Goal: Task Accomplishment & Management: Manage account settings

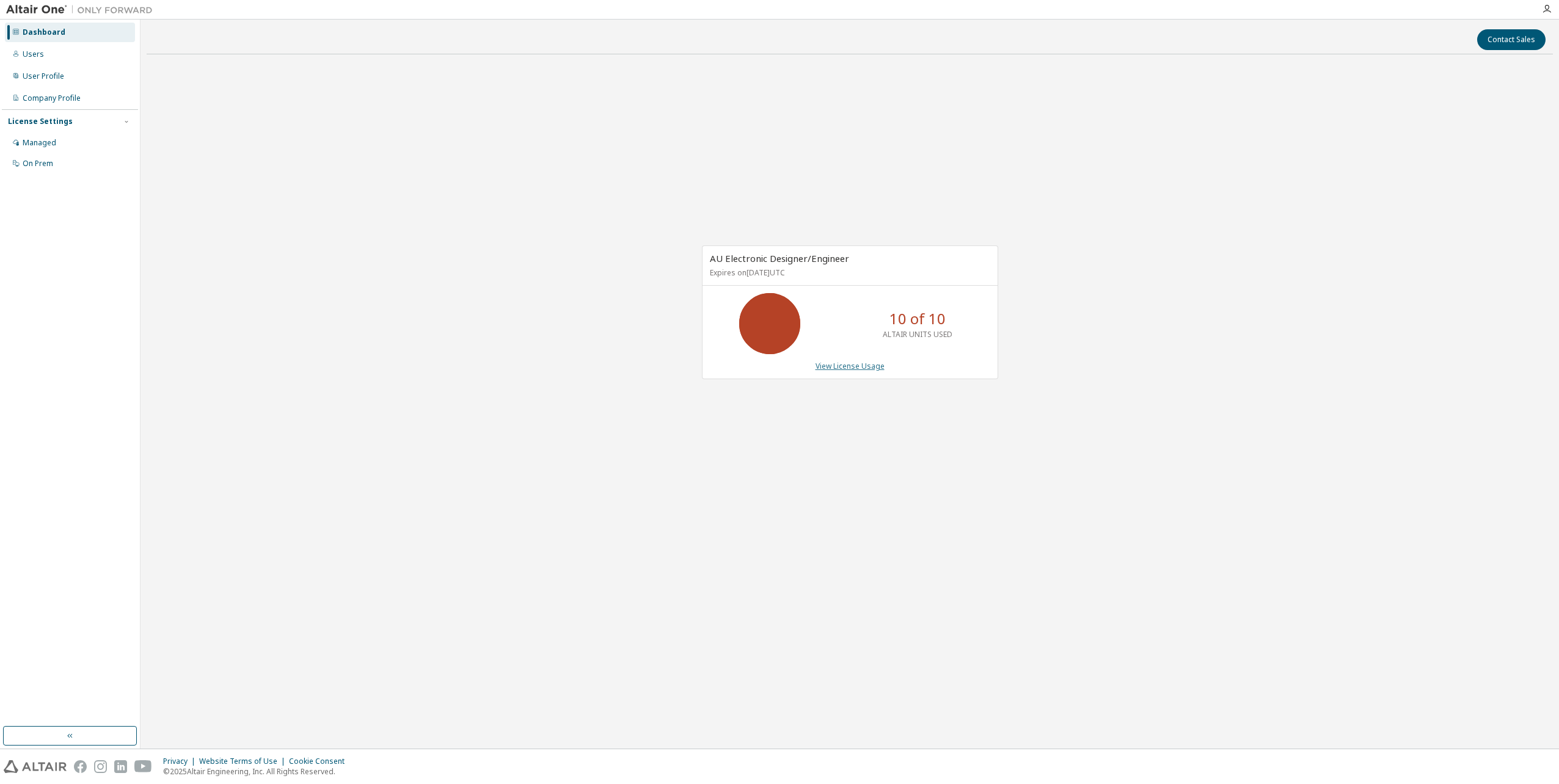
click at [860, 365] on link "View License Usage" at bounding box center [850, 366] width 69 height 11
click at [71, 103] on div "Company Profile" at bounding box center [52, 98] width 58 height 10
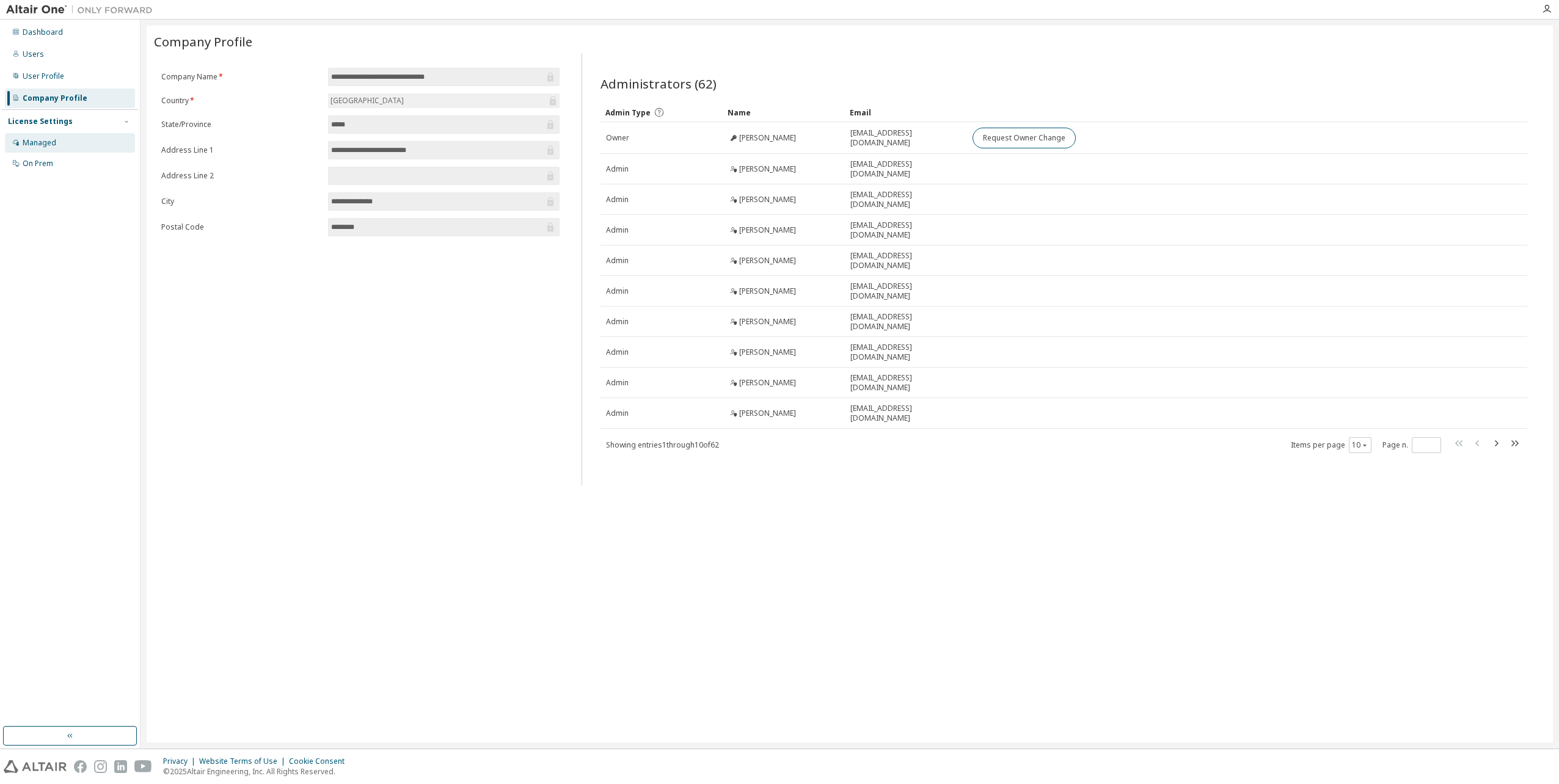
click at [74, 135] on div "Managed" at bounding box center [70, 143] width 130 height 20
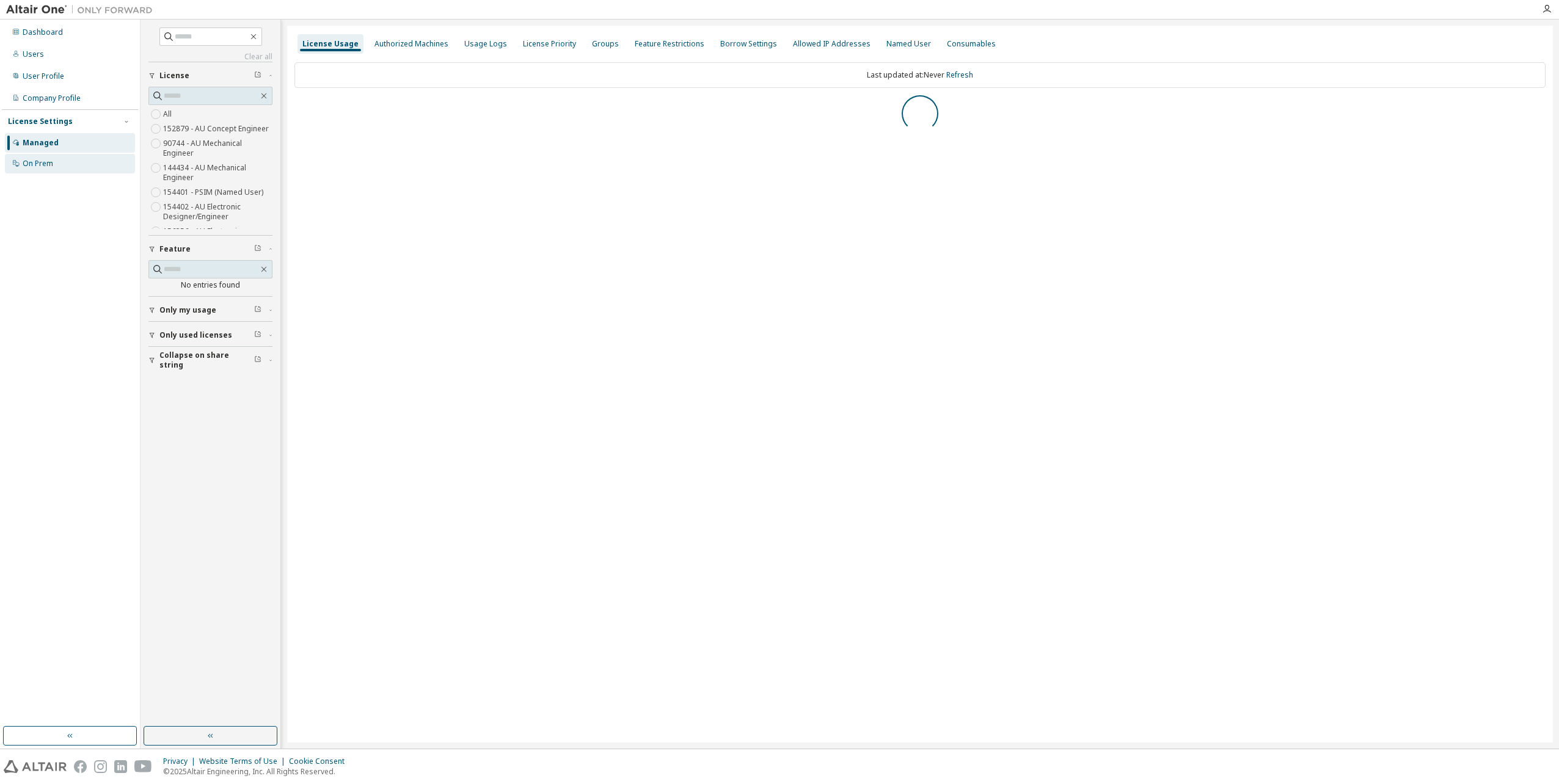
click at [74, 159] on div "On Prem" at bounding box center [70, 164] width 130 height 20
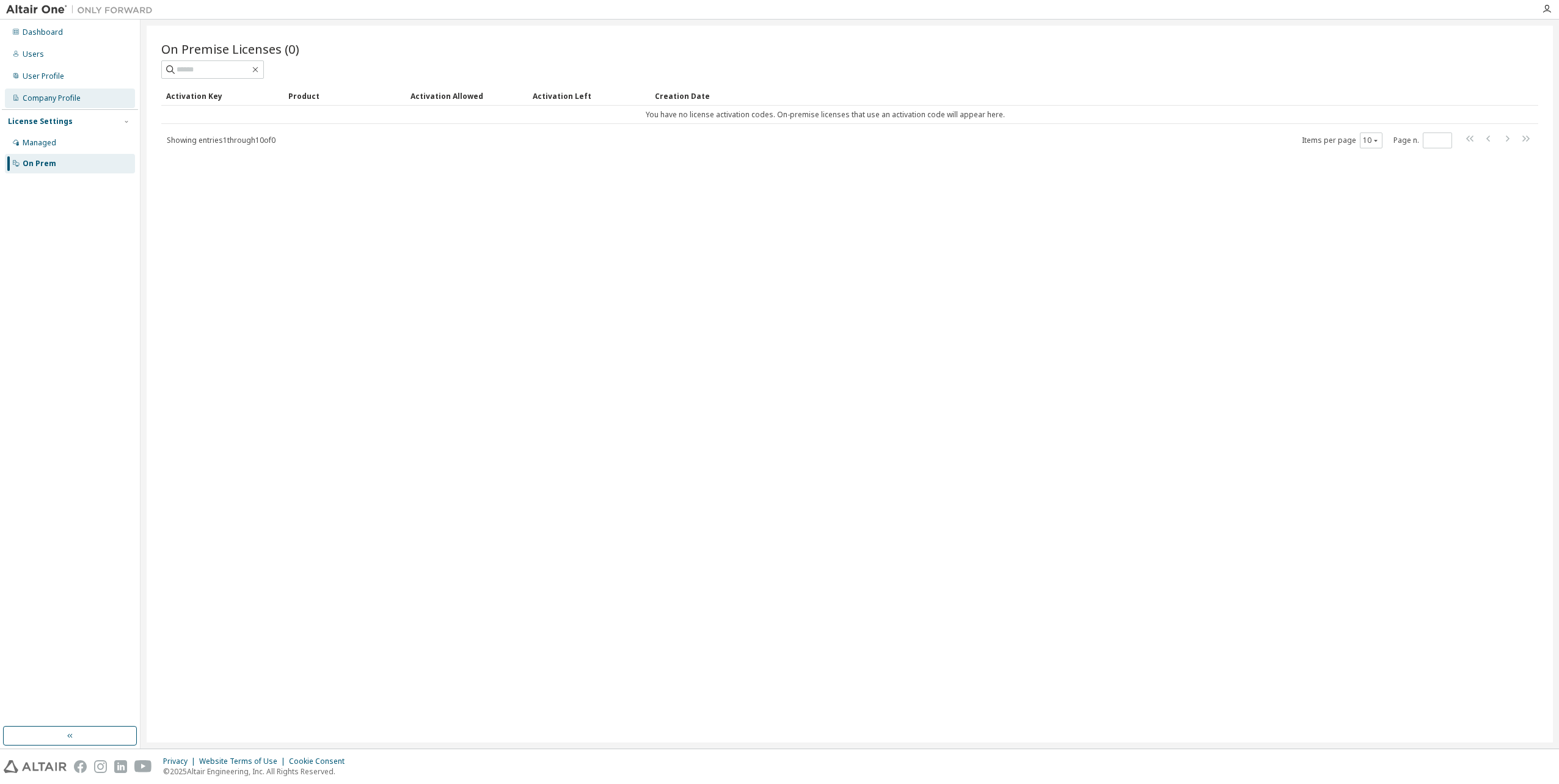
click at [92, 96] on div "Company Profile" at bounding box center [70, 98] width 130 height 20
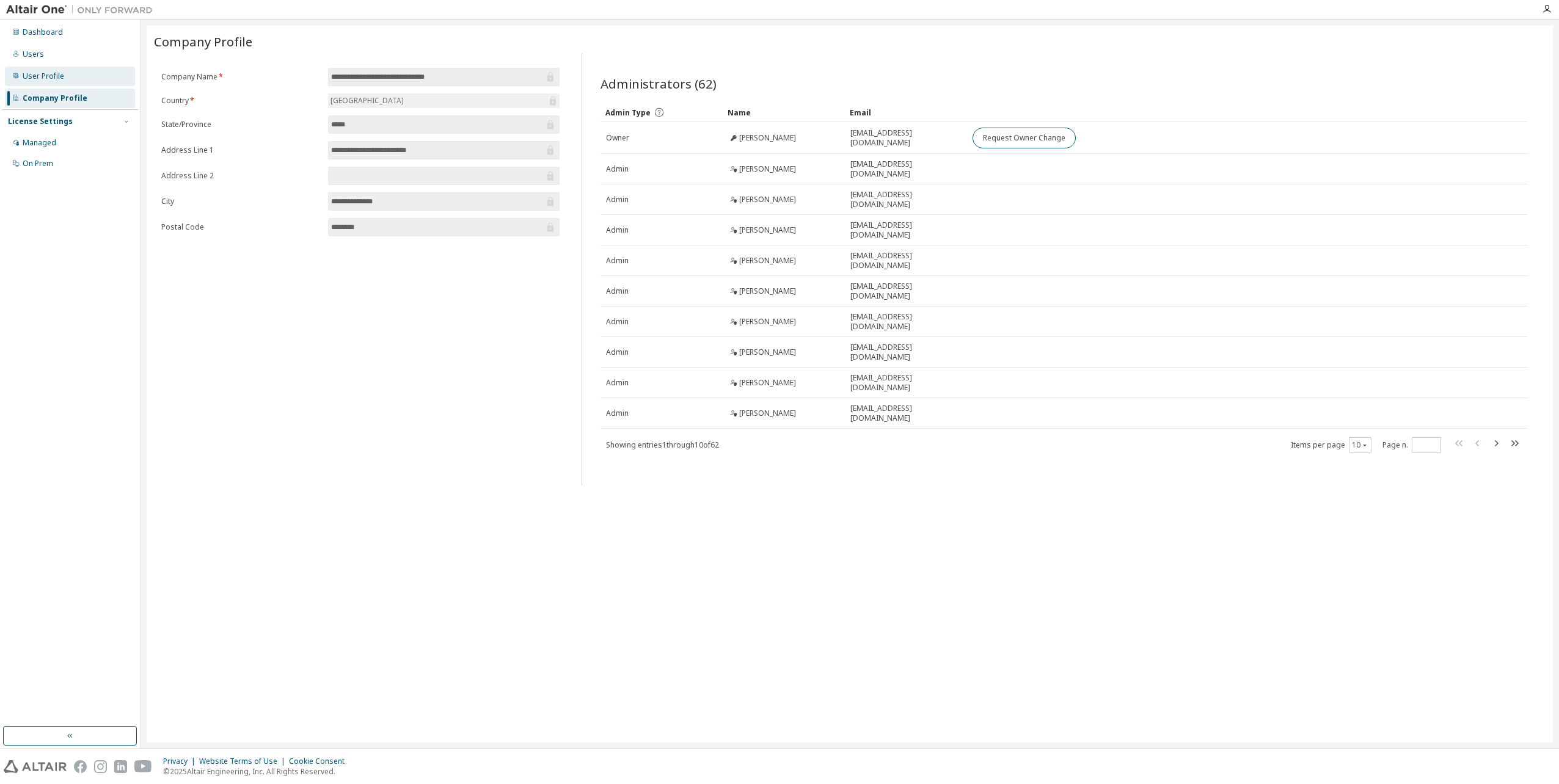
click at [93, 79] on div "User Profile" at bounding box center [70, 77] width 130 height 20
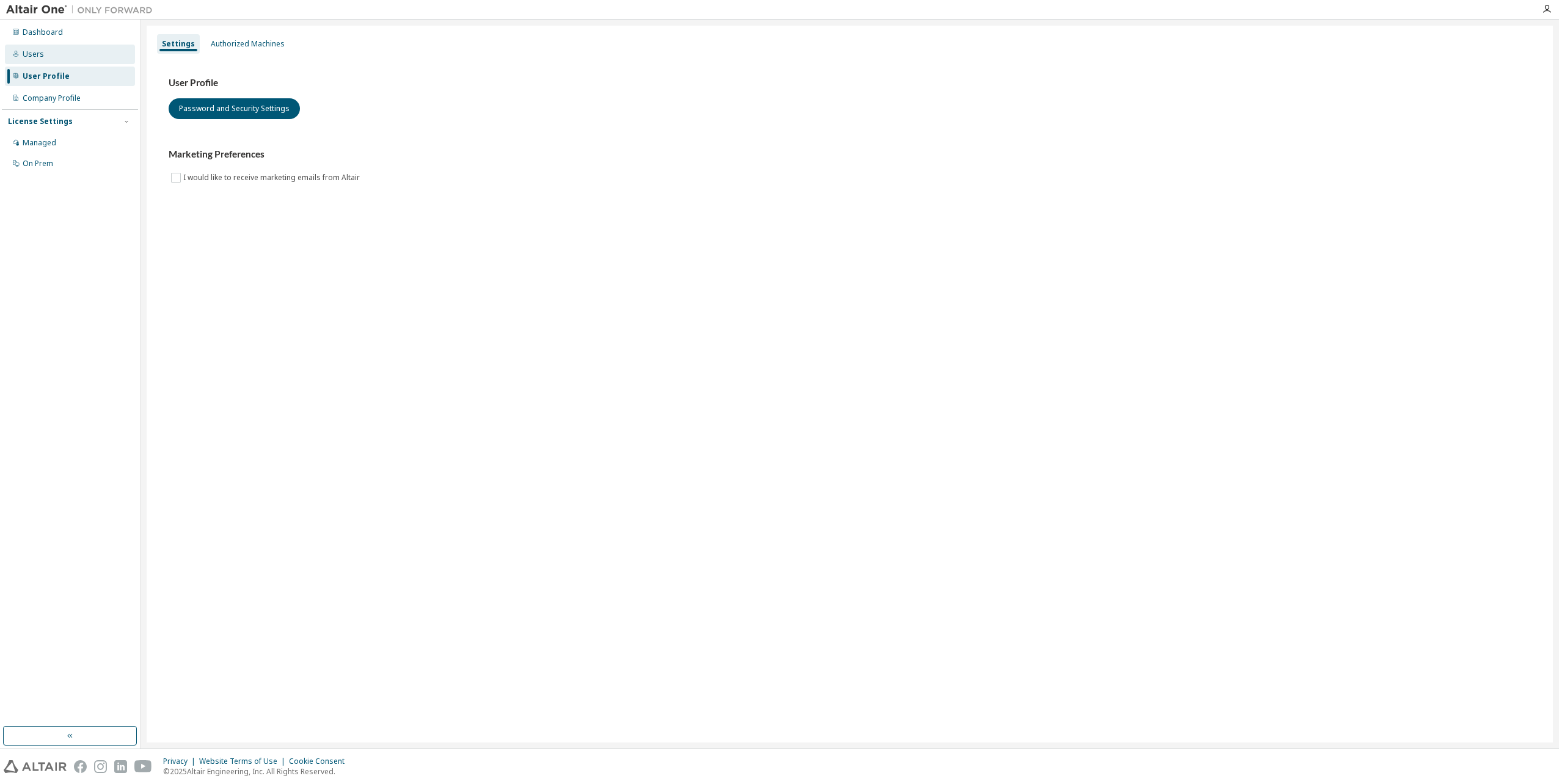
click at [88, 59] on div "Users" at bounding box center [70, 54] width 130 height 20
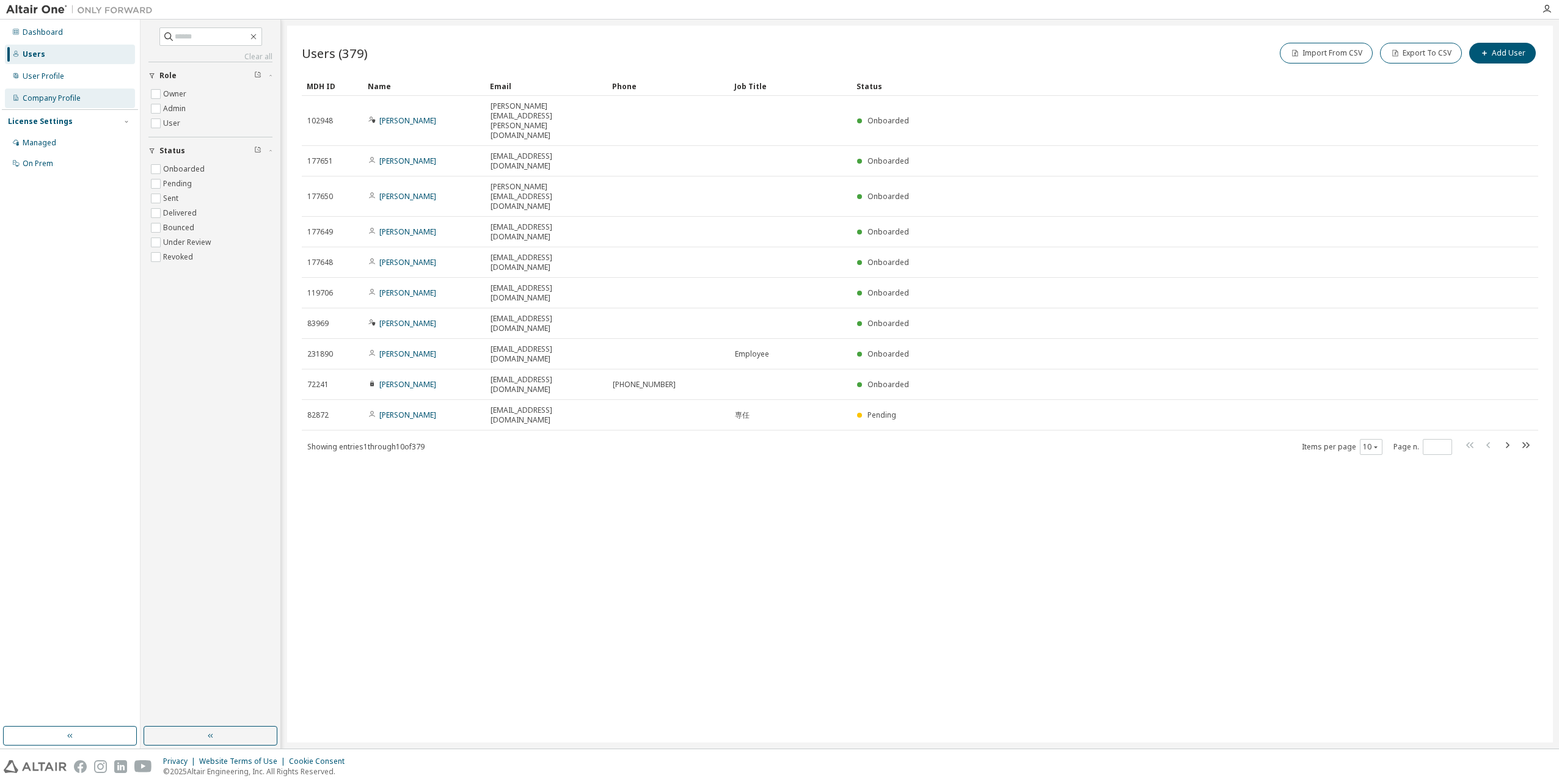
click at [72, 94] on div "Company Profile" at bounding box center [52, 98] width 58 height 10
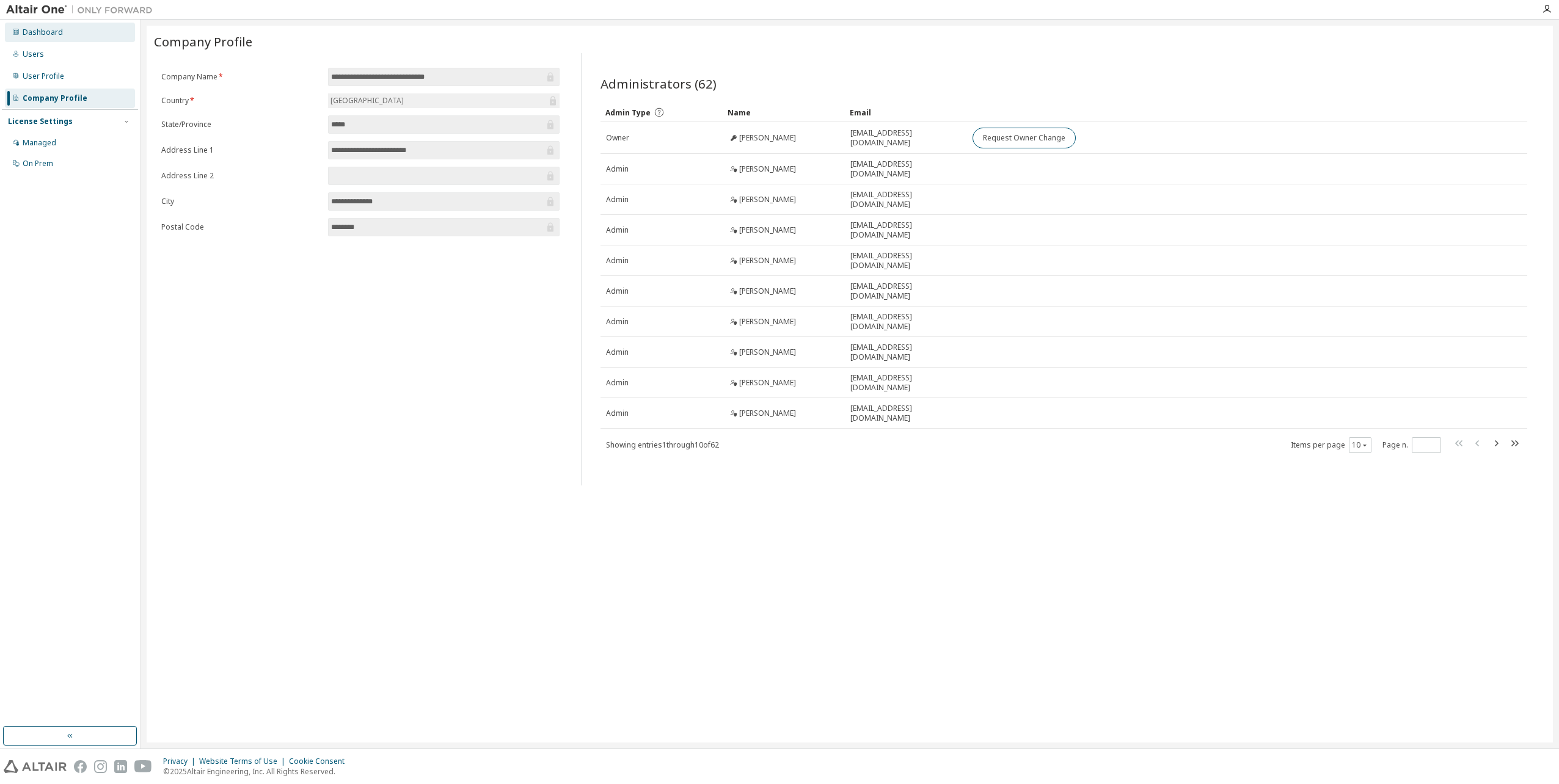
click at [74, 33] on div "Dashboard" at bounding box center [70, 33] width 130 height 20
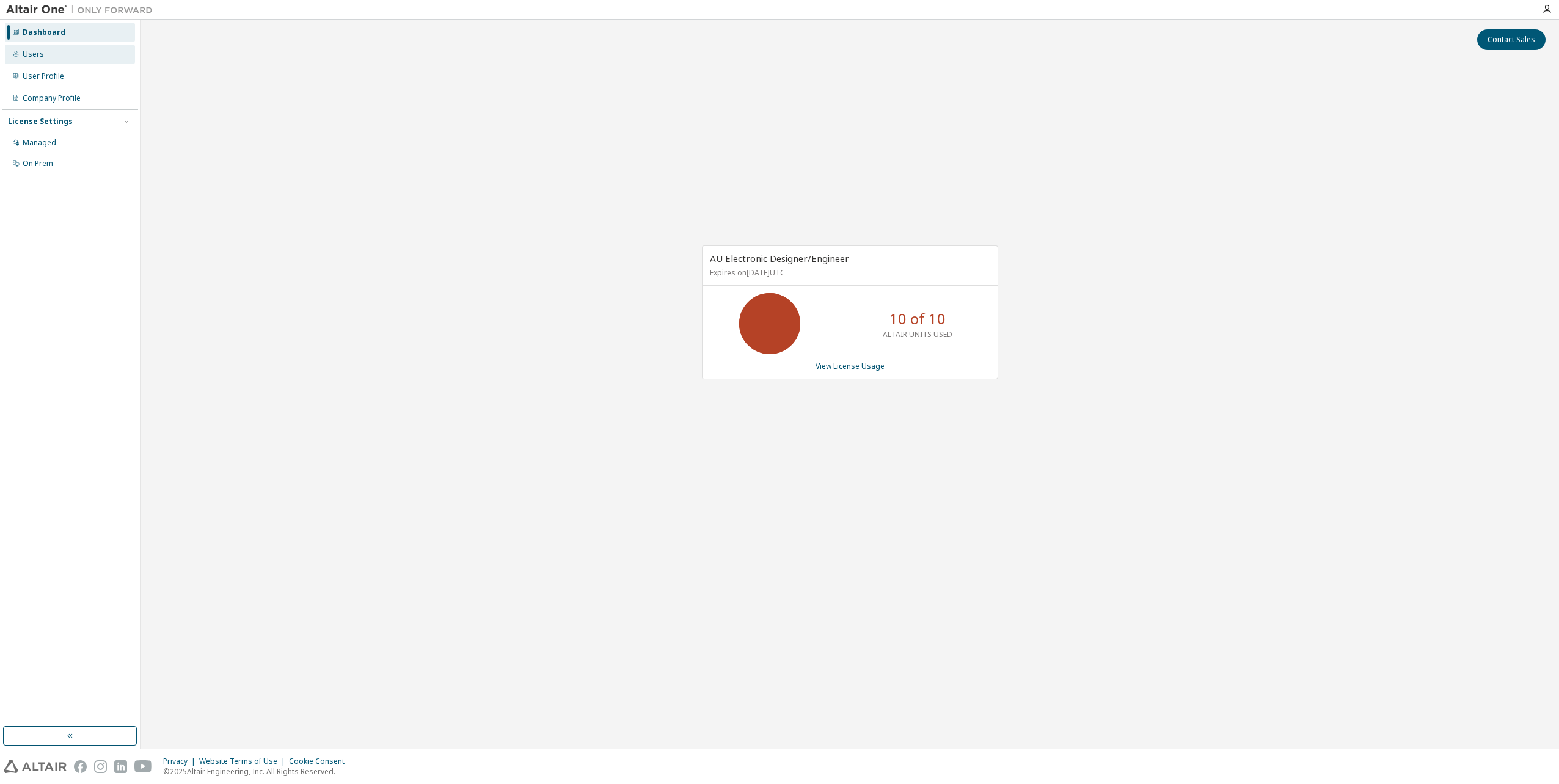
click at [78, 60] on div "Users" at bounding box center [70, 54] width 130 height 20
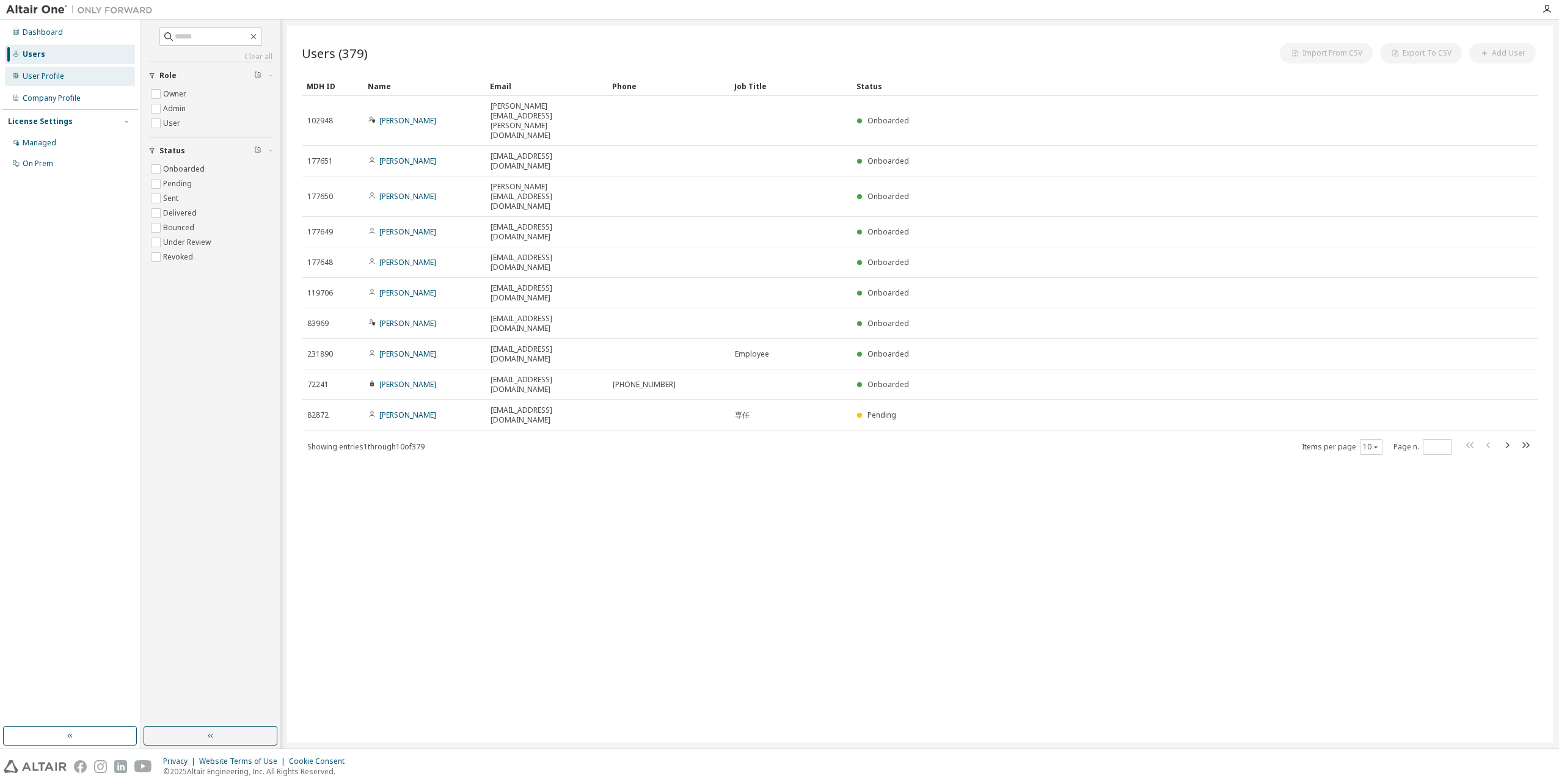
click at [73, 77] on div "User Profile" at bounding box center [70, 77] width 130 height 20
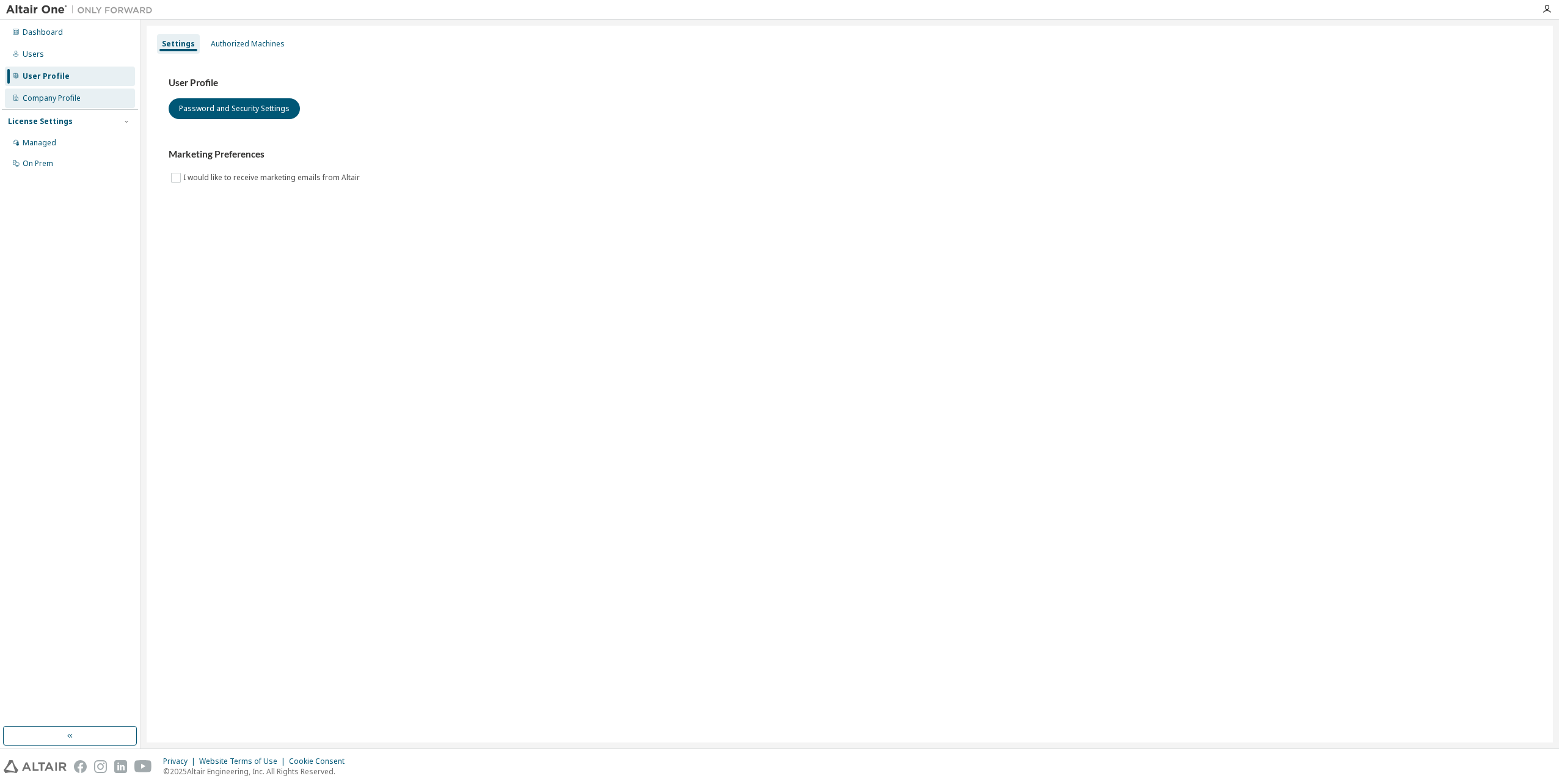
click at [67, 97] on div "Company Profile" at bounding box center [52, 98] width 58 height 10
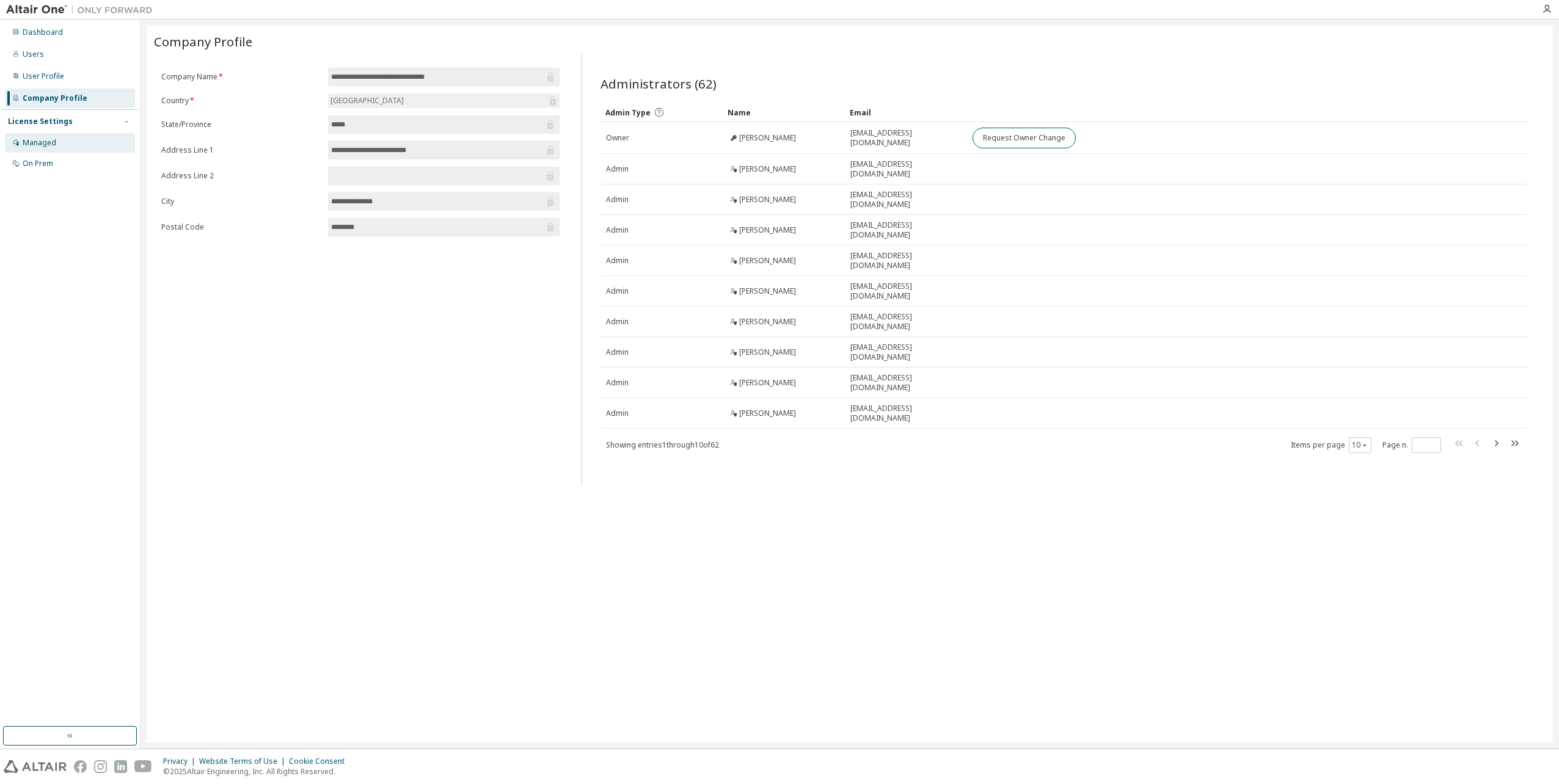
click at [103, 141] on div "Managed" at bounding box center [70, 143] width 130 height 20
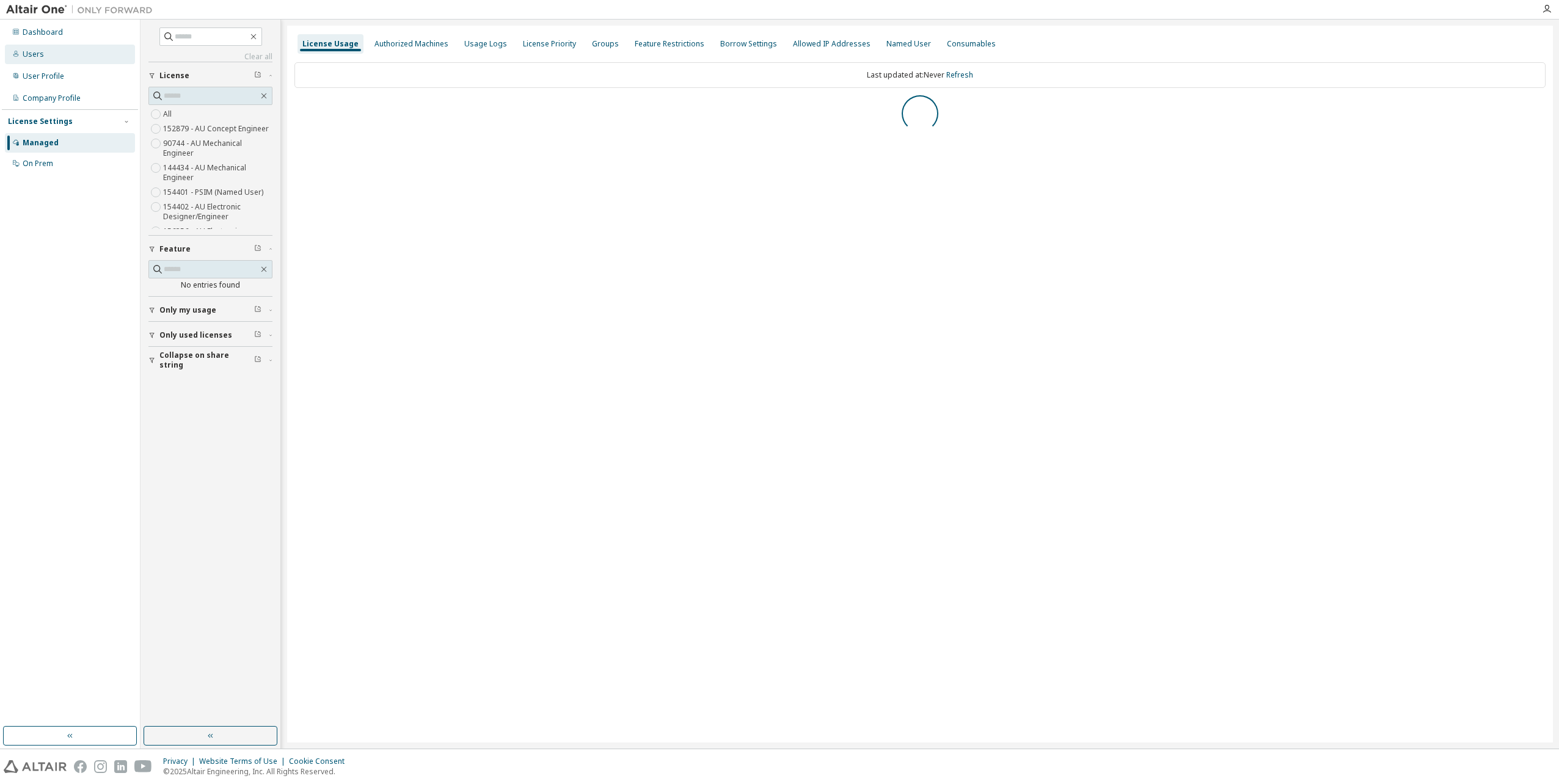
click at [90, 54] on div "Users" at bounding box center [70, 54] width 130 height 20
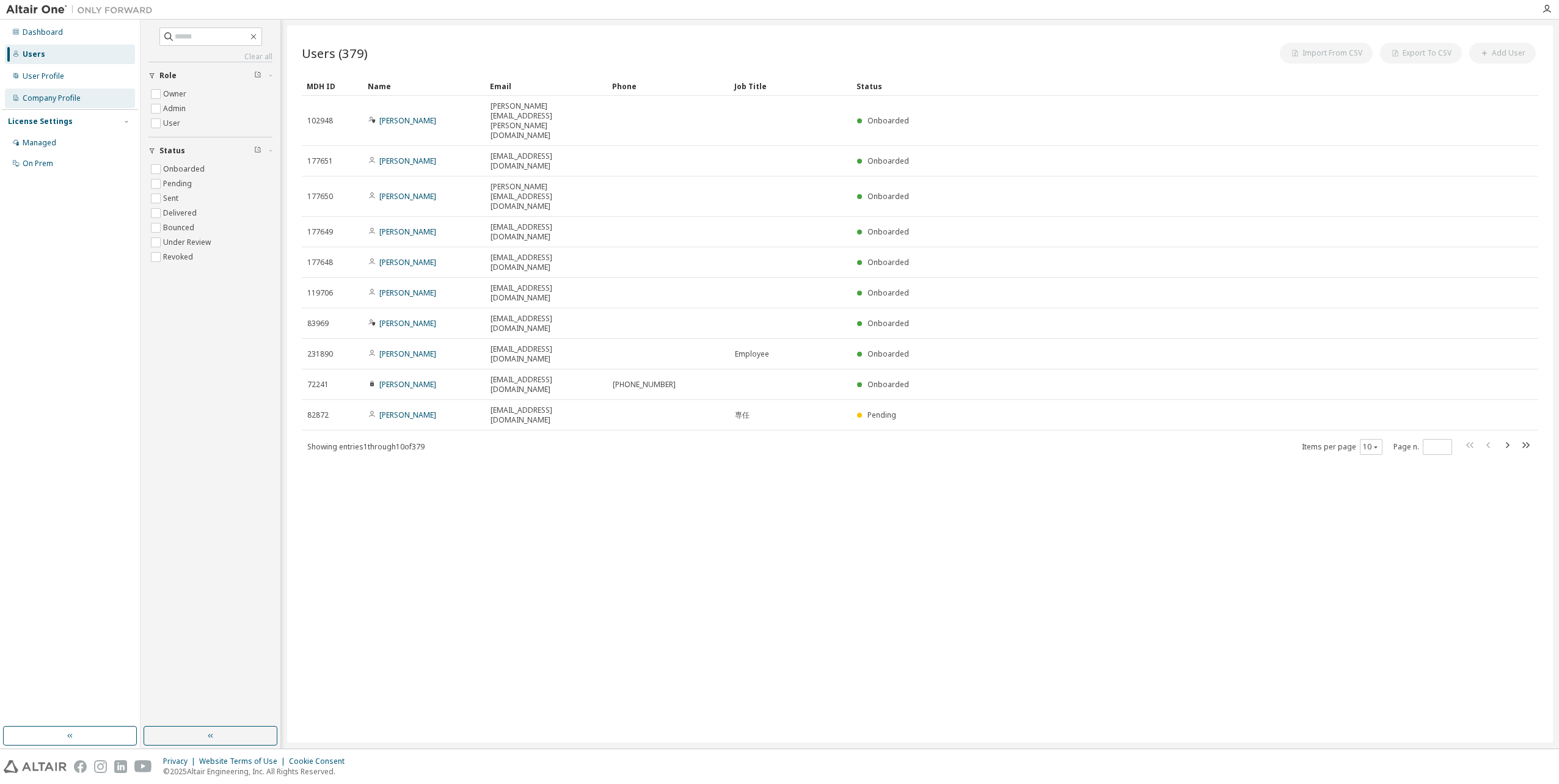
click at [93, 96] on div "Company Profile" at bounding box center [70, 98] width 130 height 20
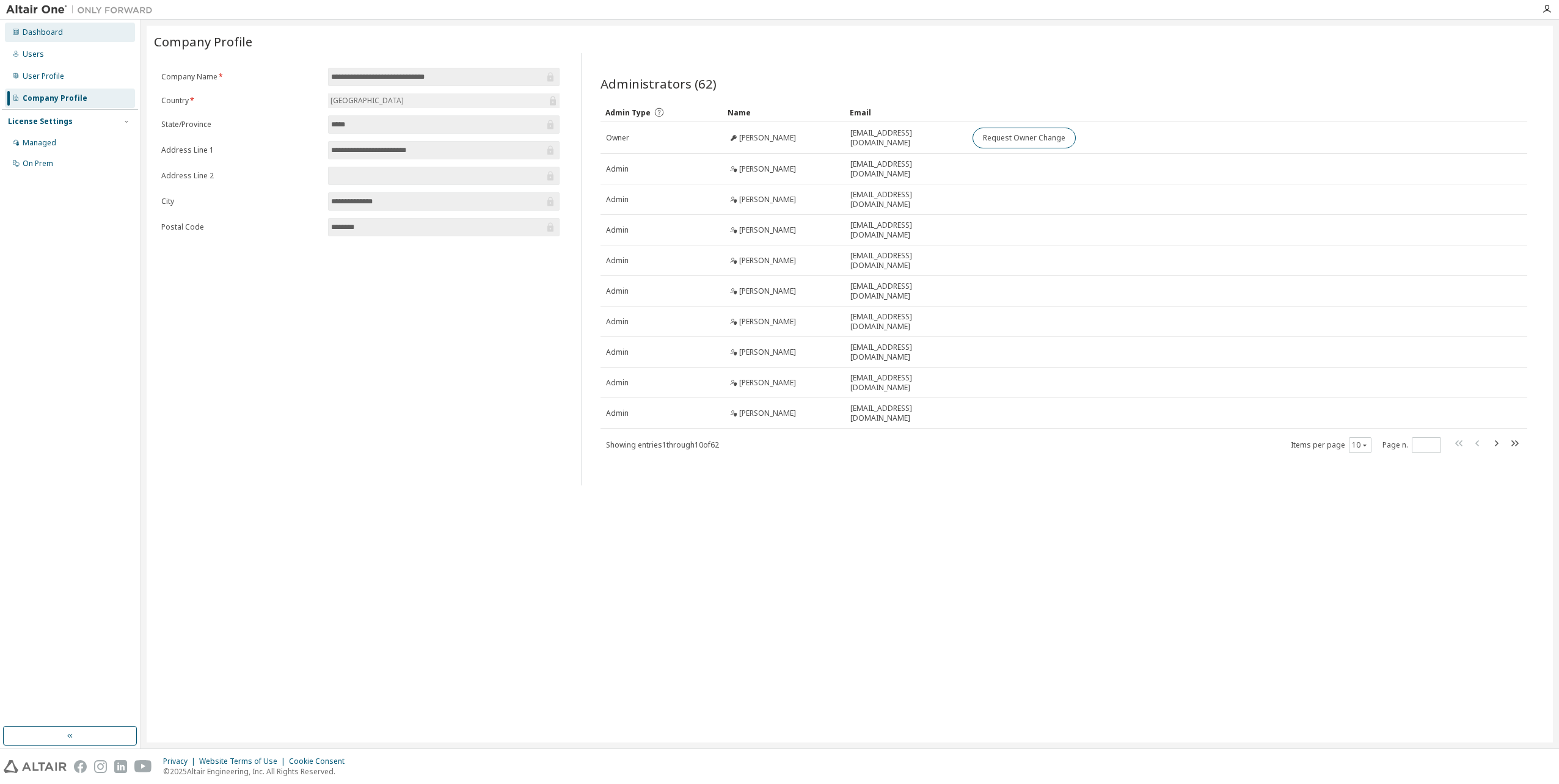
click at [87, 32] on div "Dashboard" at bounding box center [70, 33] width 130 height 20
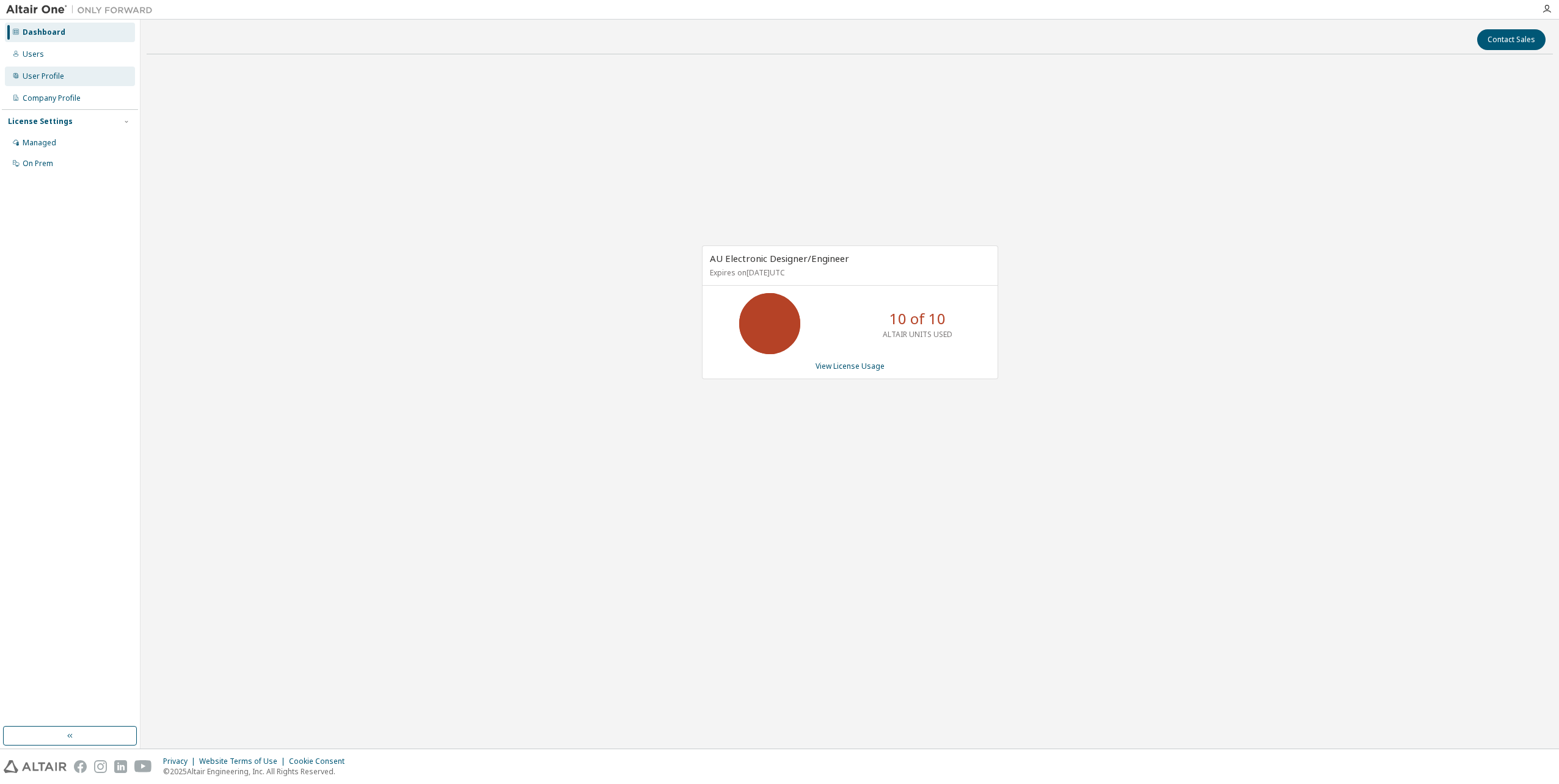
click at [98, 77] on div "User Profile" at bounding box center [70, 77] width 130 height 20
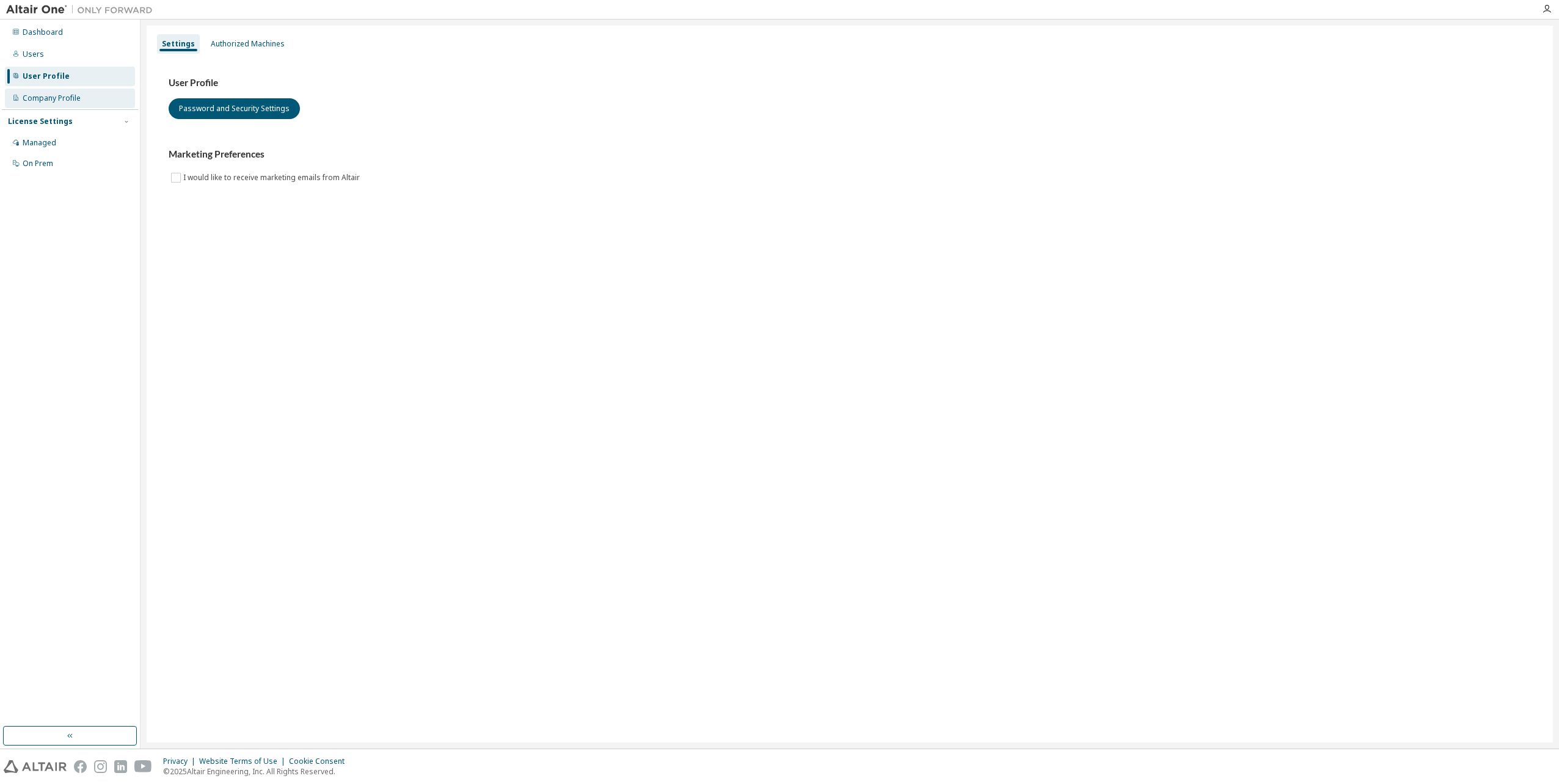
click at [90, 96] on div "Company Profile" at bounding box center [70, 98] width 130 height 20
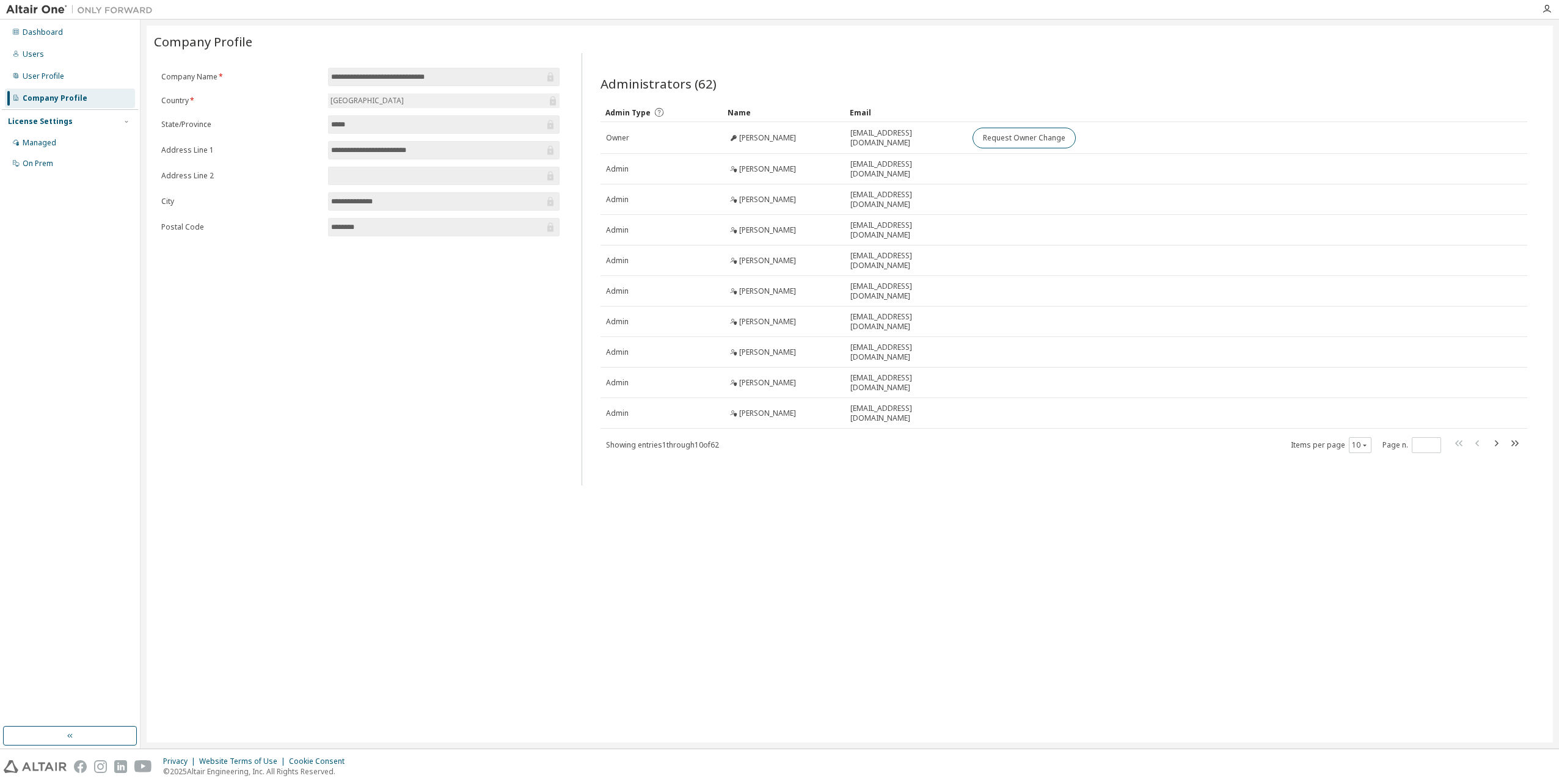
click at [82, 129] on div "License Settings Managed On Prem" at bounding box center [70, 142] width 136 height 66
click at [82, 142] on div "Managed" at bounding box center [70, 143] width 130 height 20
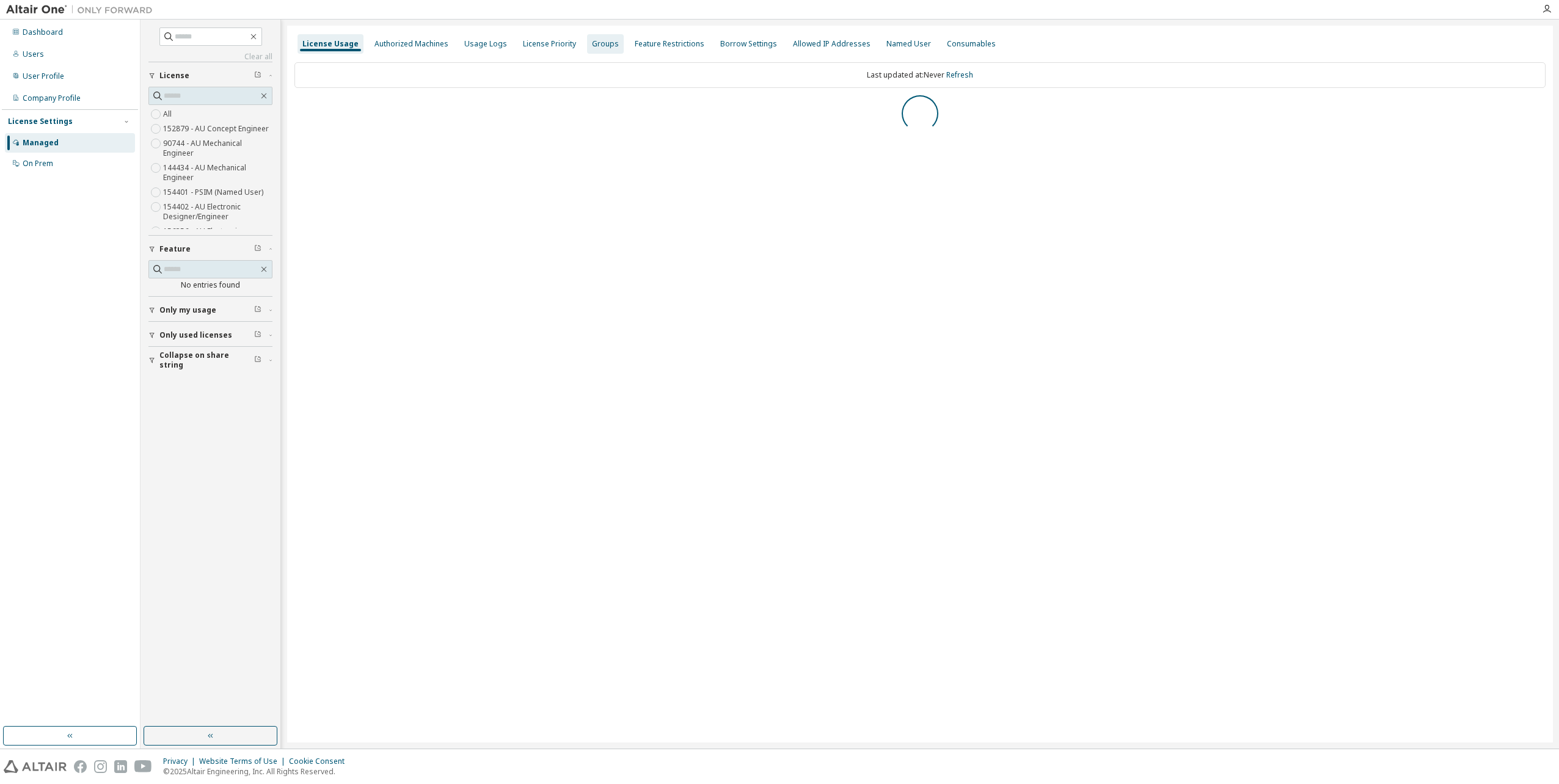
click at [592, 44] on div "Groups" at bounding box center [605, 44] width 27 height 10
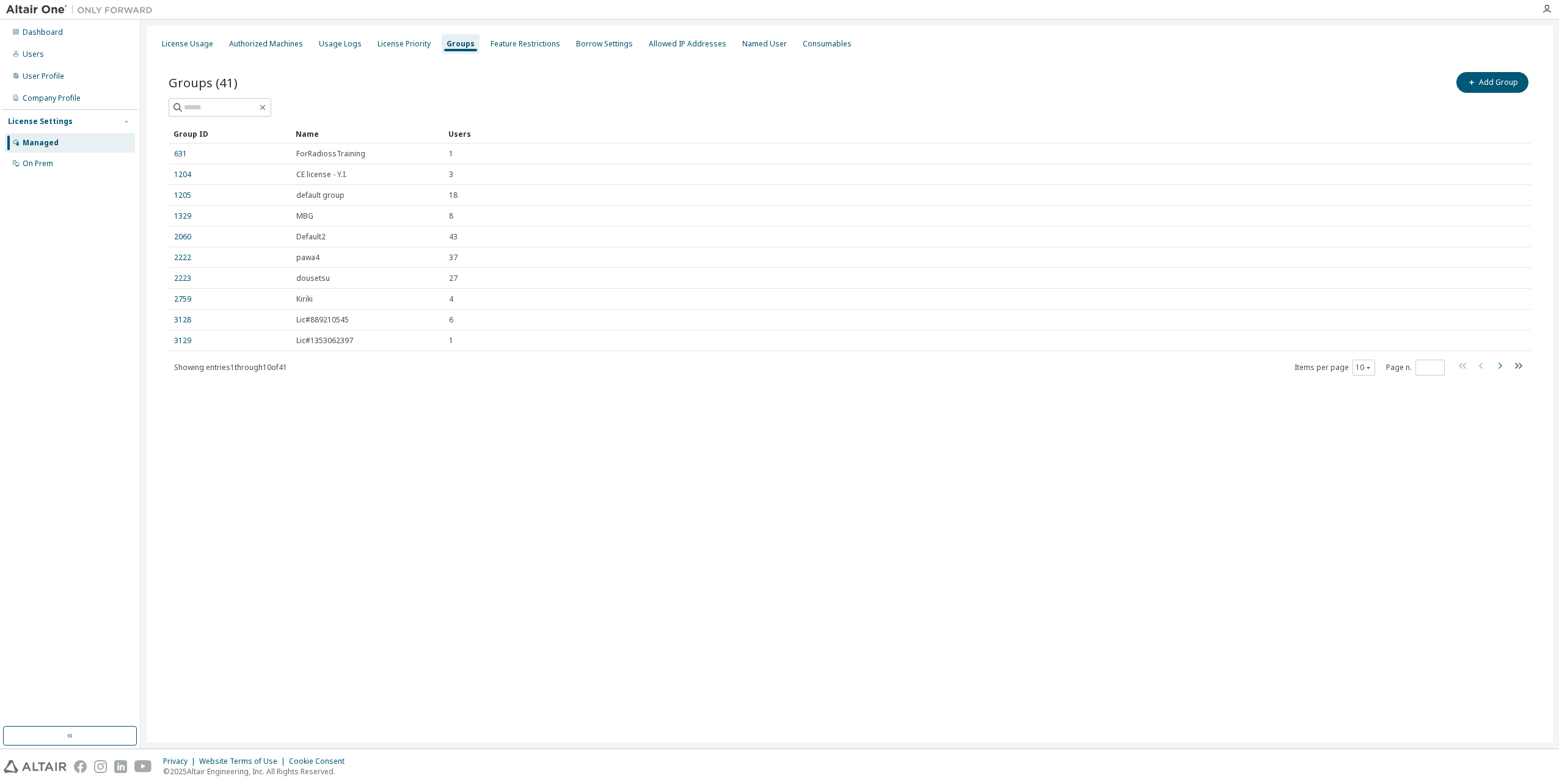
click at [1497, 367] on icon "button" at bounding box center [1500, 366] width 15 height 15
type input "*"
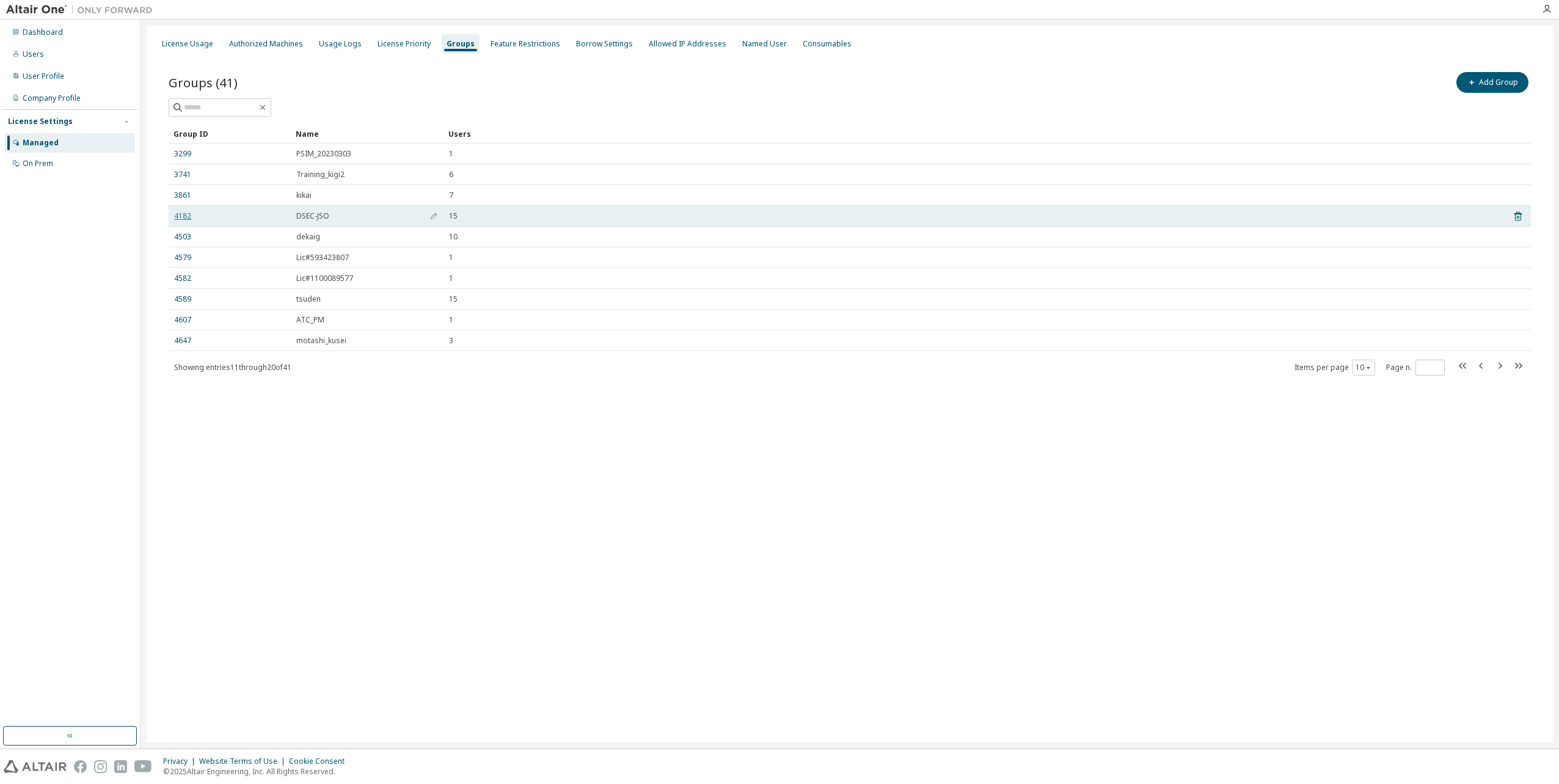
click at [183, 217] on link "4182" at bounding box center [183, 216] width 17 height 10
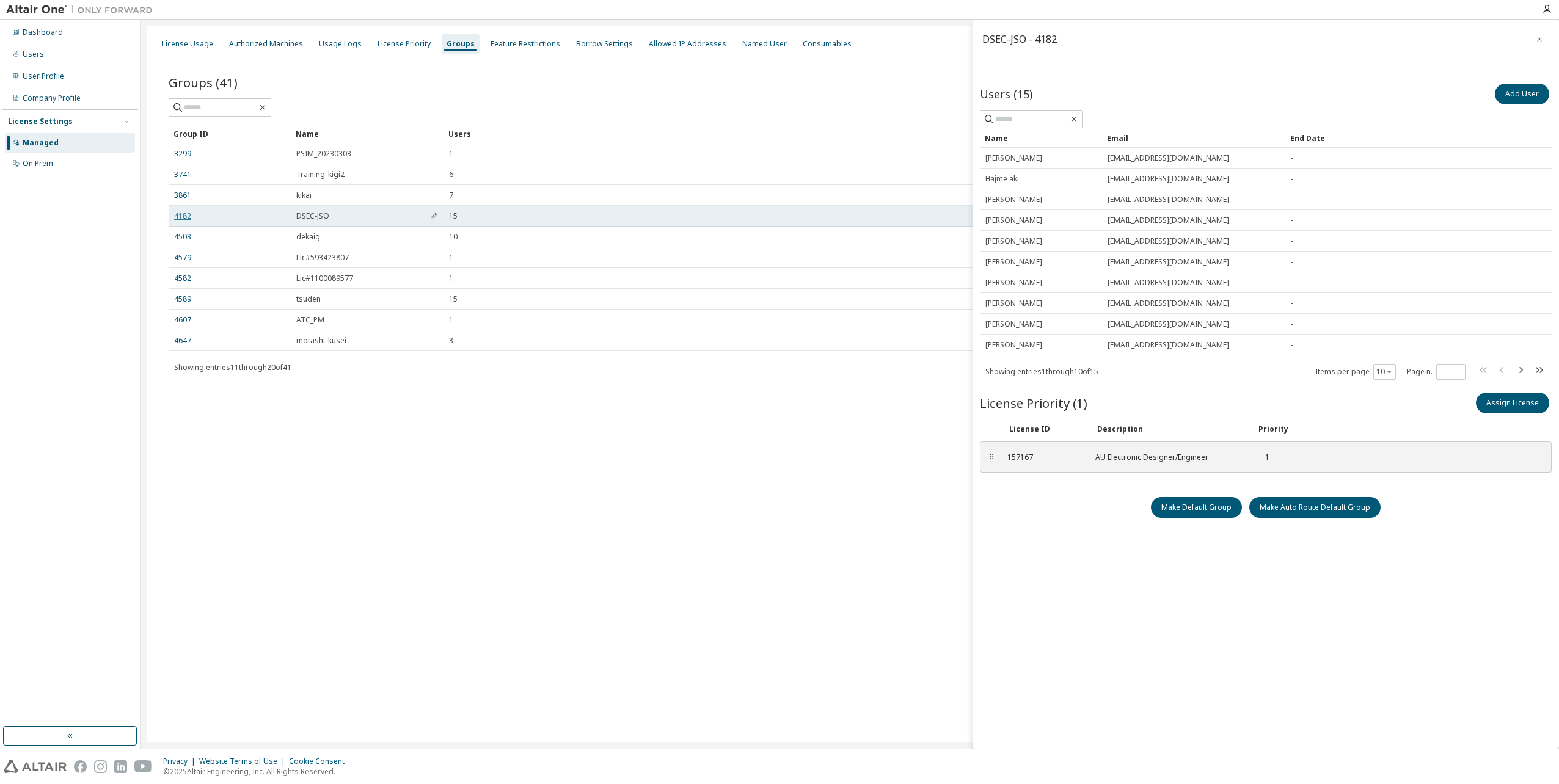
click at [186, 211] on link "4182" at bounding box center [183, 216] width 17 height 10
click at [179, 211] on link "4182" at bounding box center [183, 216] width 17 height 10
click at [182, 215] on link "4182" at bounding box center [183, 216] width 17 height 10
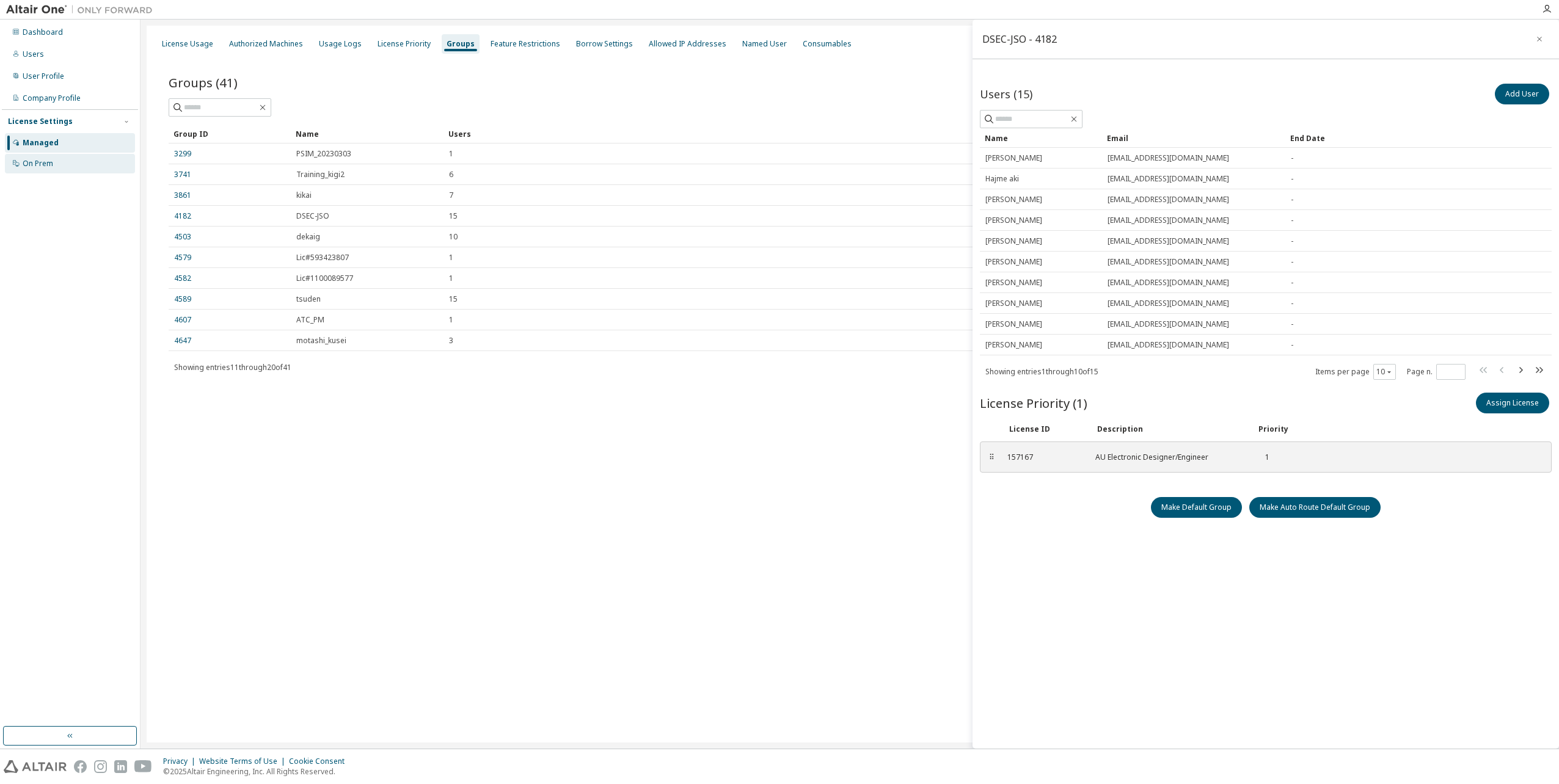
click at [43, 164] on div "On Prem" at bounding box center [38, 164] width 30 height 10
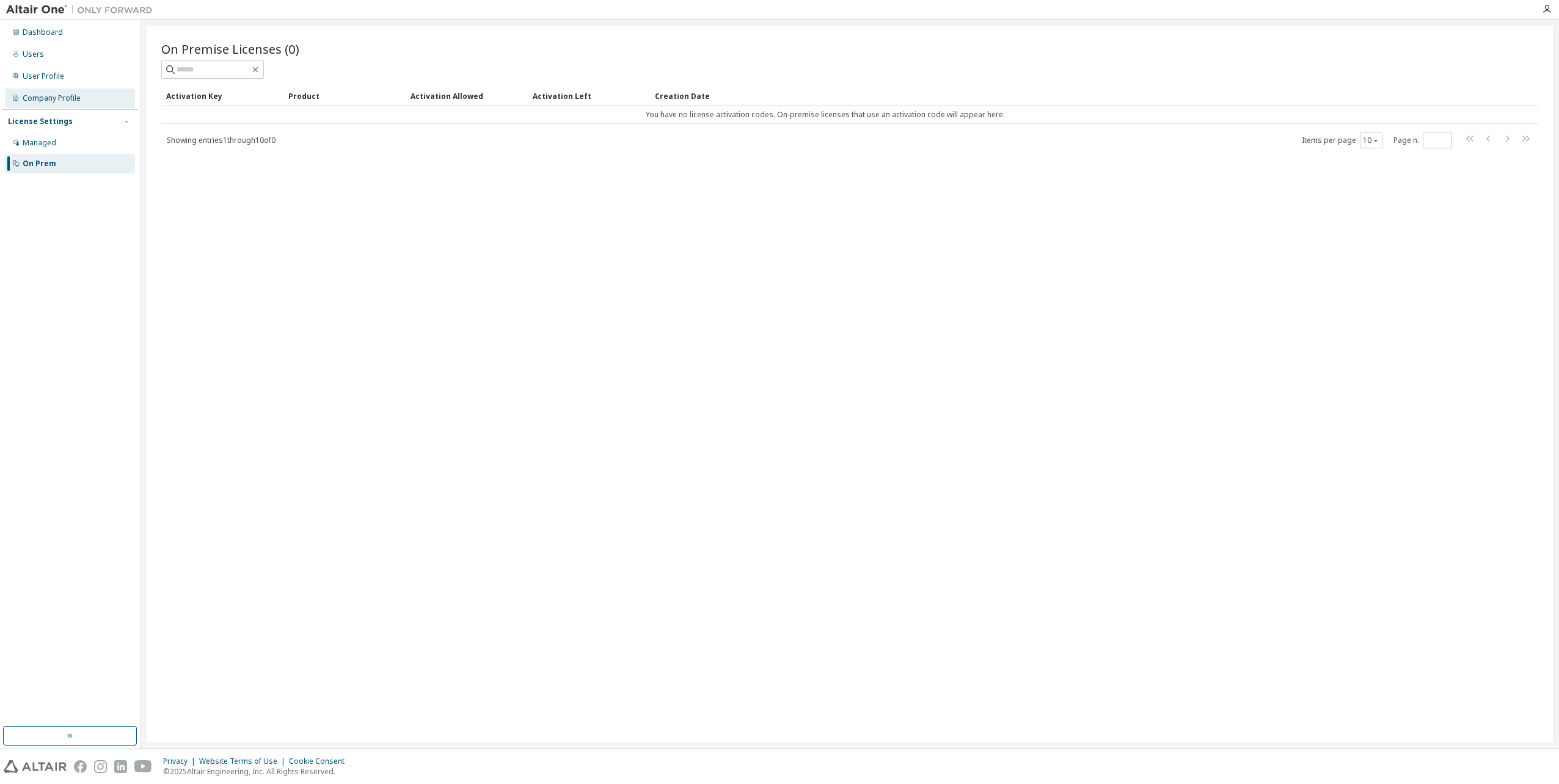
click at [62, 98] on div "Company Profile" at bounding box center [52, 98] width 58 height 10
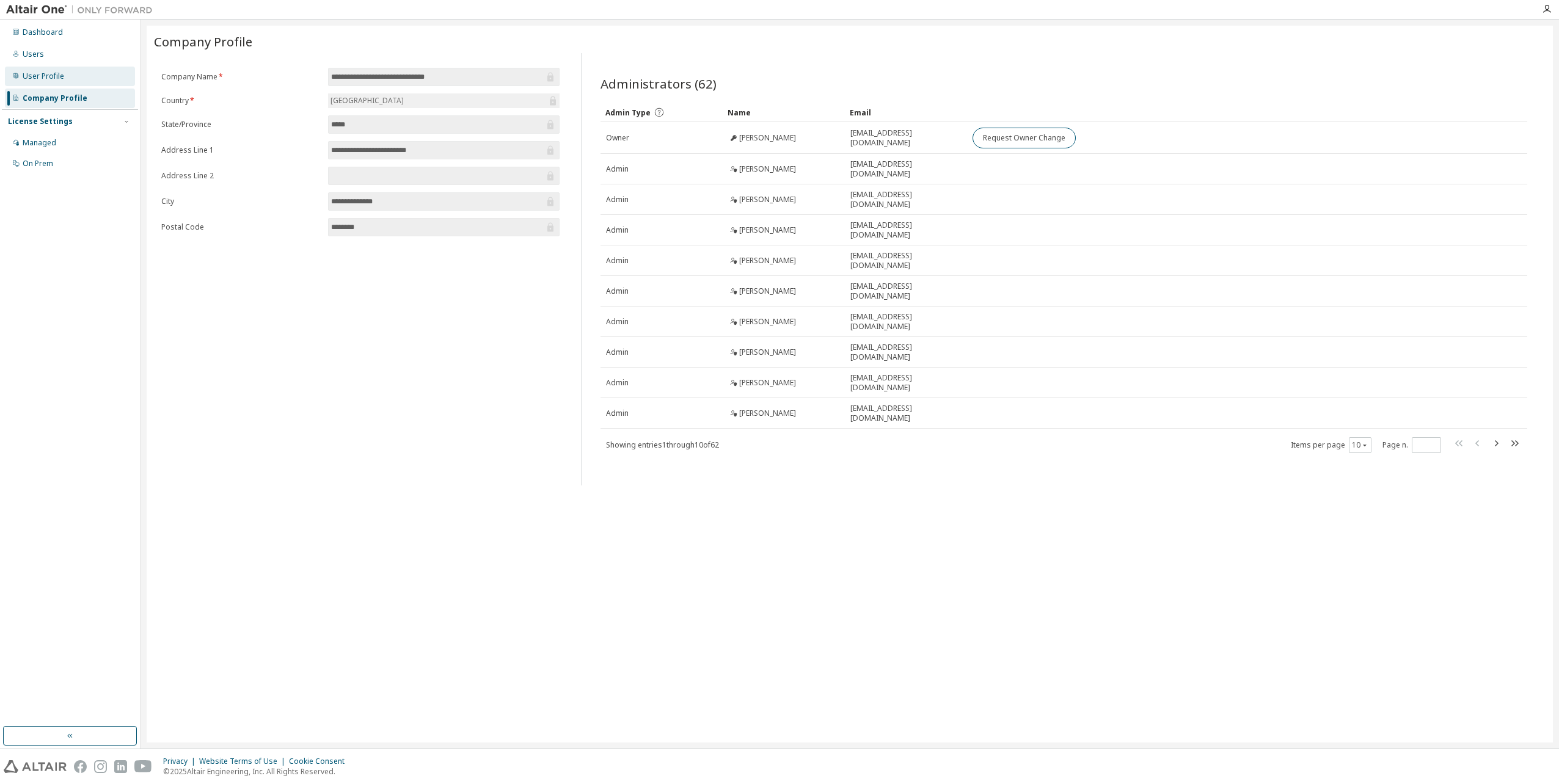
click at [71, 73] on div "User Profile" at bounding box center [70, 77] width 130 height 20
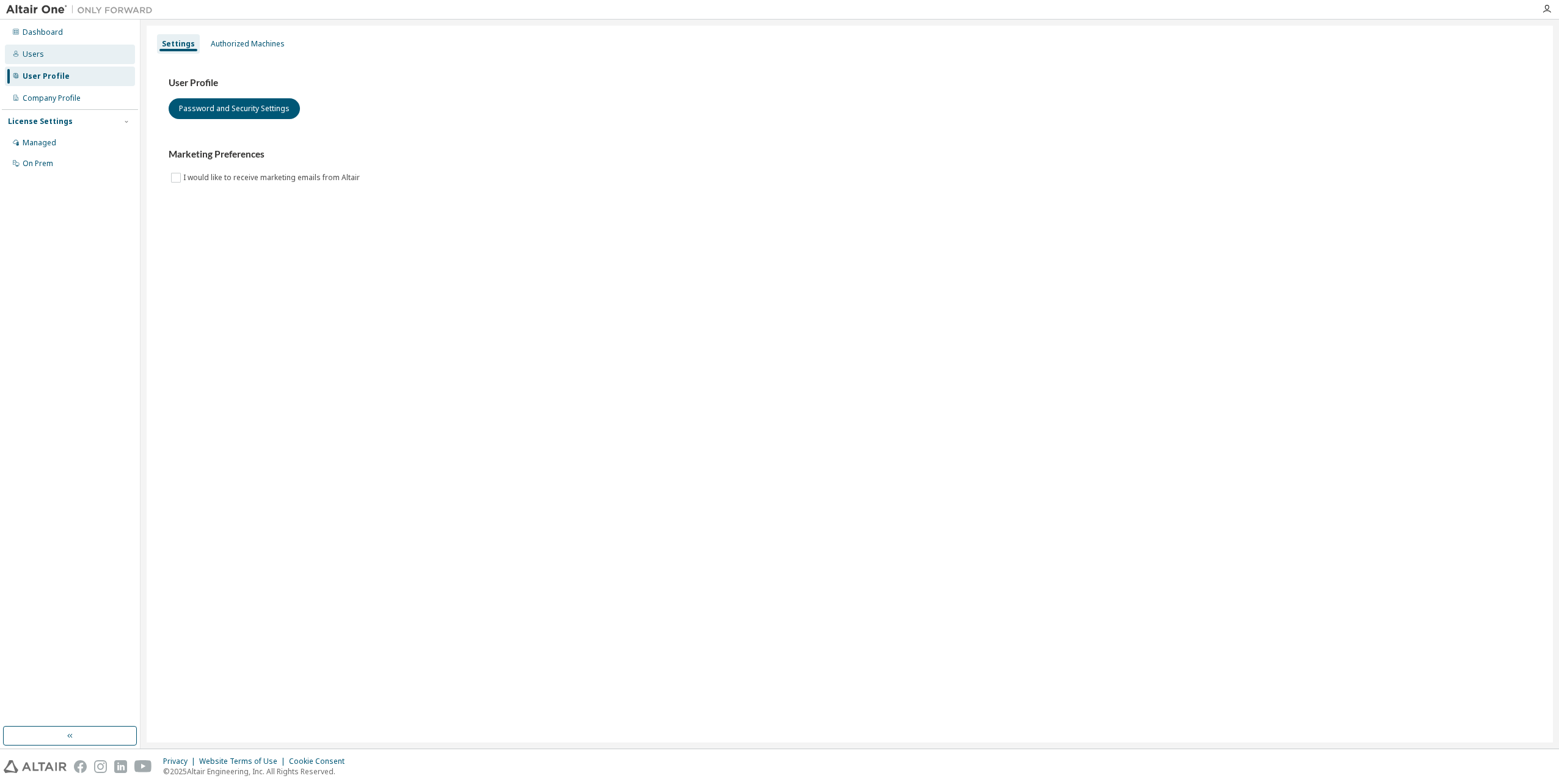
click at [90, 63] on div "Users" at bounding box center [70, 54] width 130 height 20
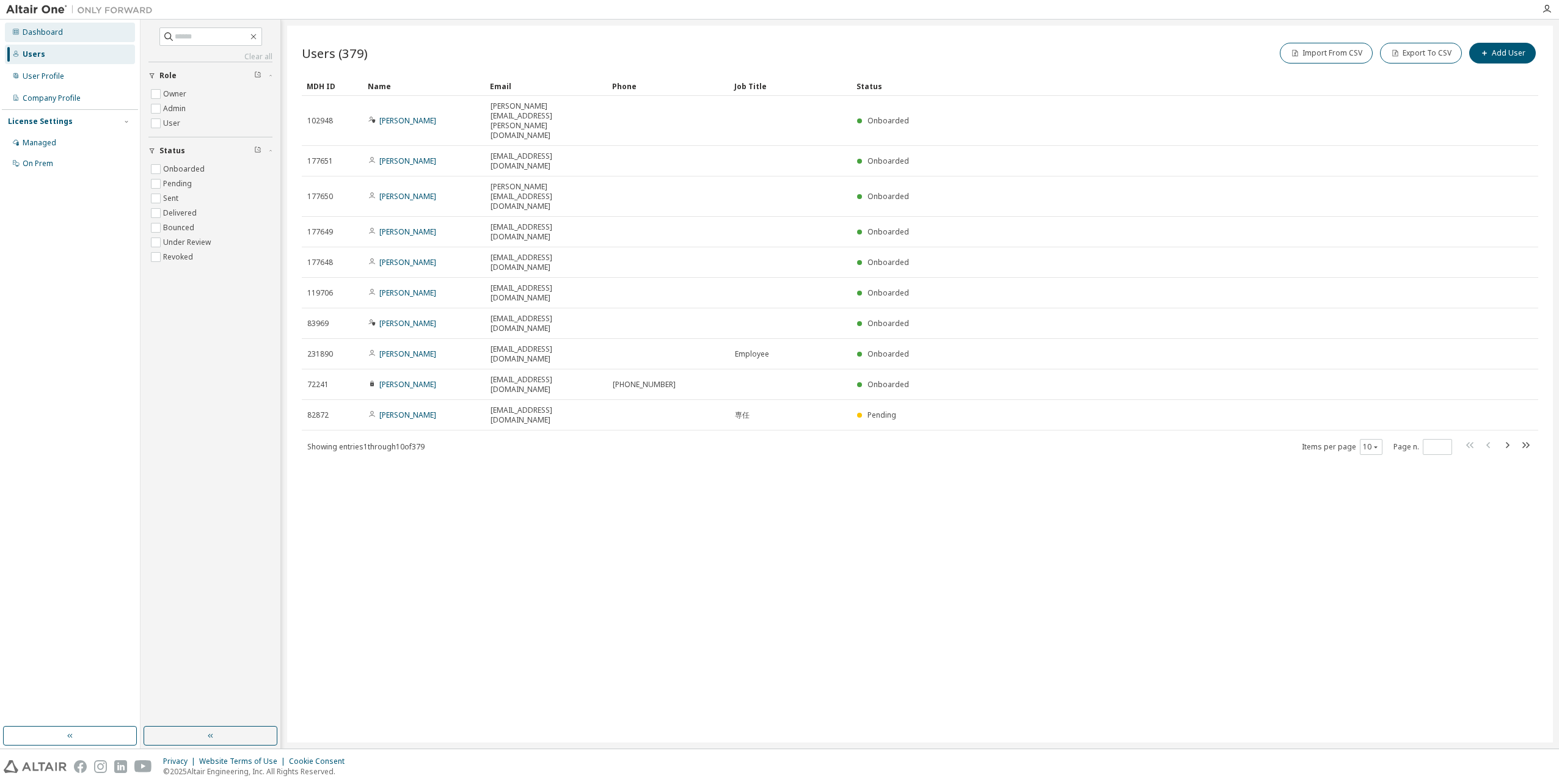
click at [67, 35] on div "Dashboard" at bounding box center [70, 33] width 130 height 20
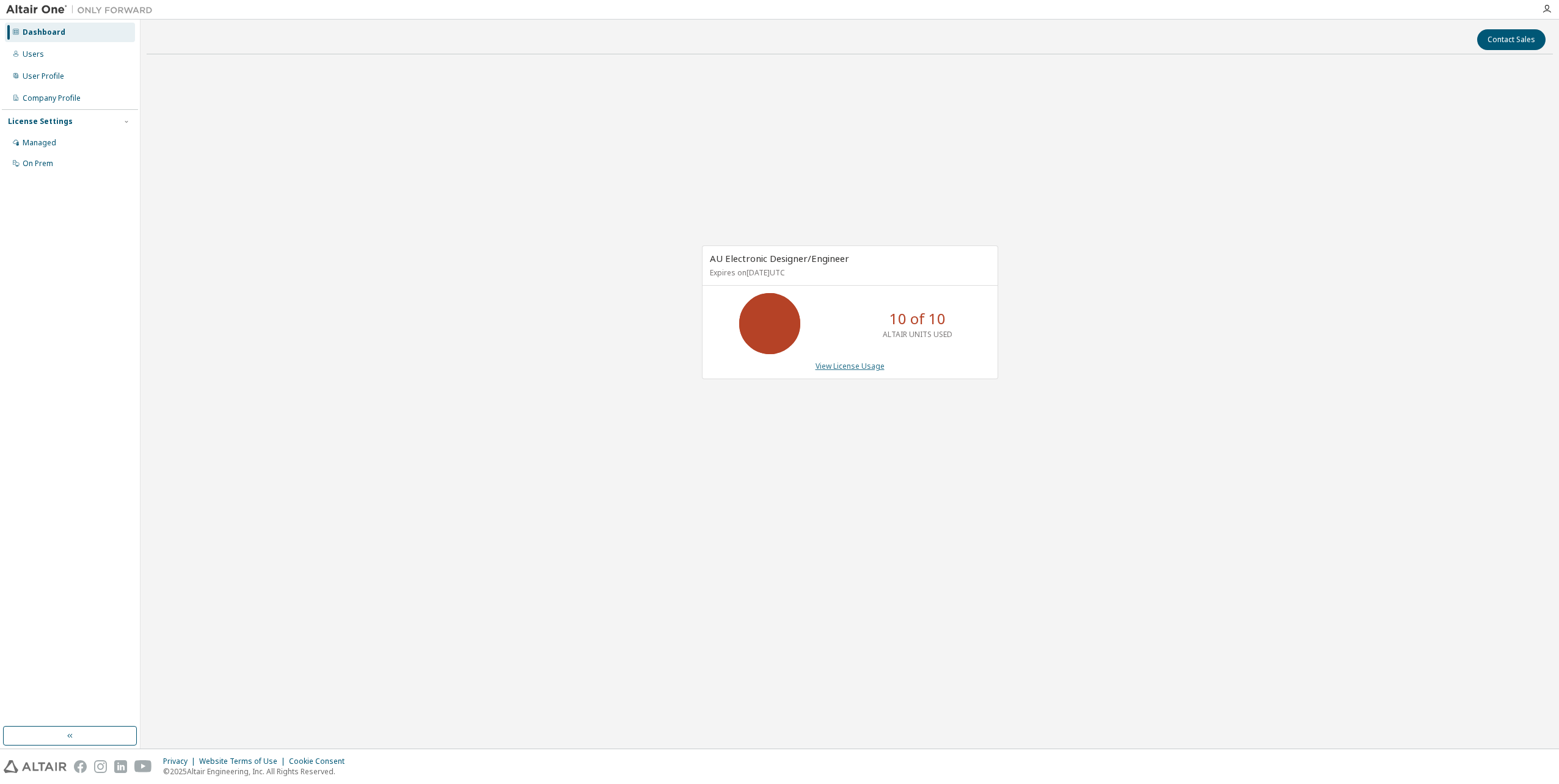
click at [850, 362] on link "View License Usage" at bounding box center [850, 366] width 69 height 11
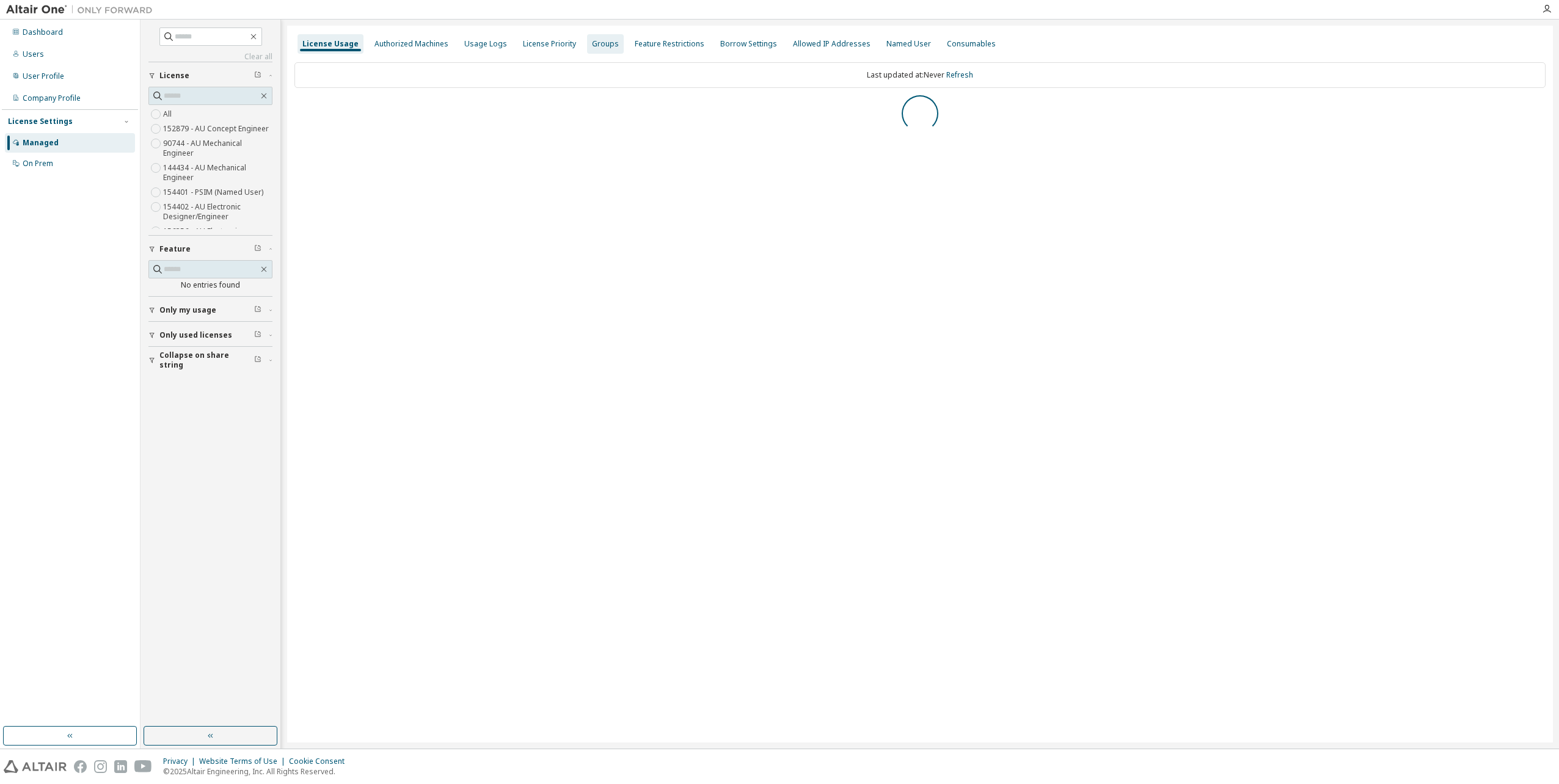
click at [596, 43] on div "Groups" at bounding box center [605, 44] width 27 height 10
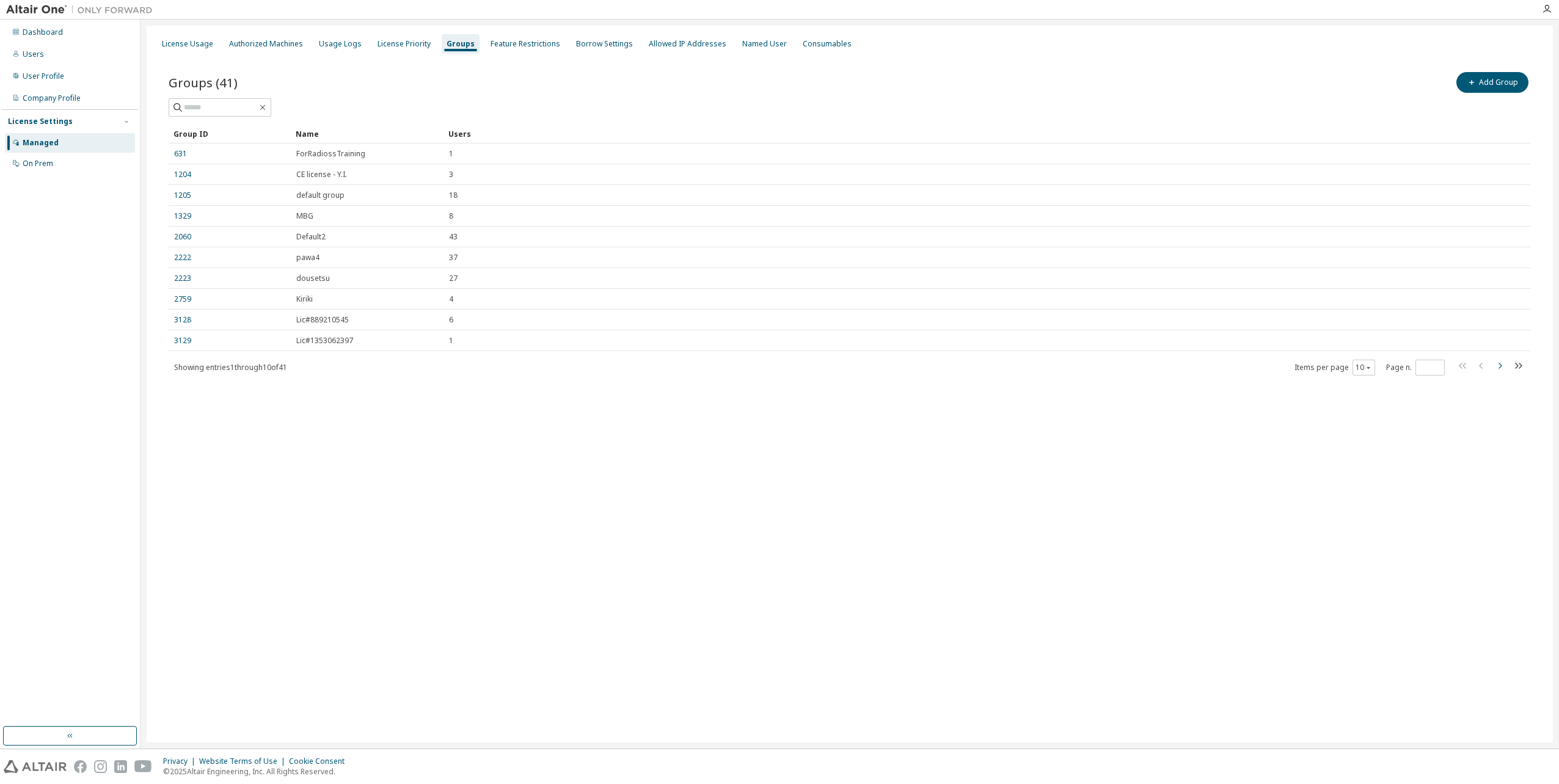
click at [1500, 363] on icon "button" at bounding box center [1500, 366] width 4 height 6
type input "*"
click at [208, 46] on div "License Usage" at bounding box center [187, 44] width 51 height 10
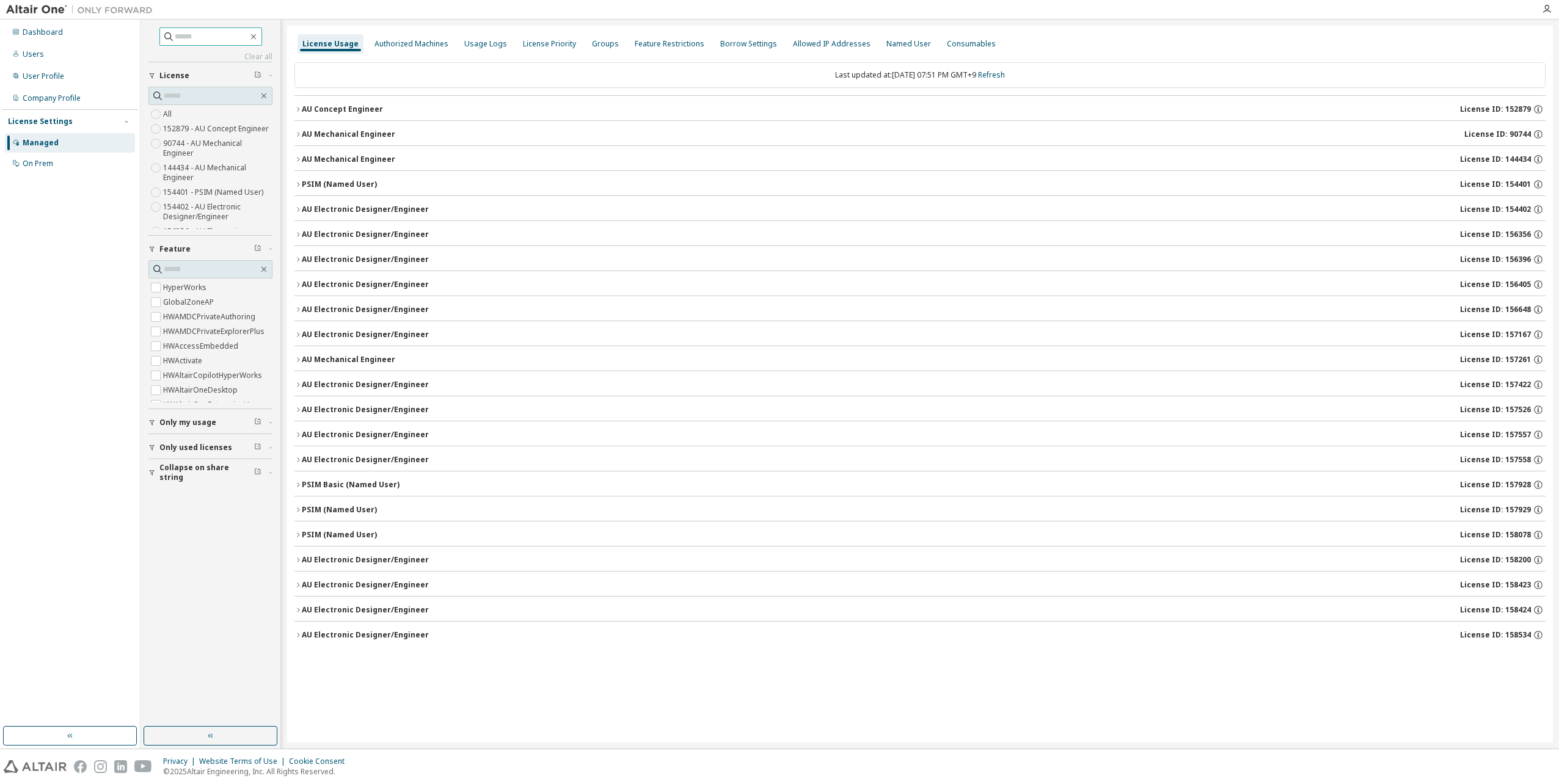
click at [178, 39] on input "text" at bounding box center [211, 36] width 73 height 12
paste input "******"
type input "******"
click at [214, 34] on input "******" at bounding box center [211, 36] width 73 height 12
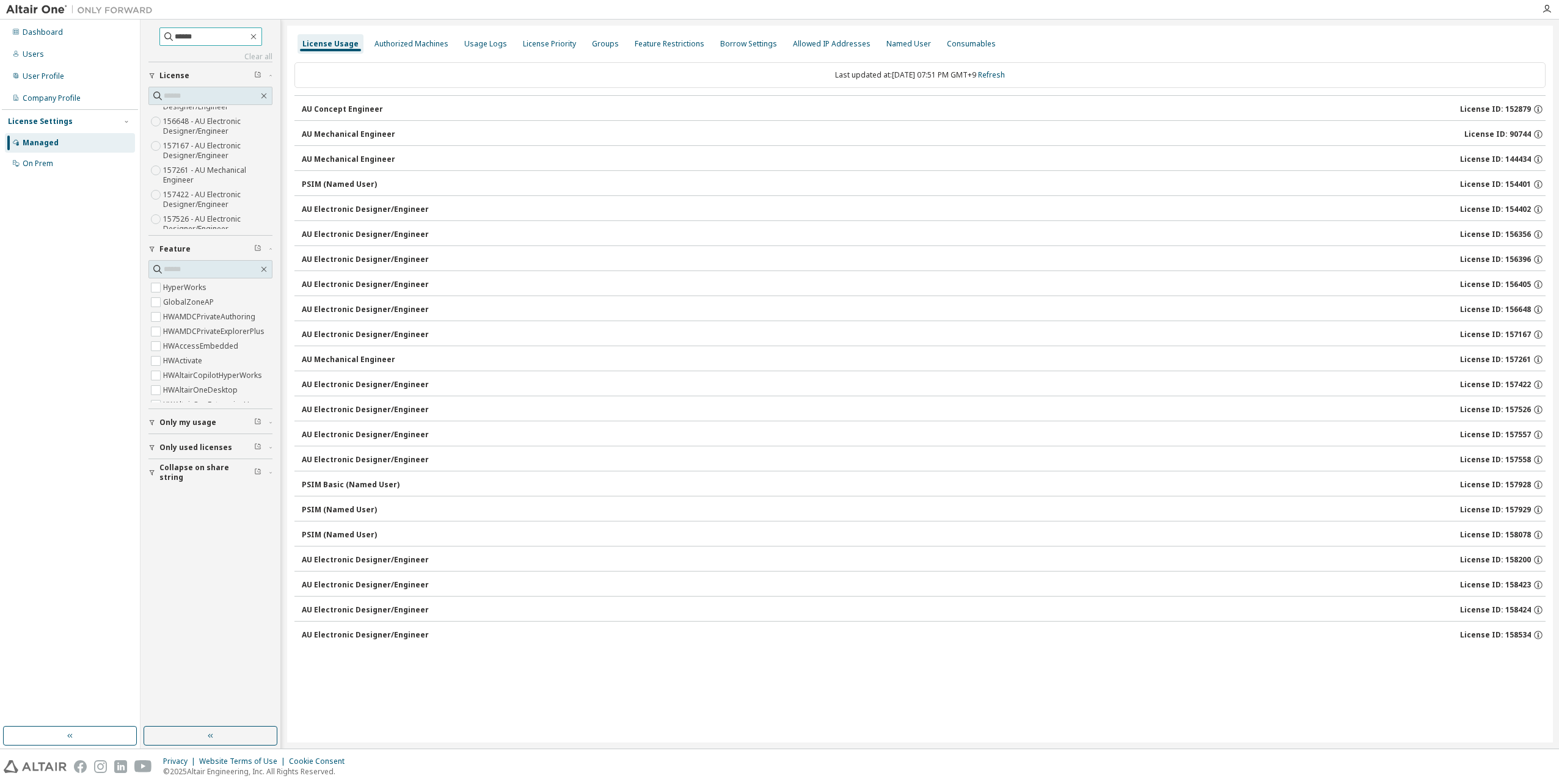
click at [200, 34] on input "******" at bounding box center [211, 36] width 73 height 12
click at [440, 42] on div "Authorized Machines" at bounding box center [411, 44] width 74 height 10
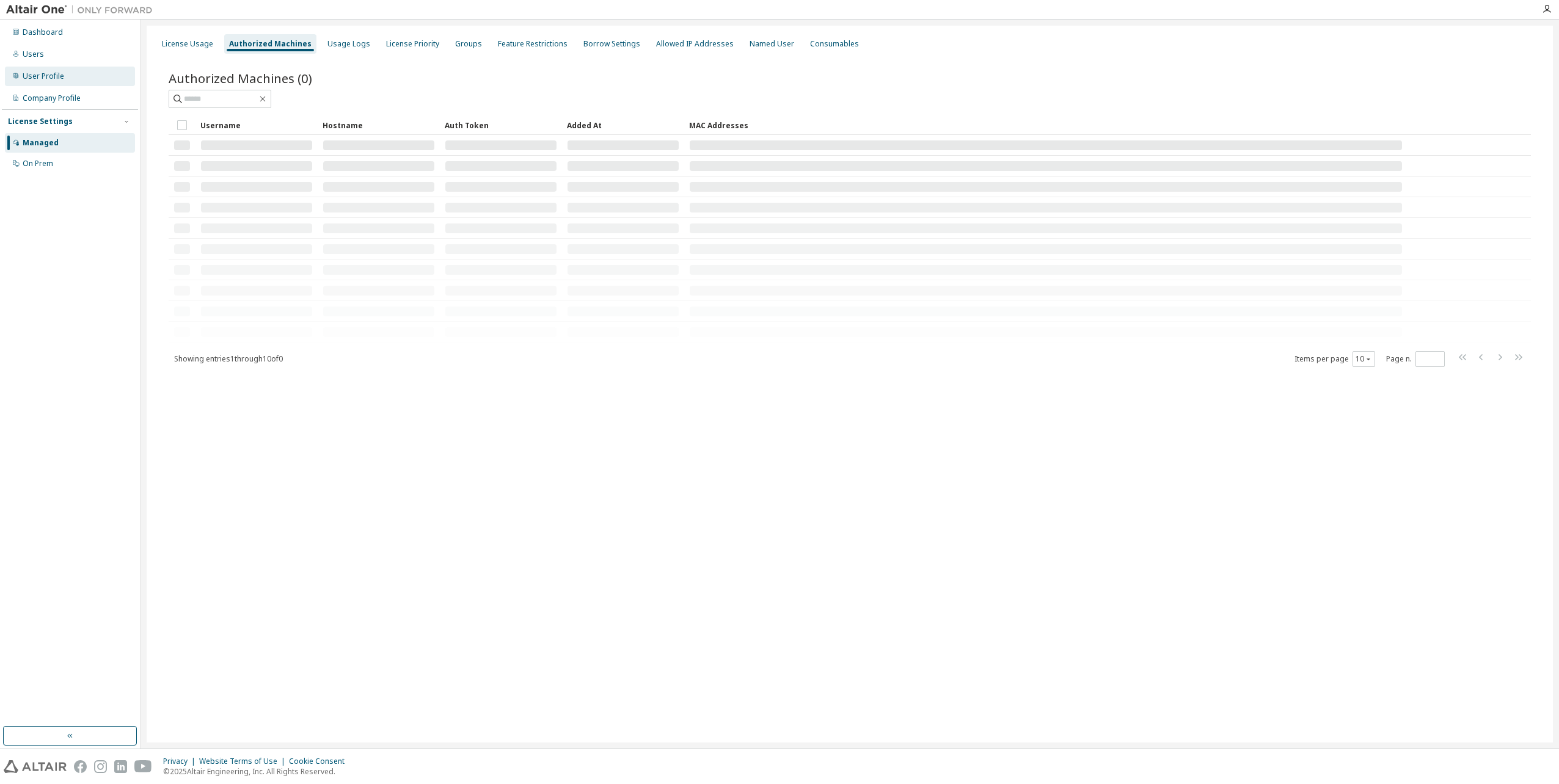
click at [73, 72] on div "User Profile" at bounding box center [70, 77] width 130 height 20
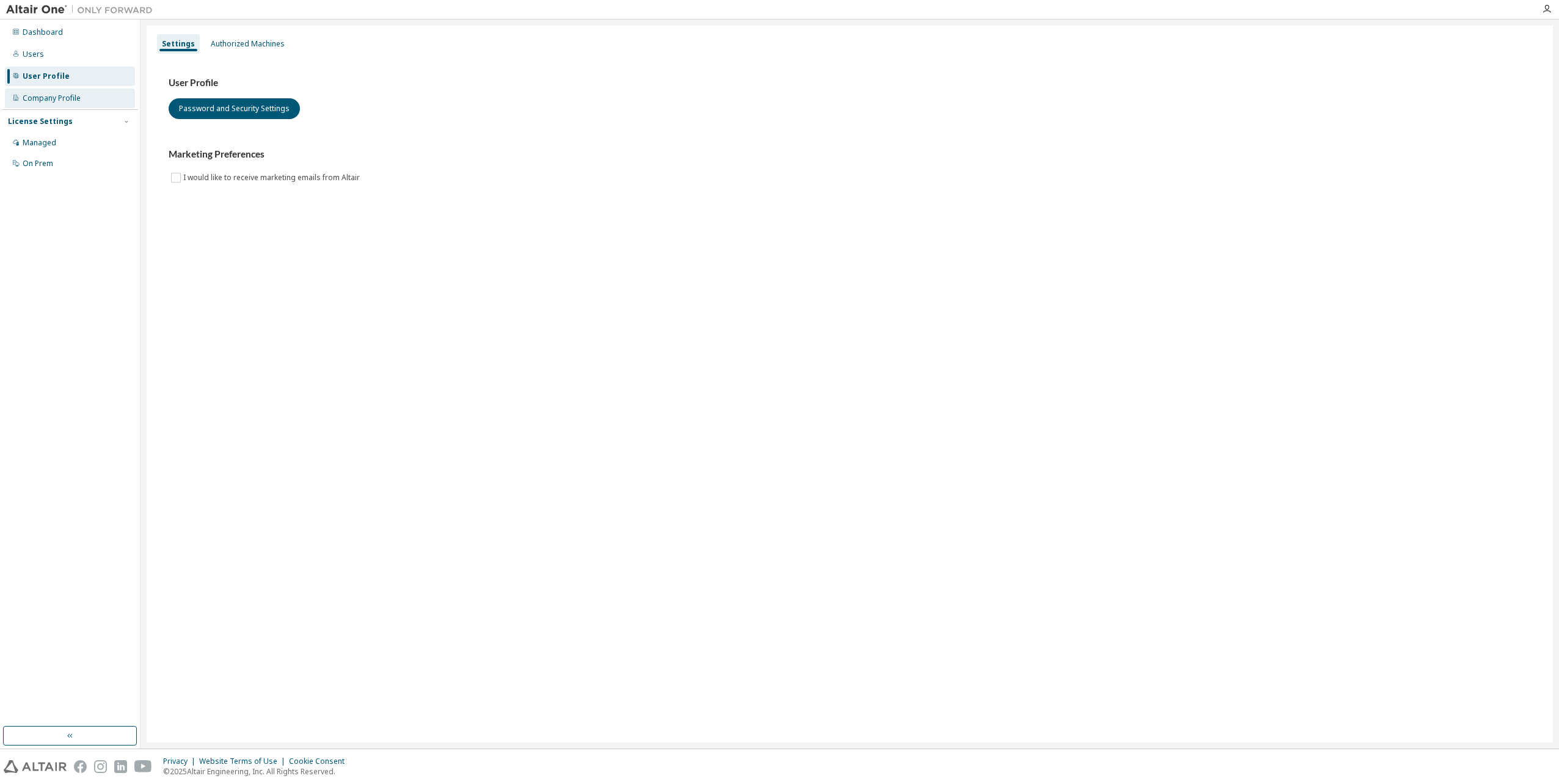
click at [68, 103] on div "Company Profile" at bounding box center [70, 98] width 130 height 20
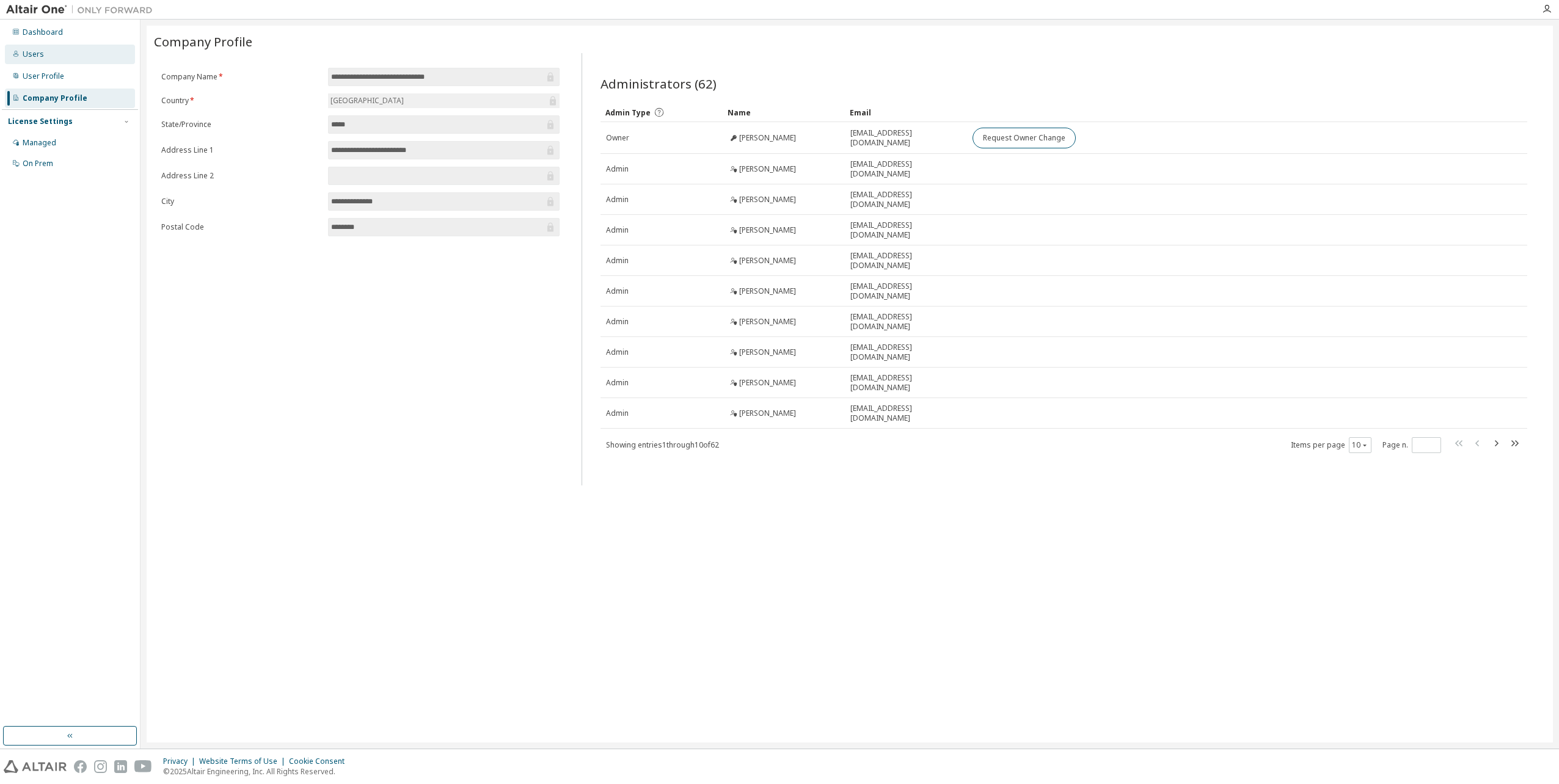
click at [75, 56] on div "Users" at bounding box center [70, 54] width 130 height 20
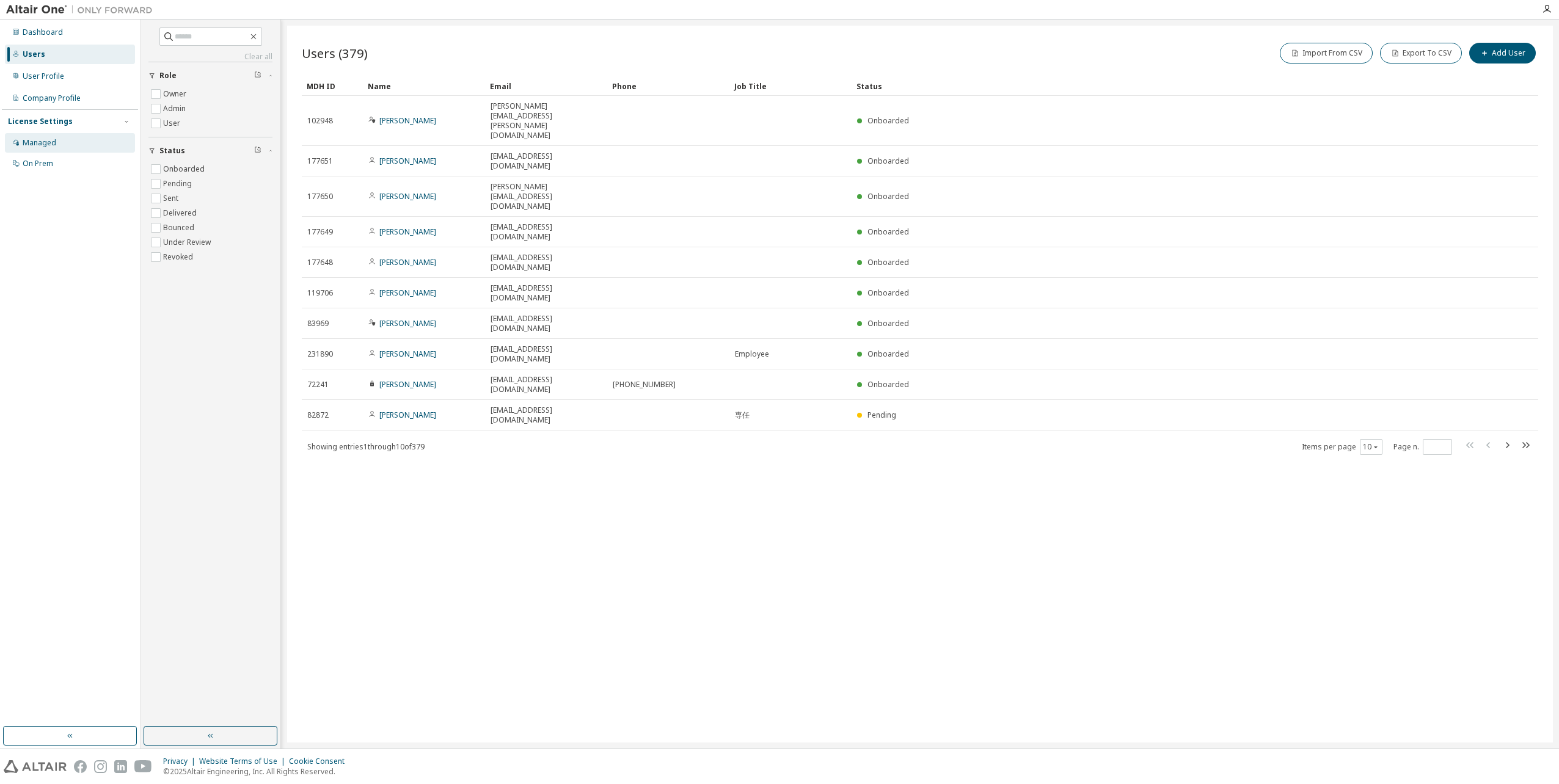
click at [51, 148] on div "Managed" at bounding box center [70, 143] width 130 height 20
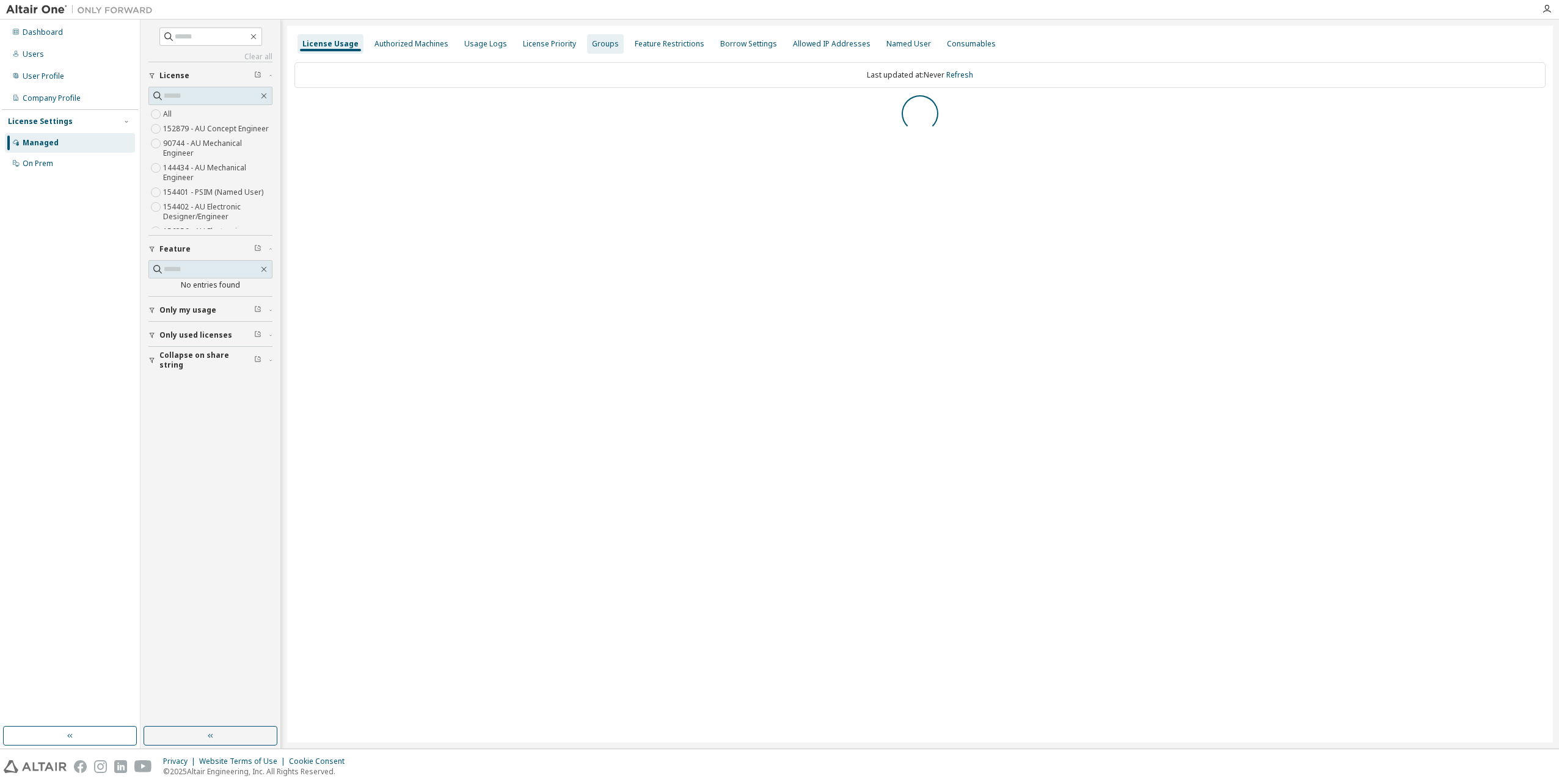
click at [598, 45] on div "Groups" at bounding box center [605, 44] width 27 height 10
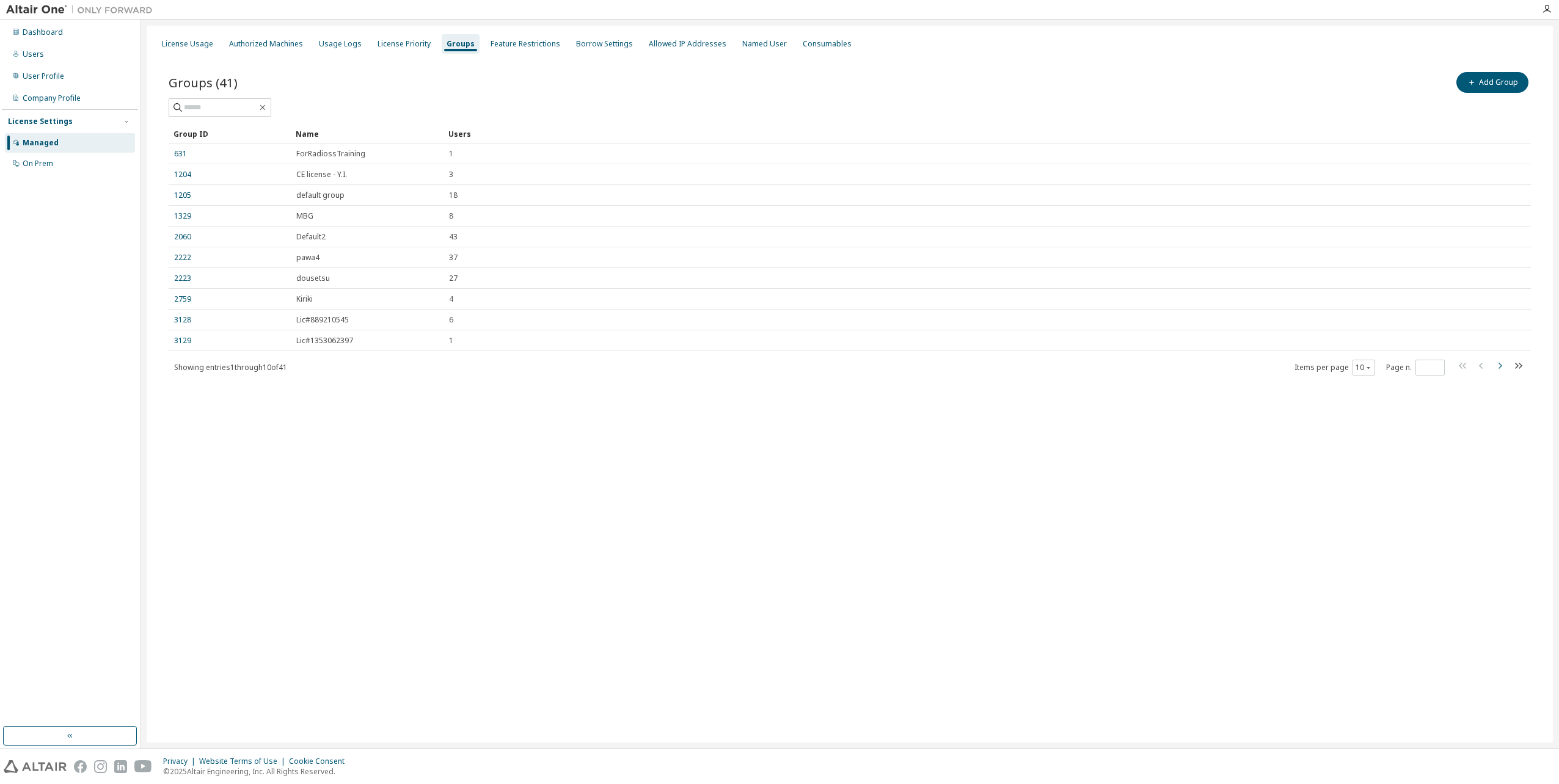
click at [1499, 365] on icon "button" at bounding box center [1500, 366] width 15 height 15
type input "*"
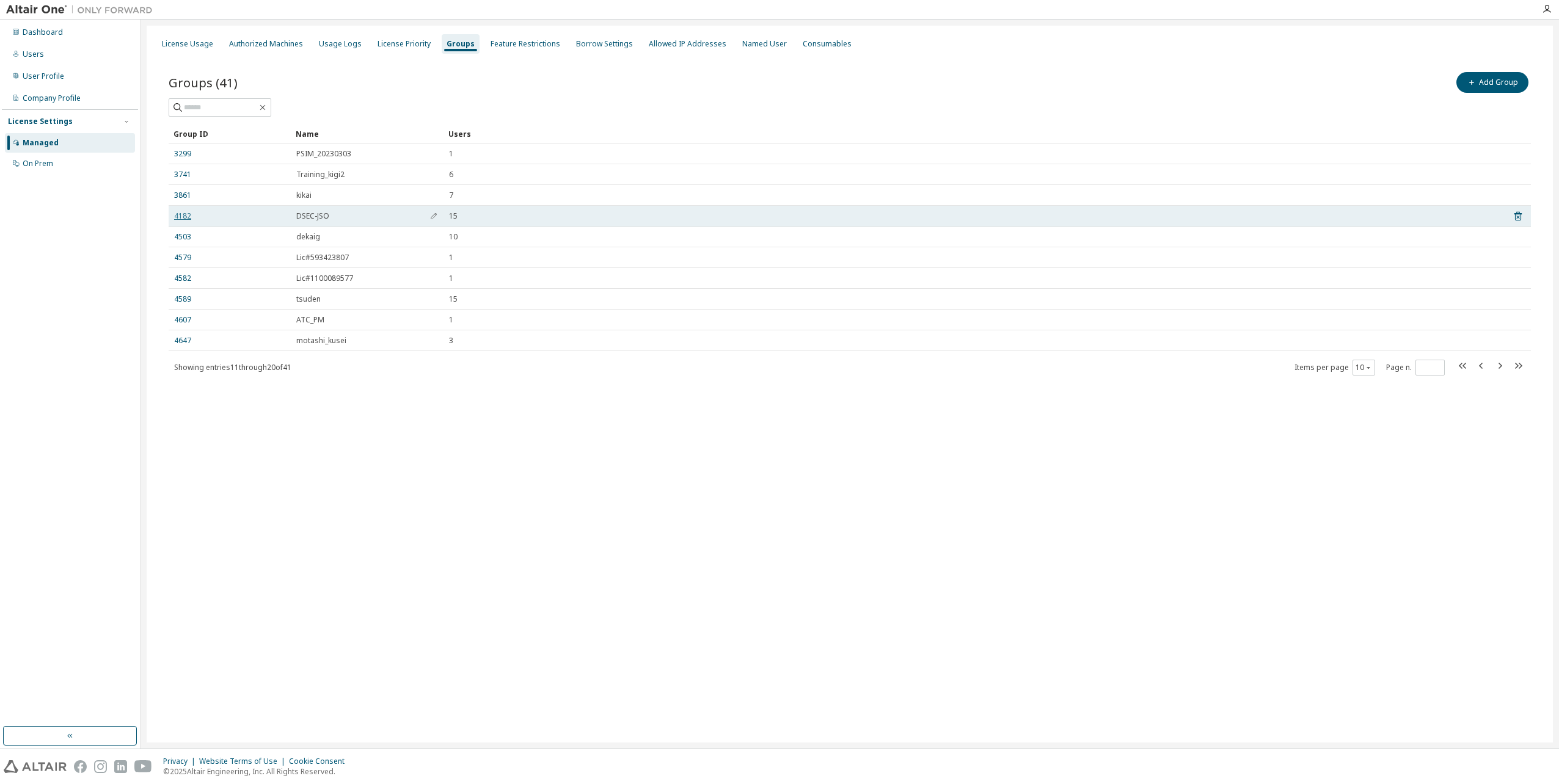
click at [184, 215] on link "4182" at bounding box center [183, 216] width 17 height 10
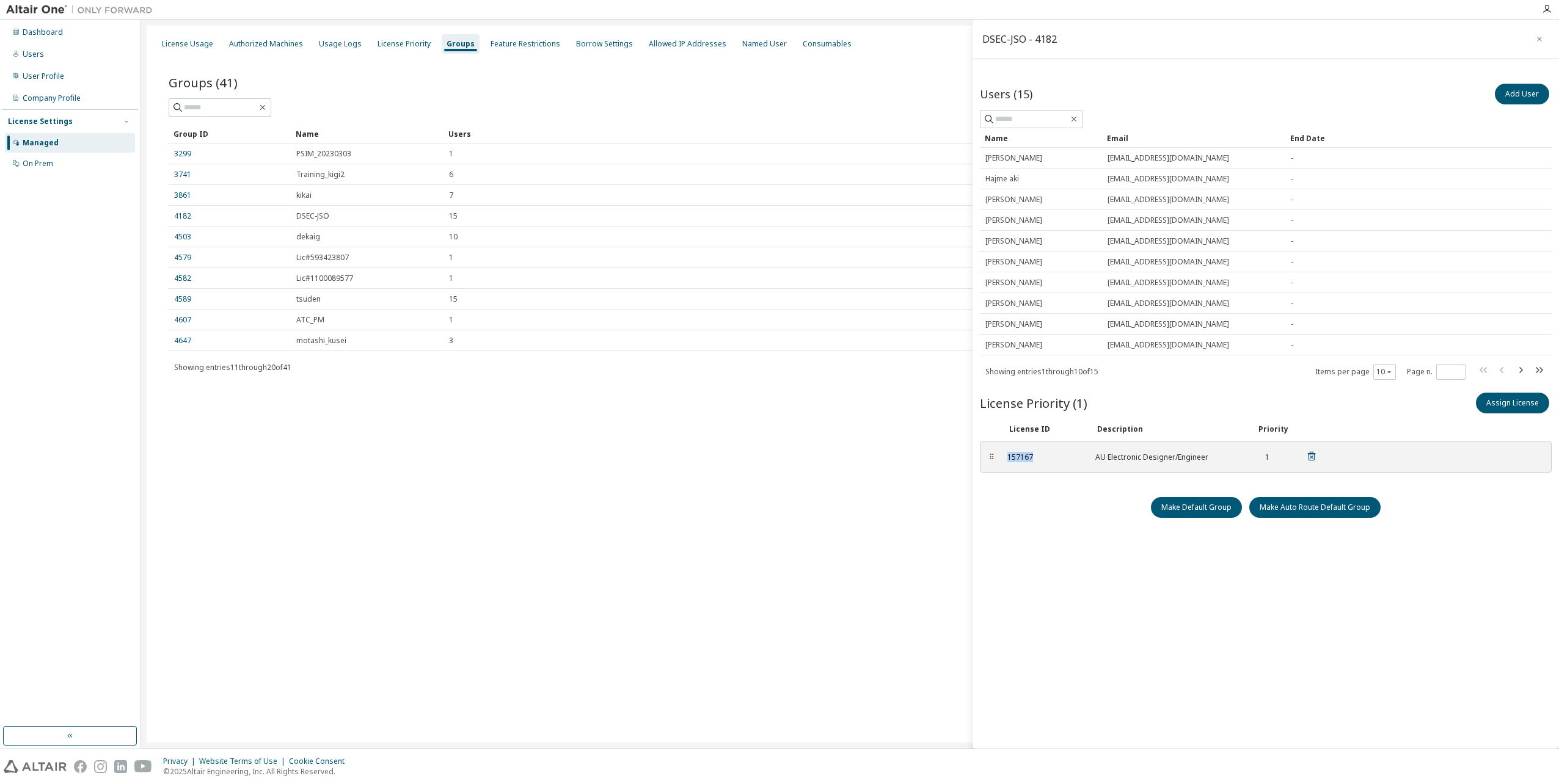
drag, startPoint x: 1035, startPoint y: 453, endPoint x: 1003, endPoint y: 458, distance: 32.4
click at [1003, 458] on div "157167 AU Electronic Designer/Engineer 1" at bounding box center [1162, 457] width 324 height 20
copy div "157167"
click at [50, 163] on div "On Prem" at bounding box center [38, 164] width 30 height 10
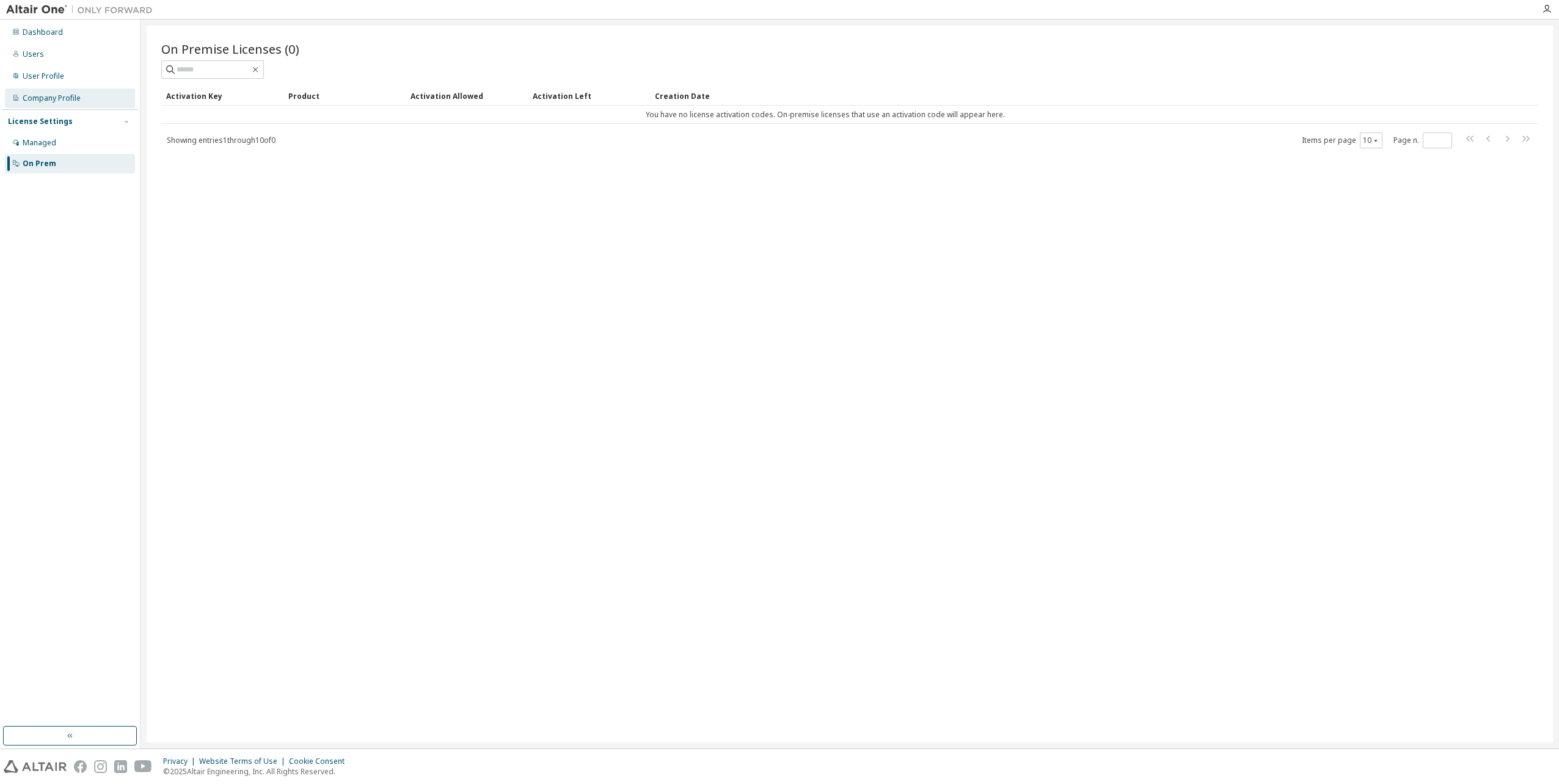
click at [60, 94] on div "Company Profile" at bounding box center [52, 98] width 58 height 10
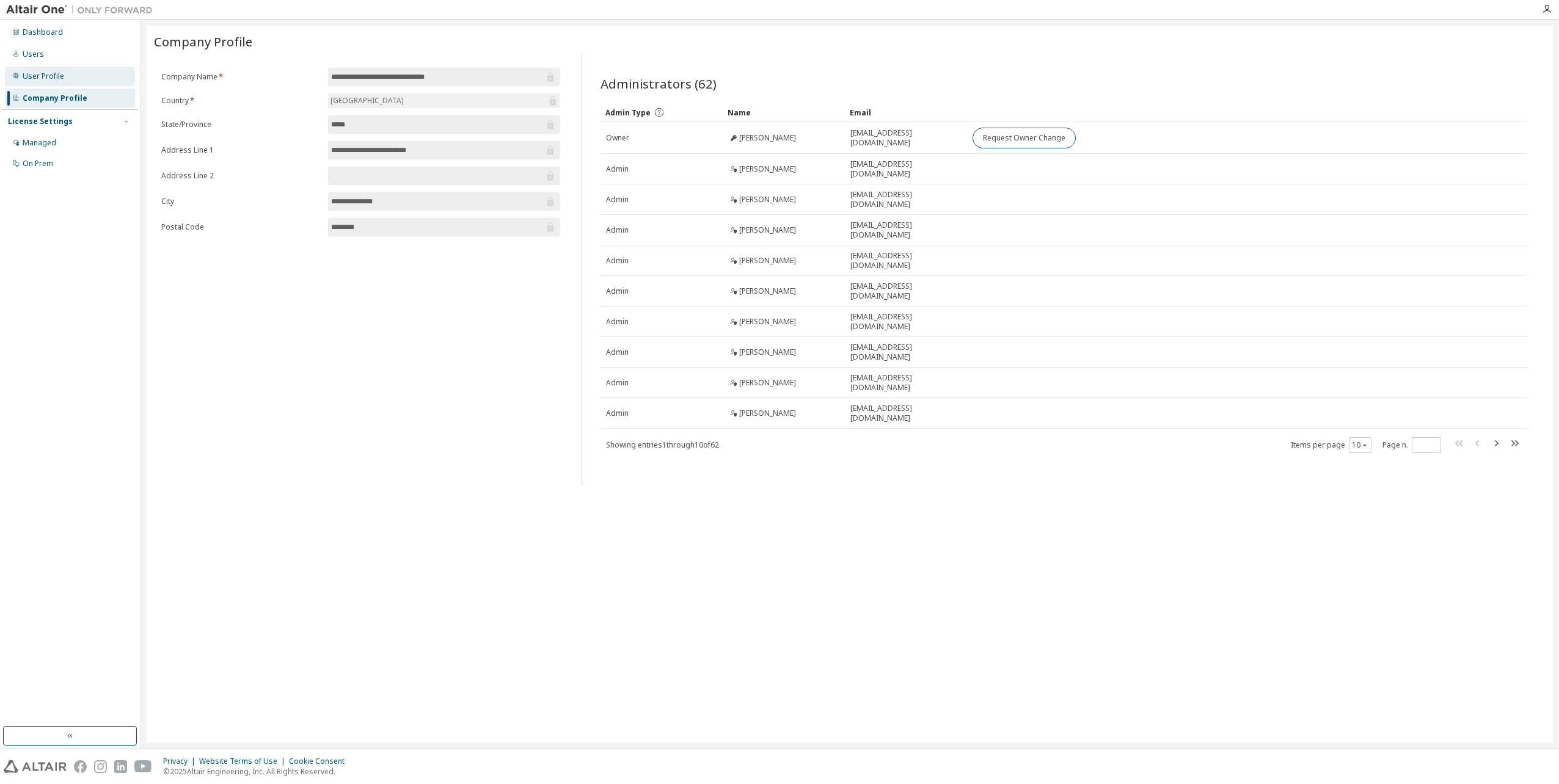
click at [62, 75] on div "User Profile" at bounding box center [43, 77] width 41 height 10
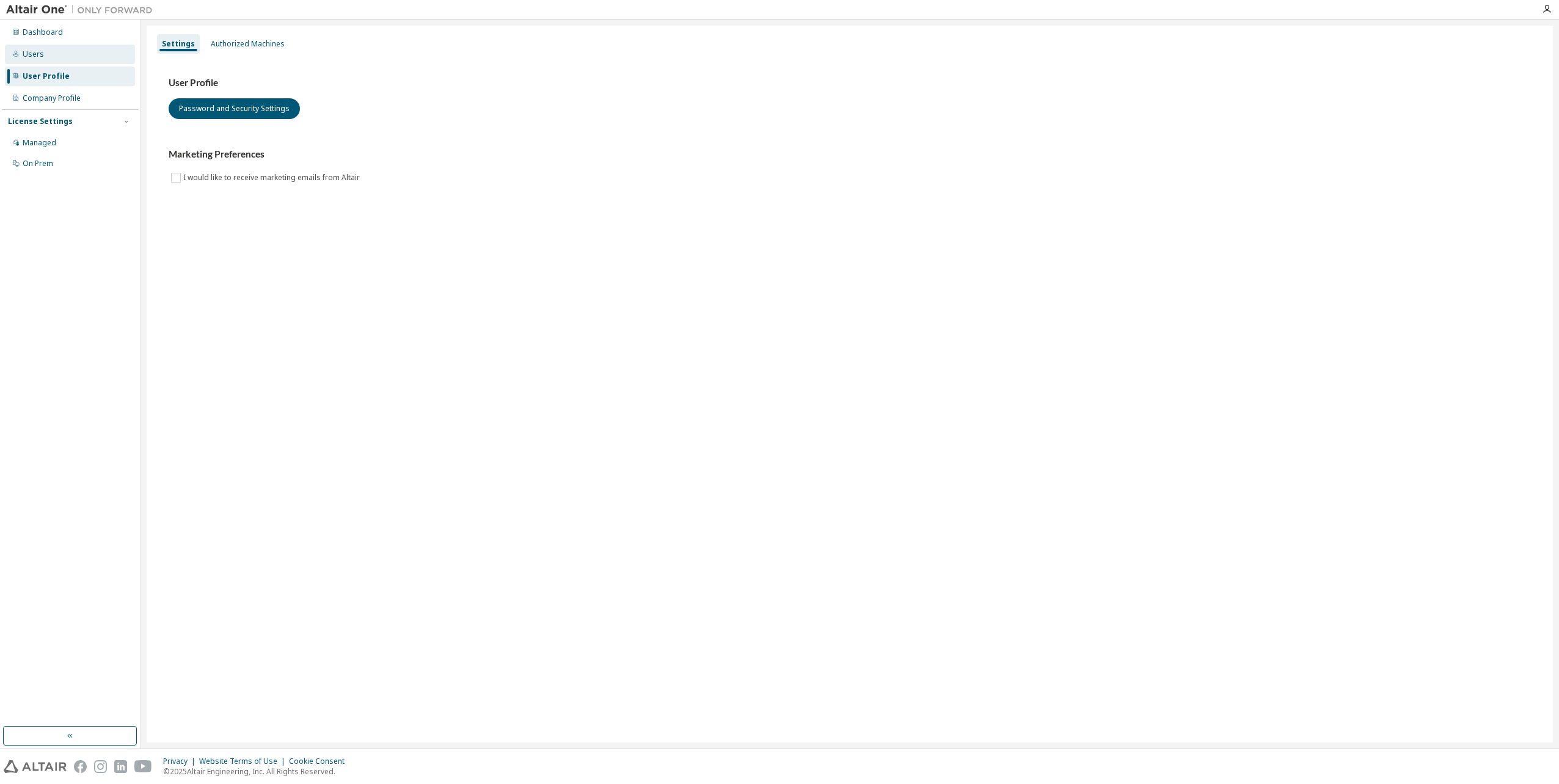
click at [61, 56] on div "Users" at bounding box center [70, 54] width 130 height 20
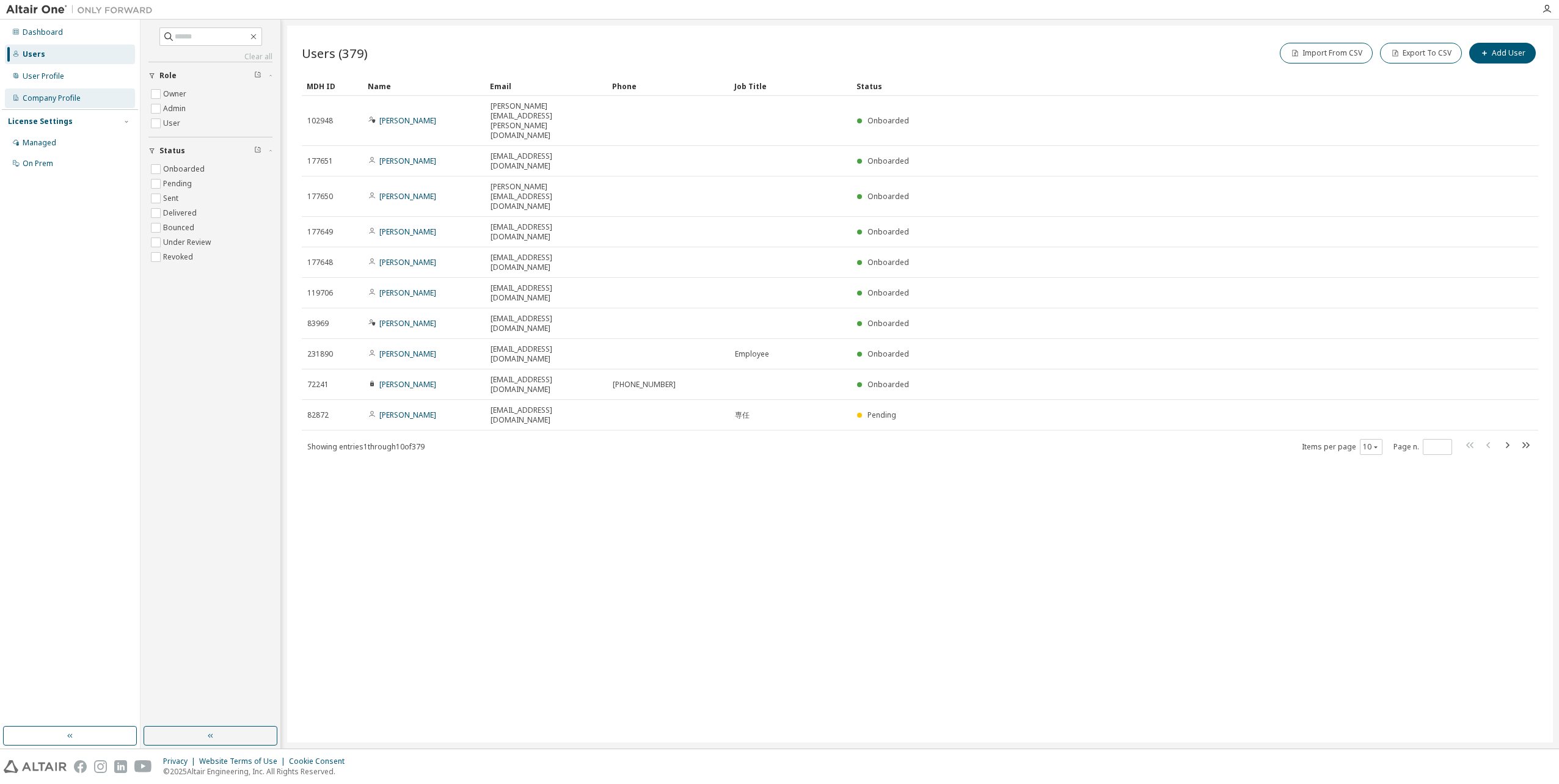
click at [68, 96] on div "Company Profile" at bounding box center [52, 98] width 58 height 10
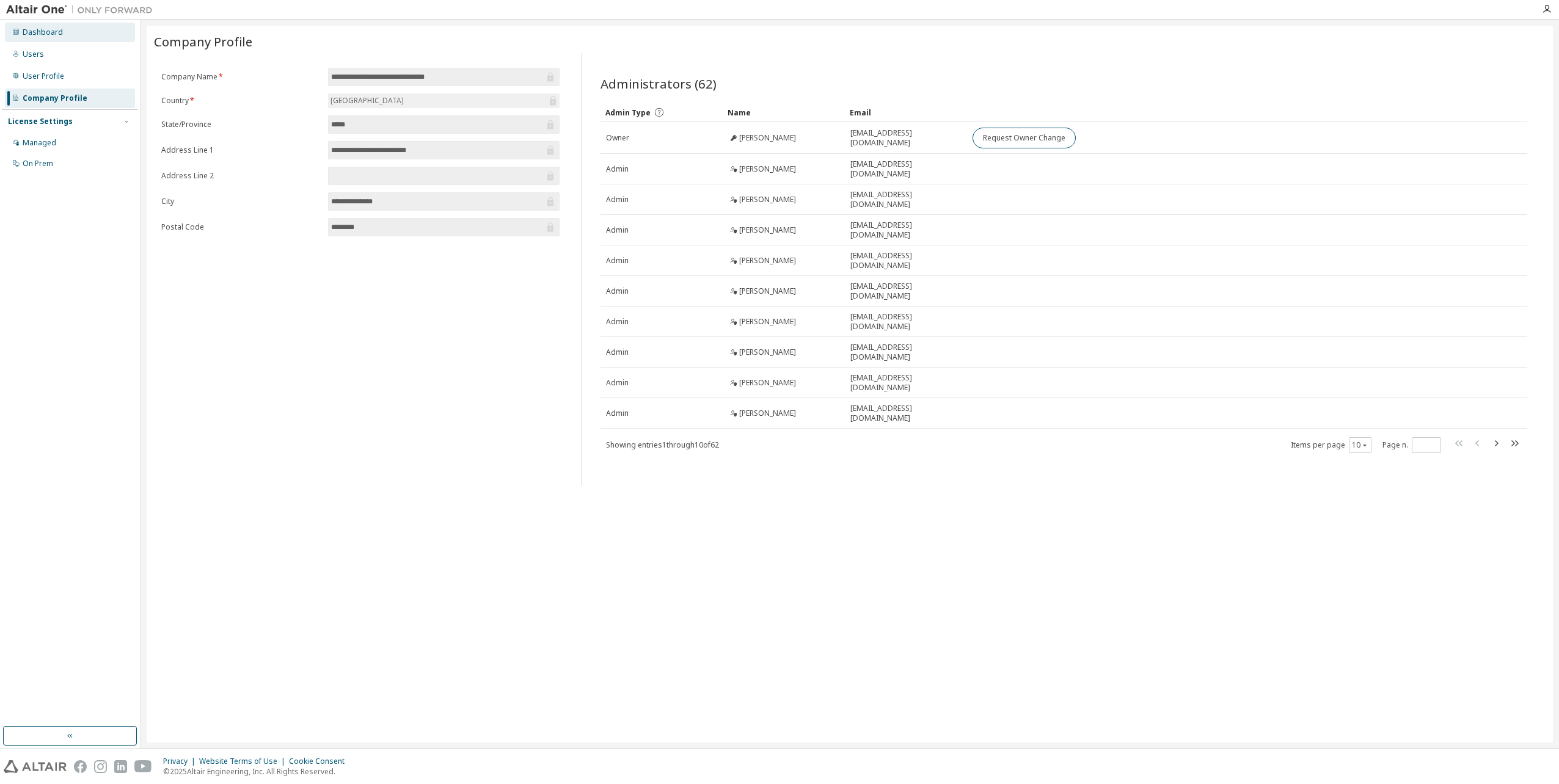
click at [54, 33] on div "Dashboard" at bounding box center [43, 32] width 40 height 10
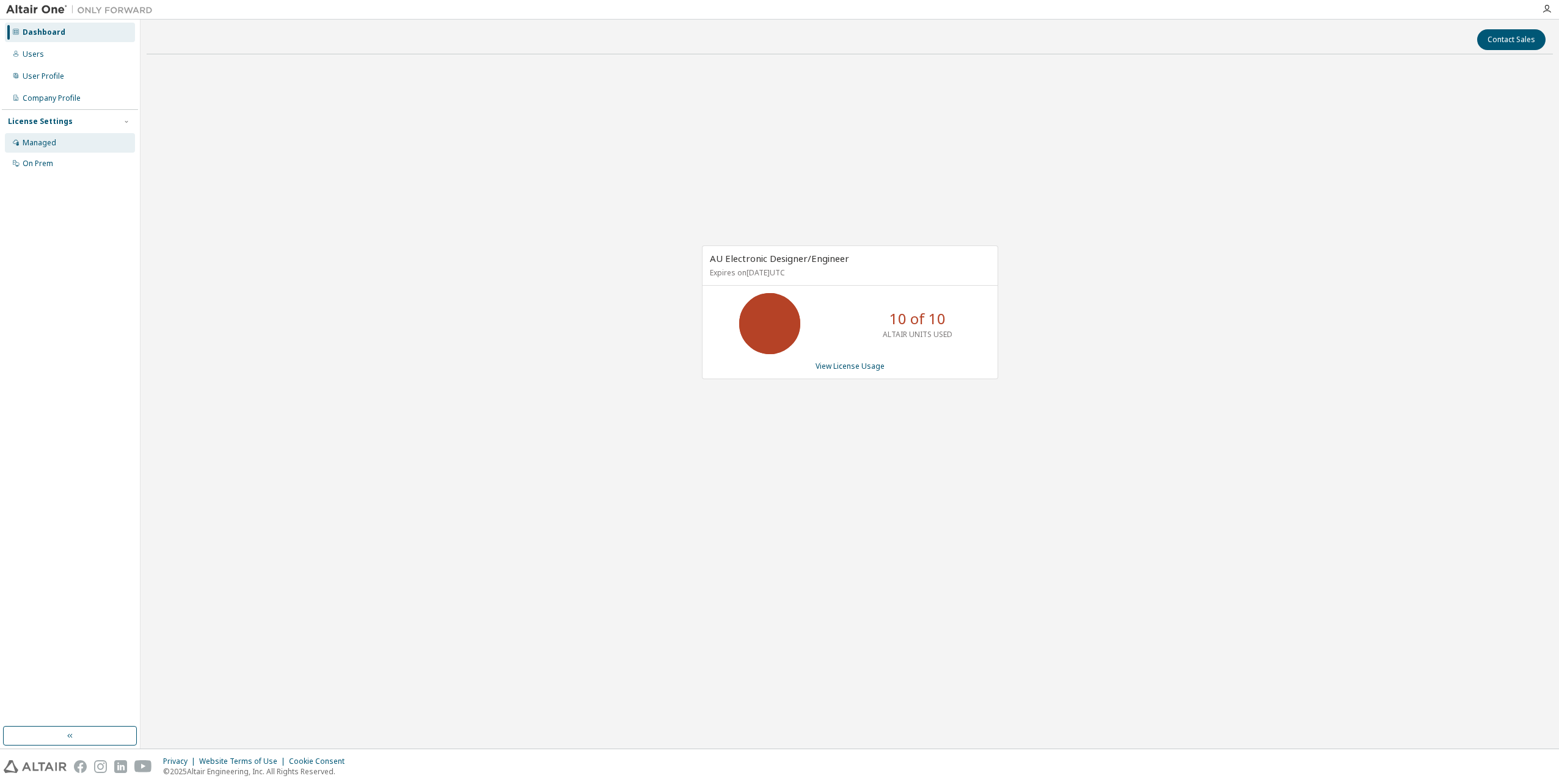
click at [35, 141] on div "Managed" at bounding box center [40, 143] width 33 height 10
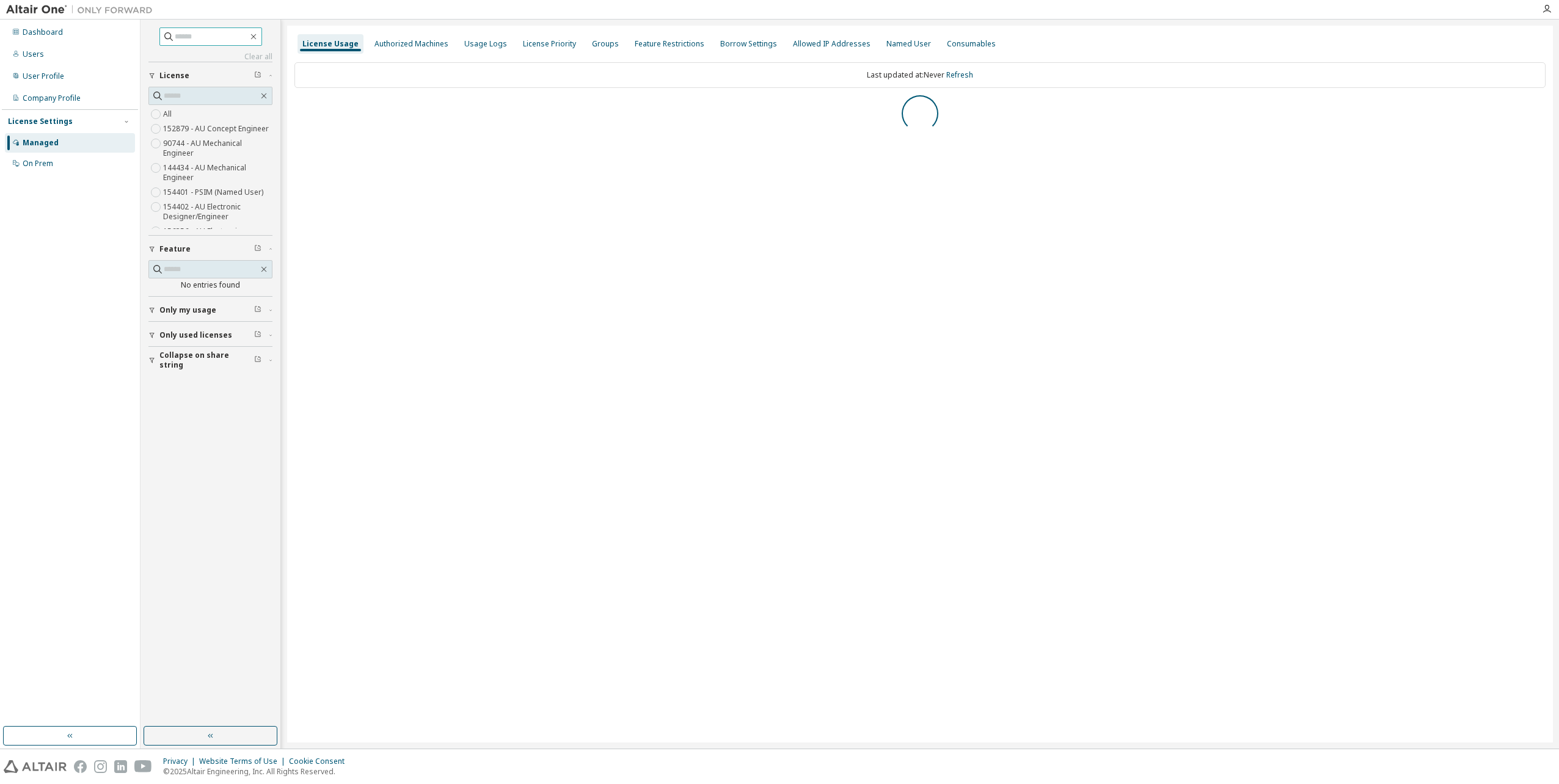
click at [204, 44] on span at bounding box center [211, 36] width 103 height 19
click at [200, 35] on input "text" at bounding box center [211, 36] width 73 height 12
paste input "******"
type input "******"
click at [315, 462] on div "License Usage Authorized Machines Usage Logs License Priority Groups Feature Re…" at bounding box center [920, 383] width 1266 height 717
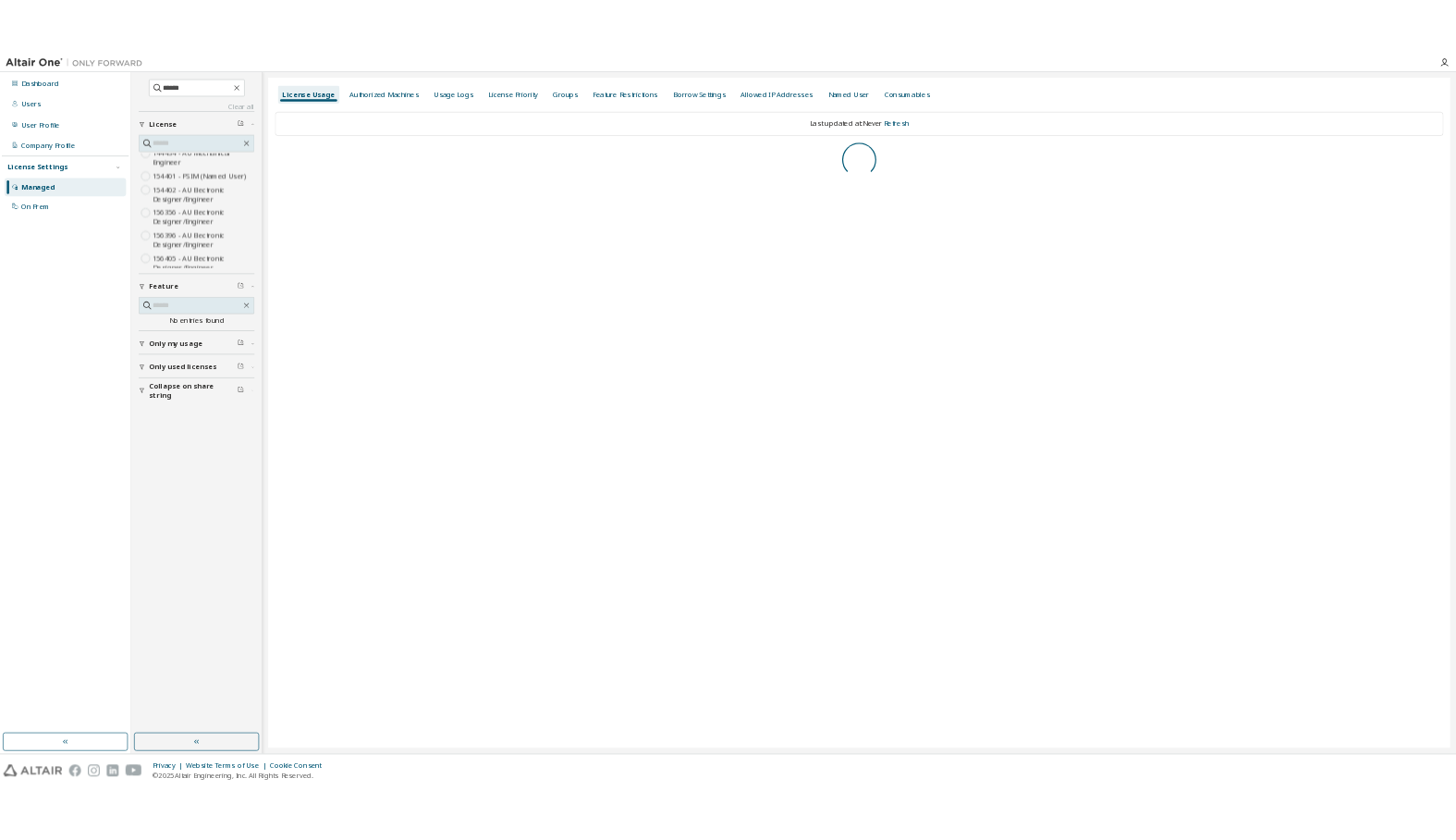
scroll to position [184, 0]
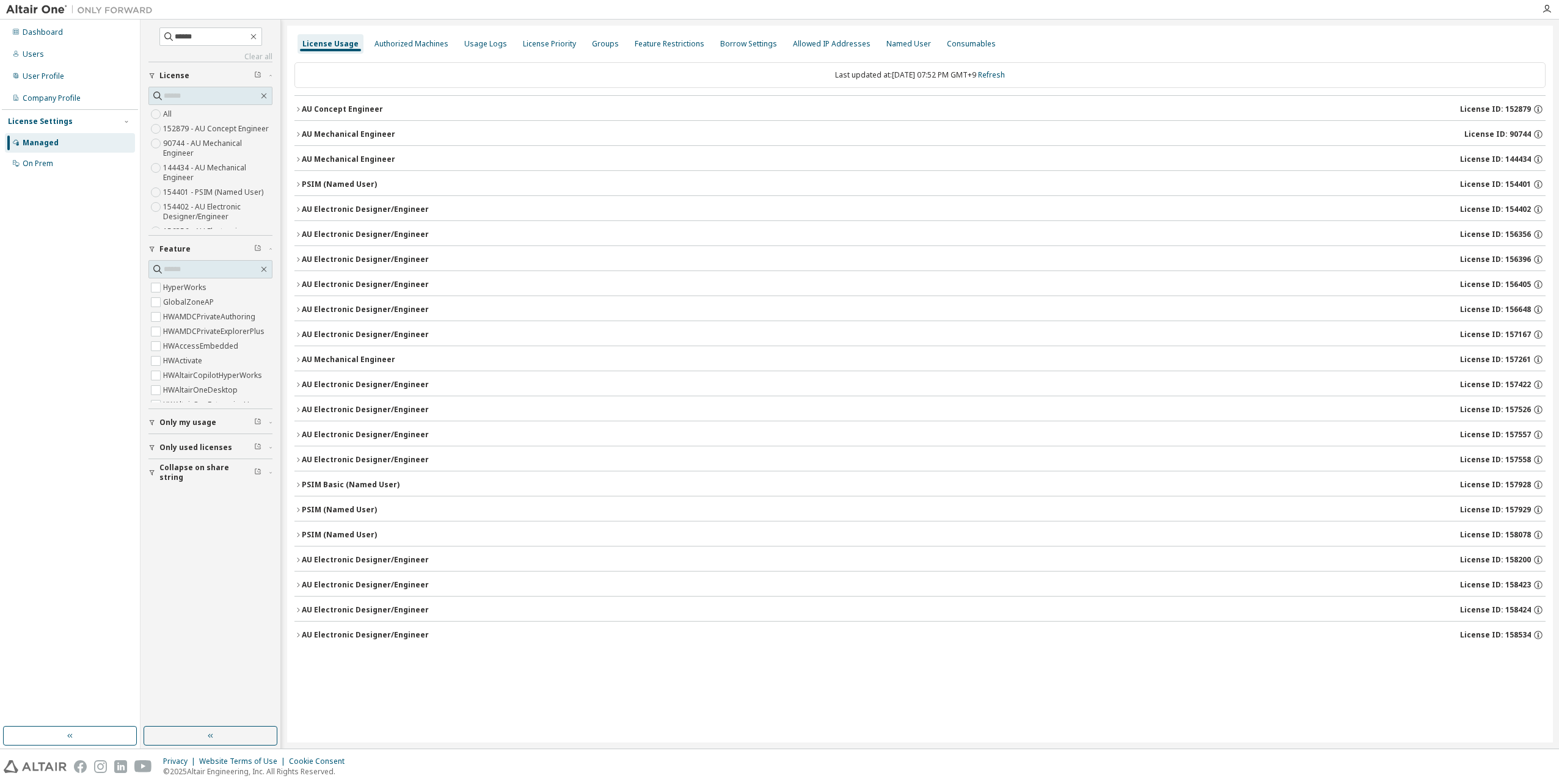
click at [1530, 331] on span "License ID: 157167" at bounding box center [1495, 334] width 71 height 10
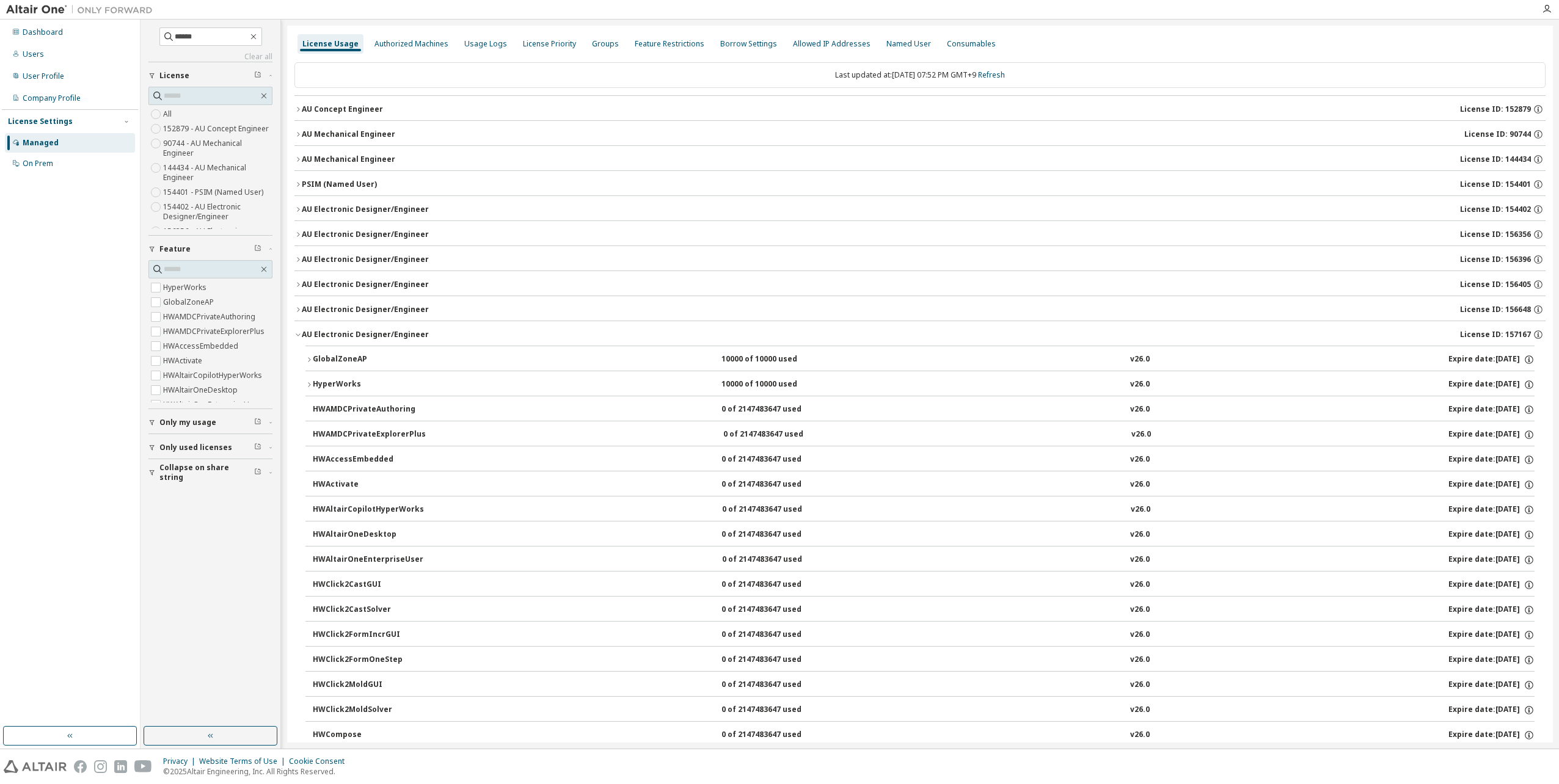
click at [313, 356] on div "GlobalZoneAP" at bounding box center [368, 360] width 110 height 11
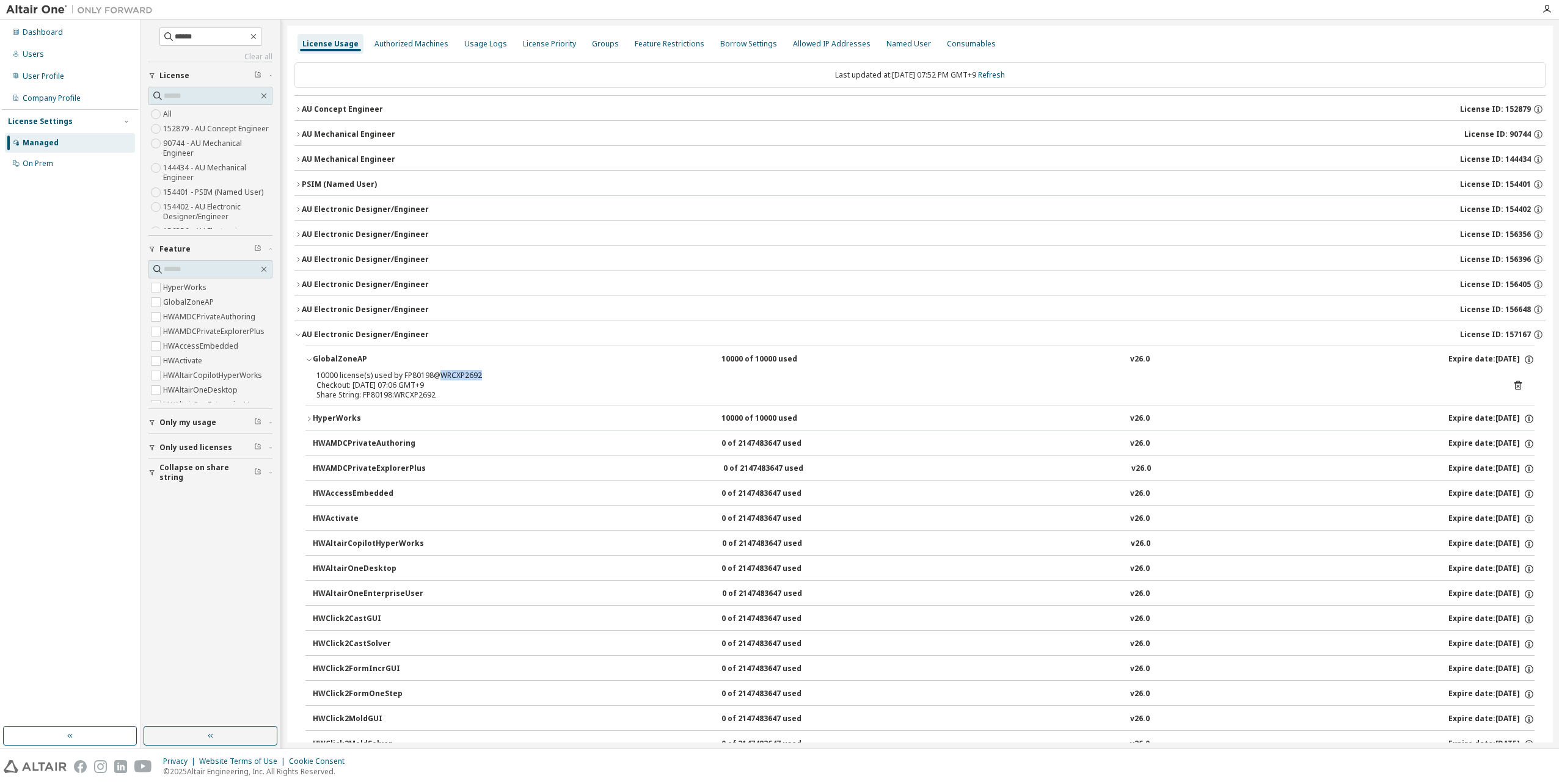
drag, startPoint x: 440, startPoint y: 373, endPoint x: 480, endPoint y: 371, distance: 40.0
click at [480, 371] on div "10000 license(s) used by FP80198@WRCXP2692" at bounding box center [906, 375] width 1178 height 10
copy div "WRCXP2692"
drag, startPoint x: 430, startPoint y: 372, endPoint x: 401, endPoint y: 374, distance: 29.1
click at [401, 374] on div "10000 license(s) used by FP80198@WRCXP2692" at bounding box center [906, 375] width 1178 height 10
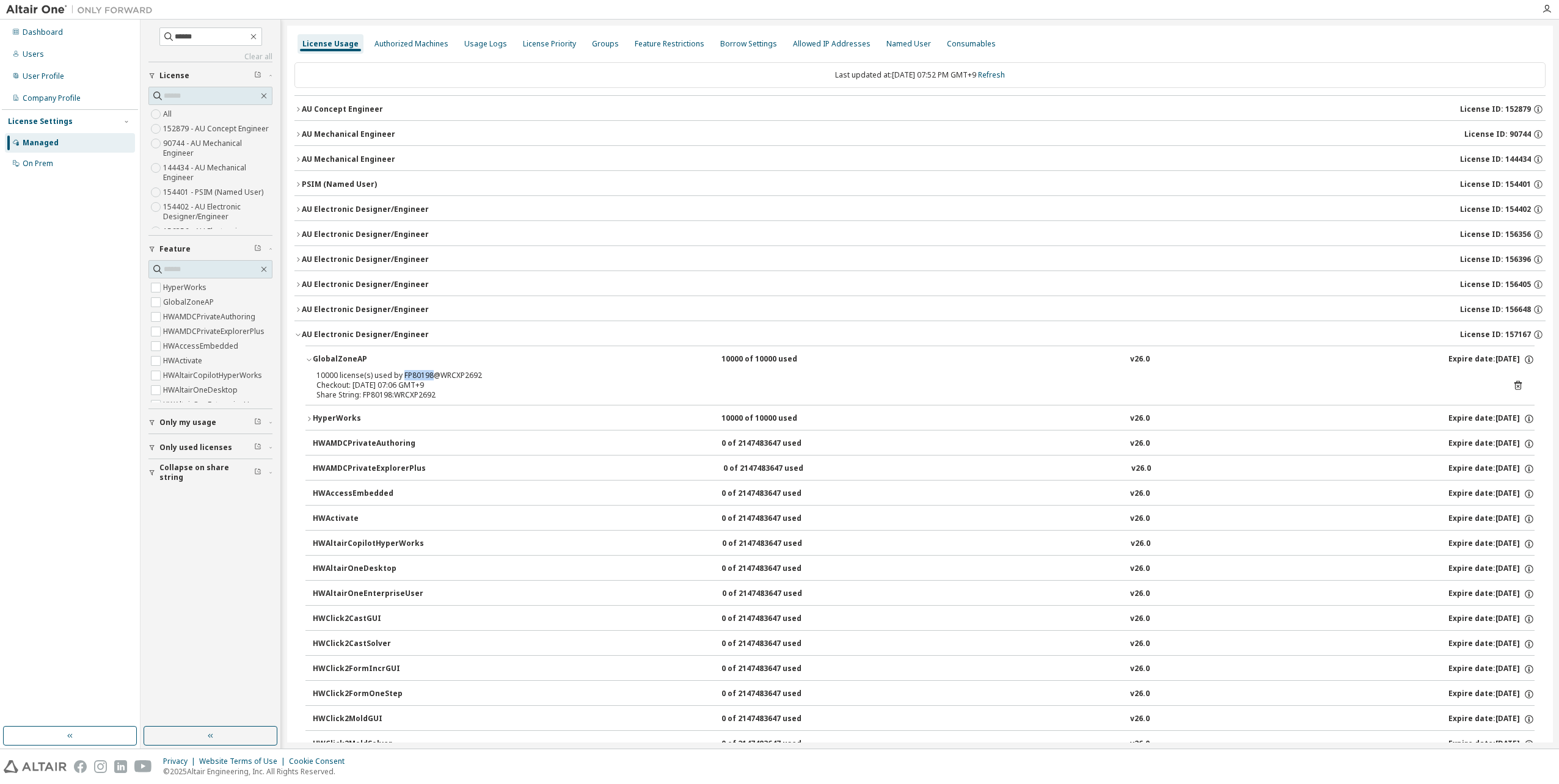
copy div "FP80198"
click at [1078, 42] on div "License Usage Authorized Machines Usage Logs License Priority Groups Feature Re…" at bounding box center [920, 44] width 1251 height 22
click at [314, 356] on div "GlobalZoneAP" at bounding box center [368, 360] width 110 height 11
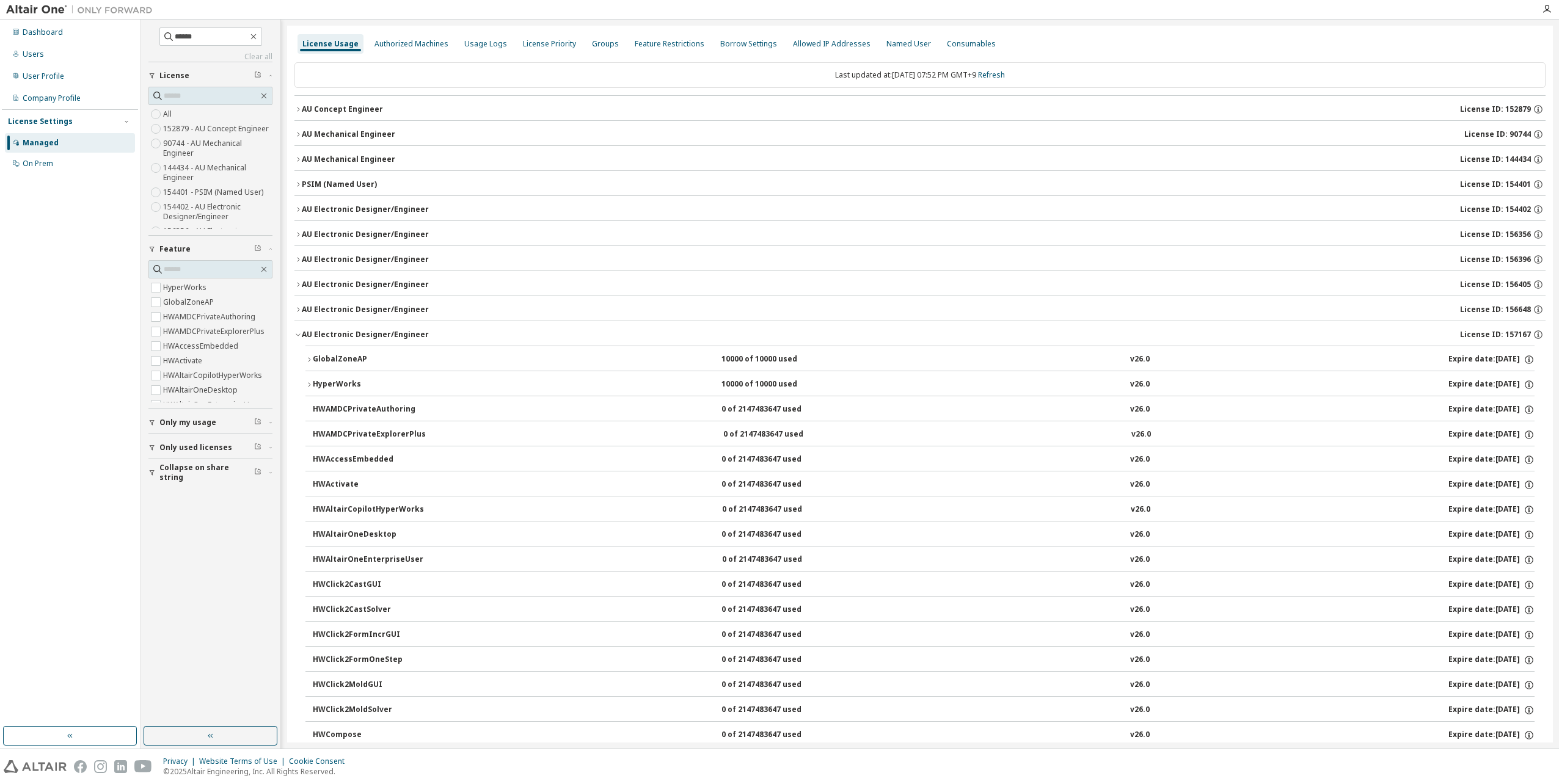
click at [314, 356] on div "GlobalZoneAP" at bounding box center [368, 360] width 110 height 11
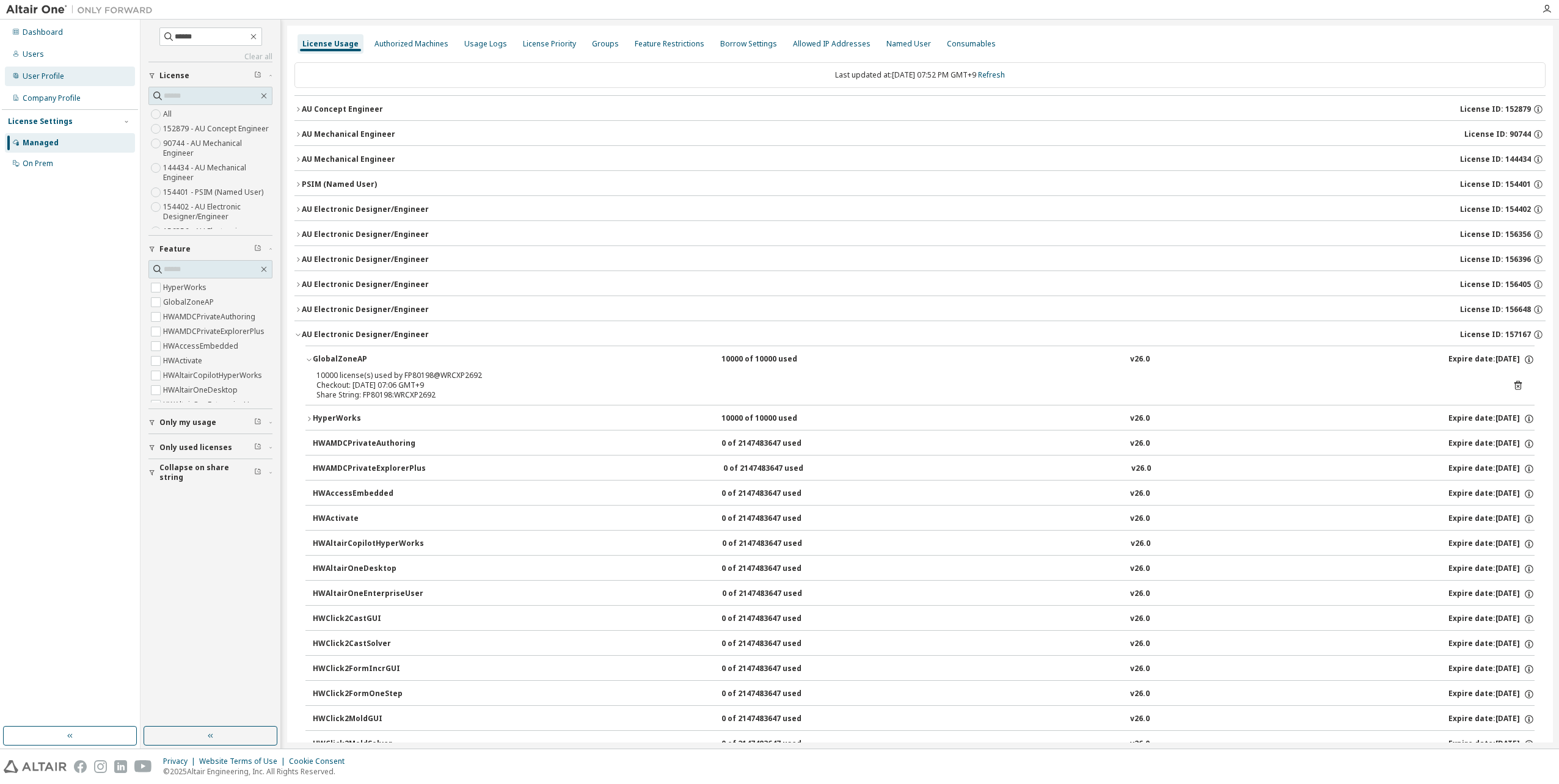
click at [53, 72] on div "User Profile" at bounding box center [43, 77] width 41 height 10
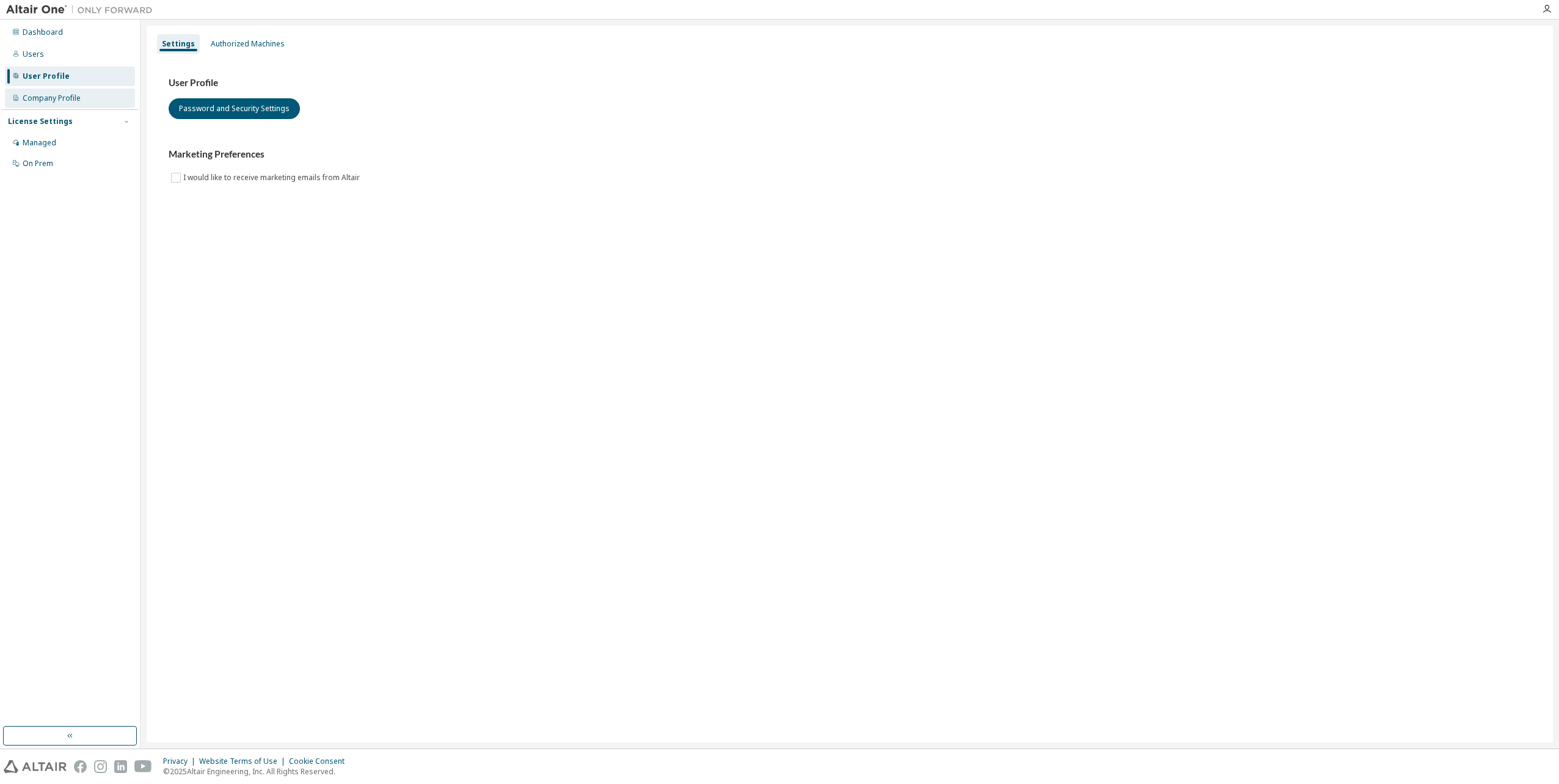
click at [63, 96] on div "Company Profile" at bounding box center [52, 98] width 58 height 10
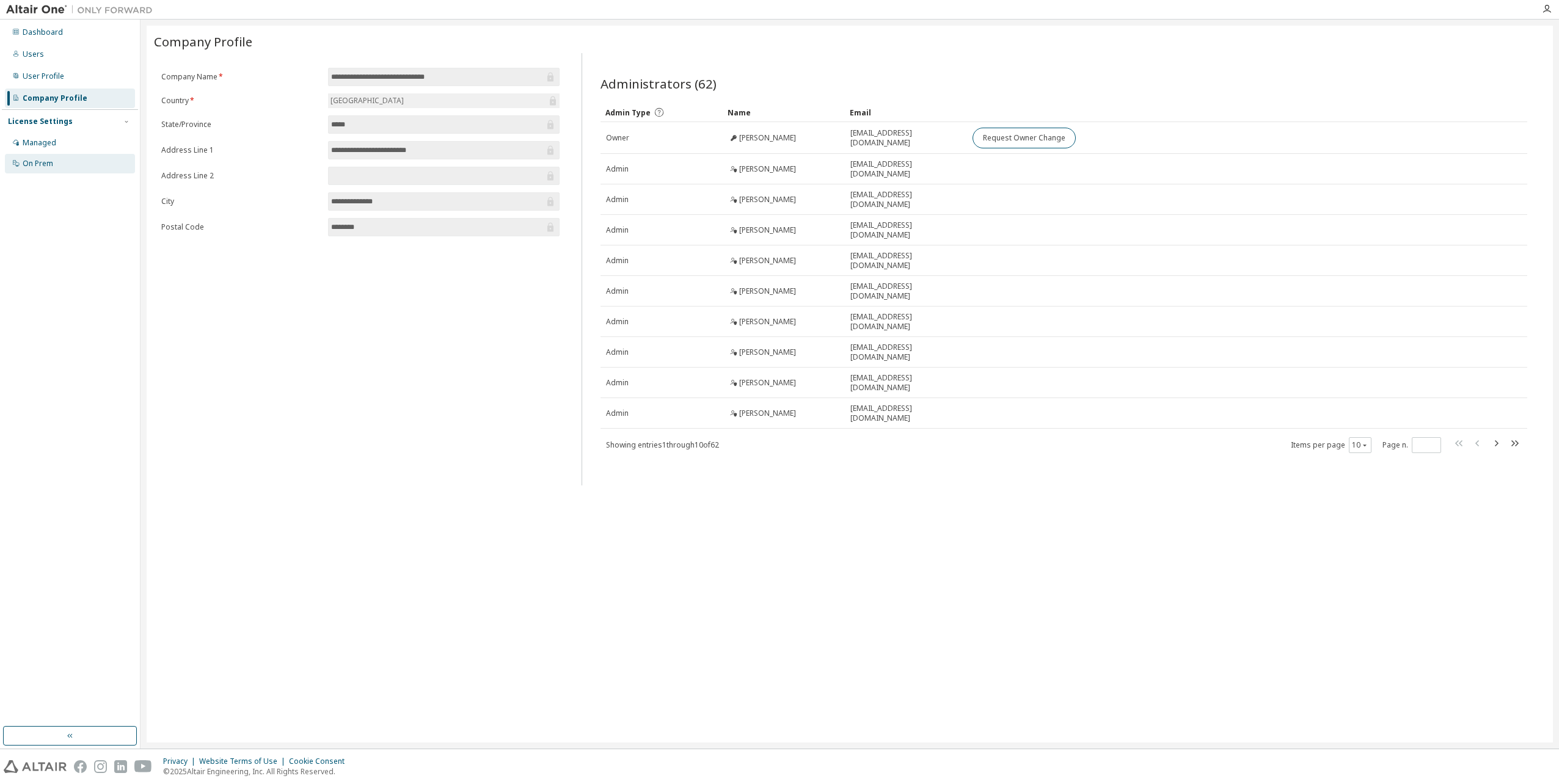
click at [60, 164] on div "On Prem" at bounding box center [70, 164] width 130 height 20
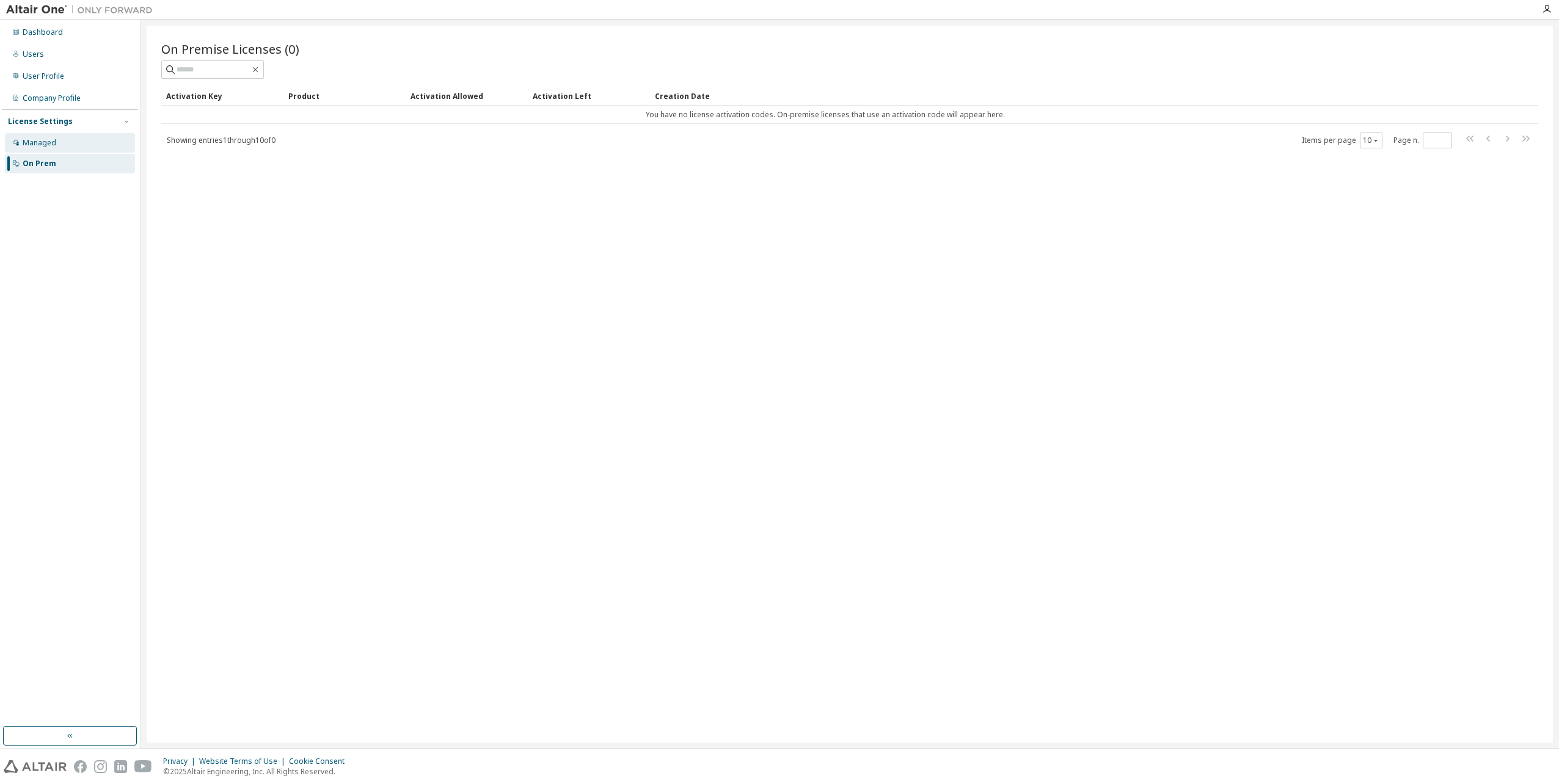
click at [70, 148] on div "Managed" at bounding box center [70, 143] width 130 height 20
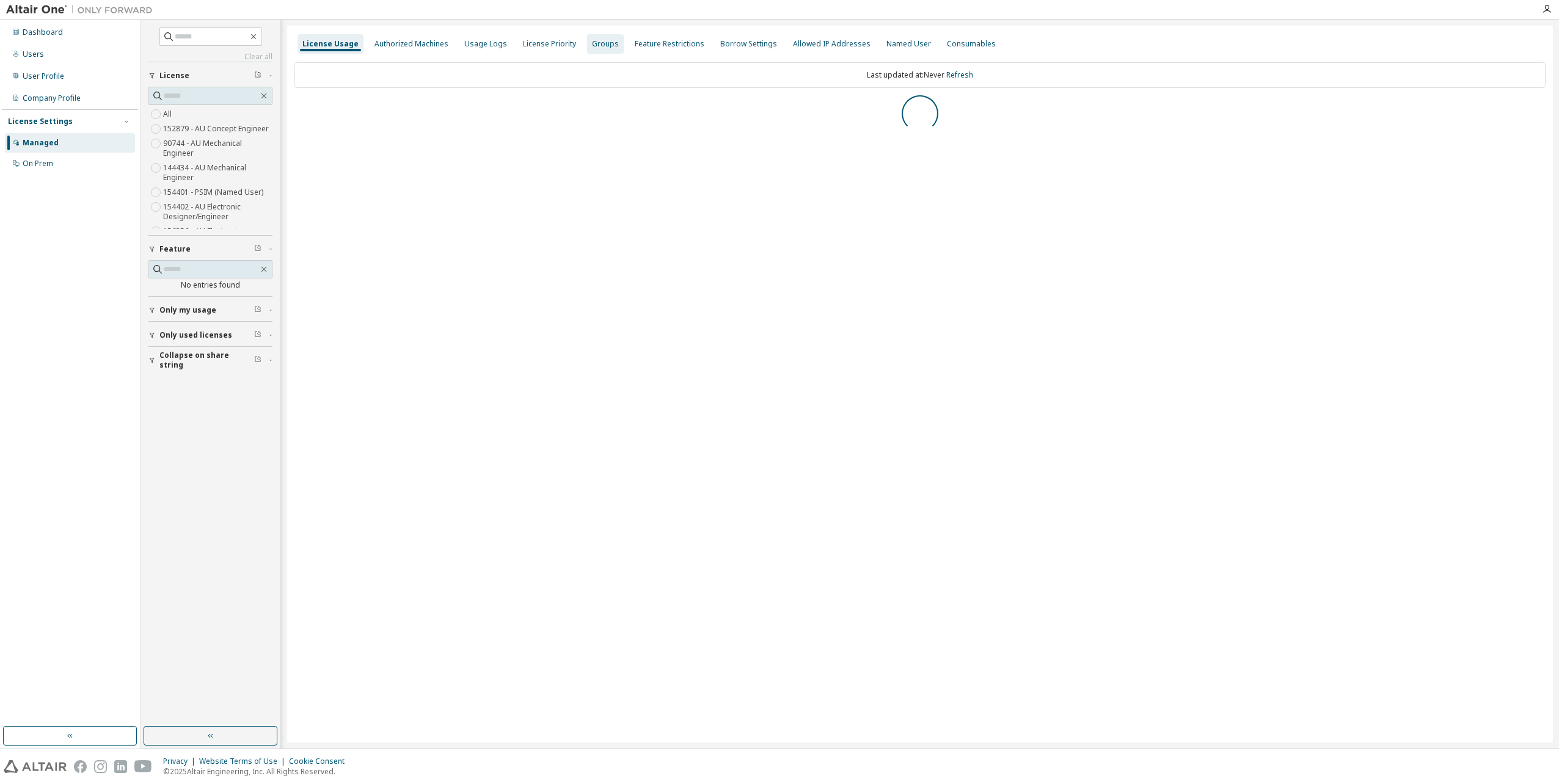
click at [599, 43] on div "Groups" at bounding box center [605, 44] width 27 height 10
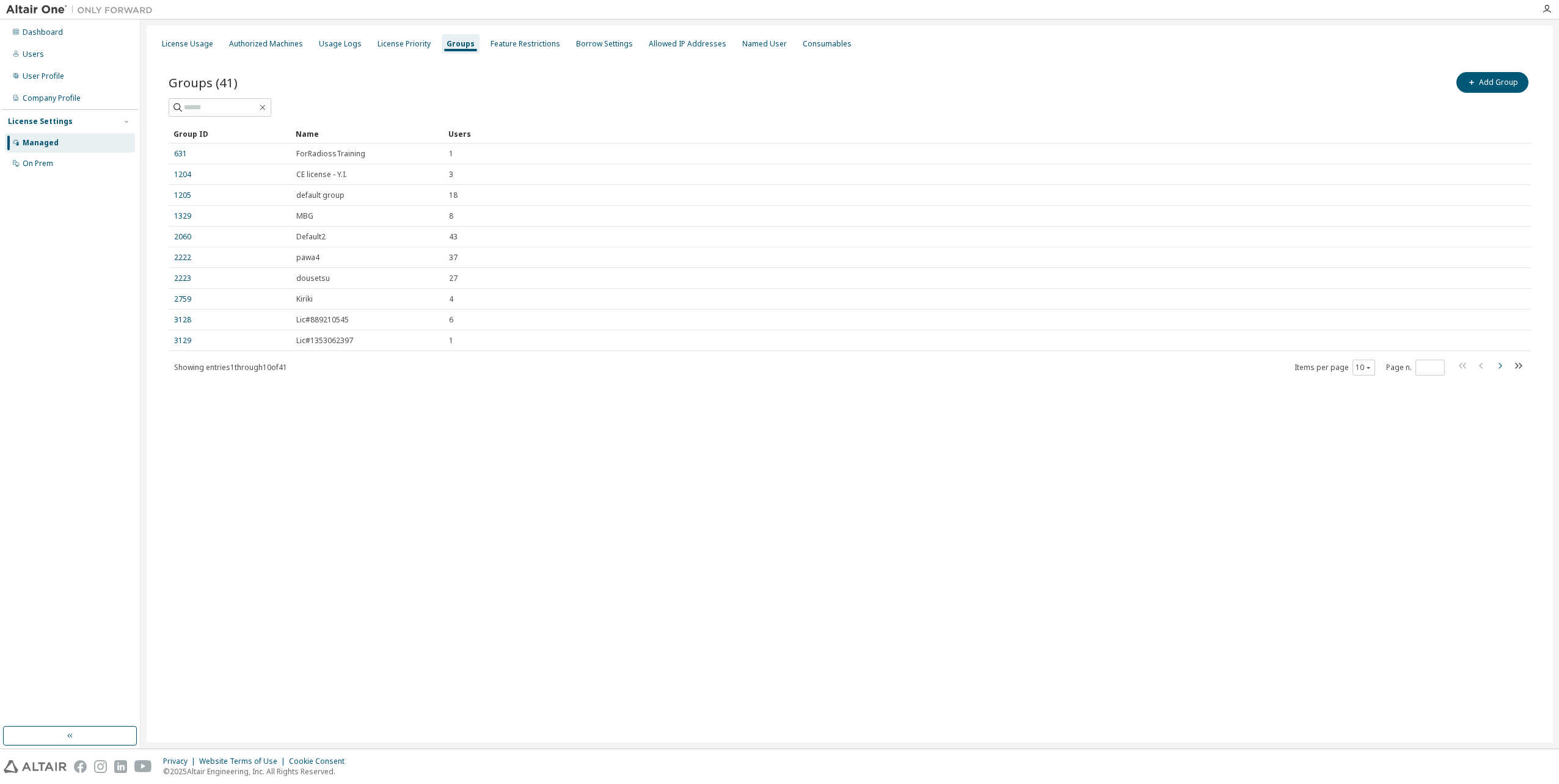
click at [1498, 365] on icon "button" at bounding box center [1500, 366] width 15 height 15
type input "*"
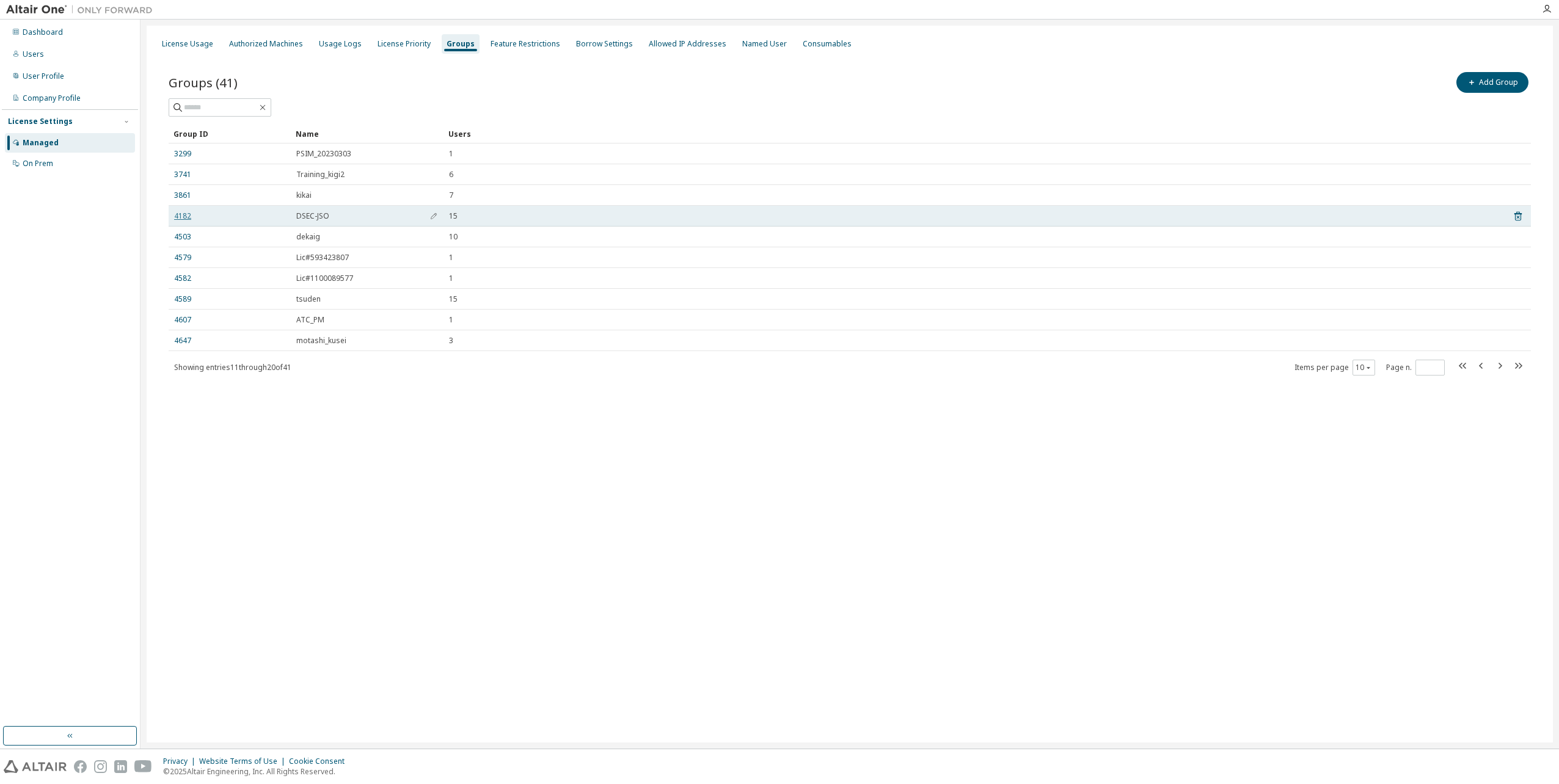
click at [179, 219] on link "4182" at bounding box center [183, 216] width 17 height 10
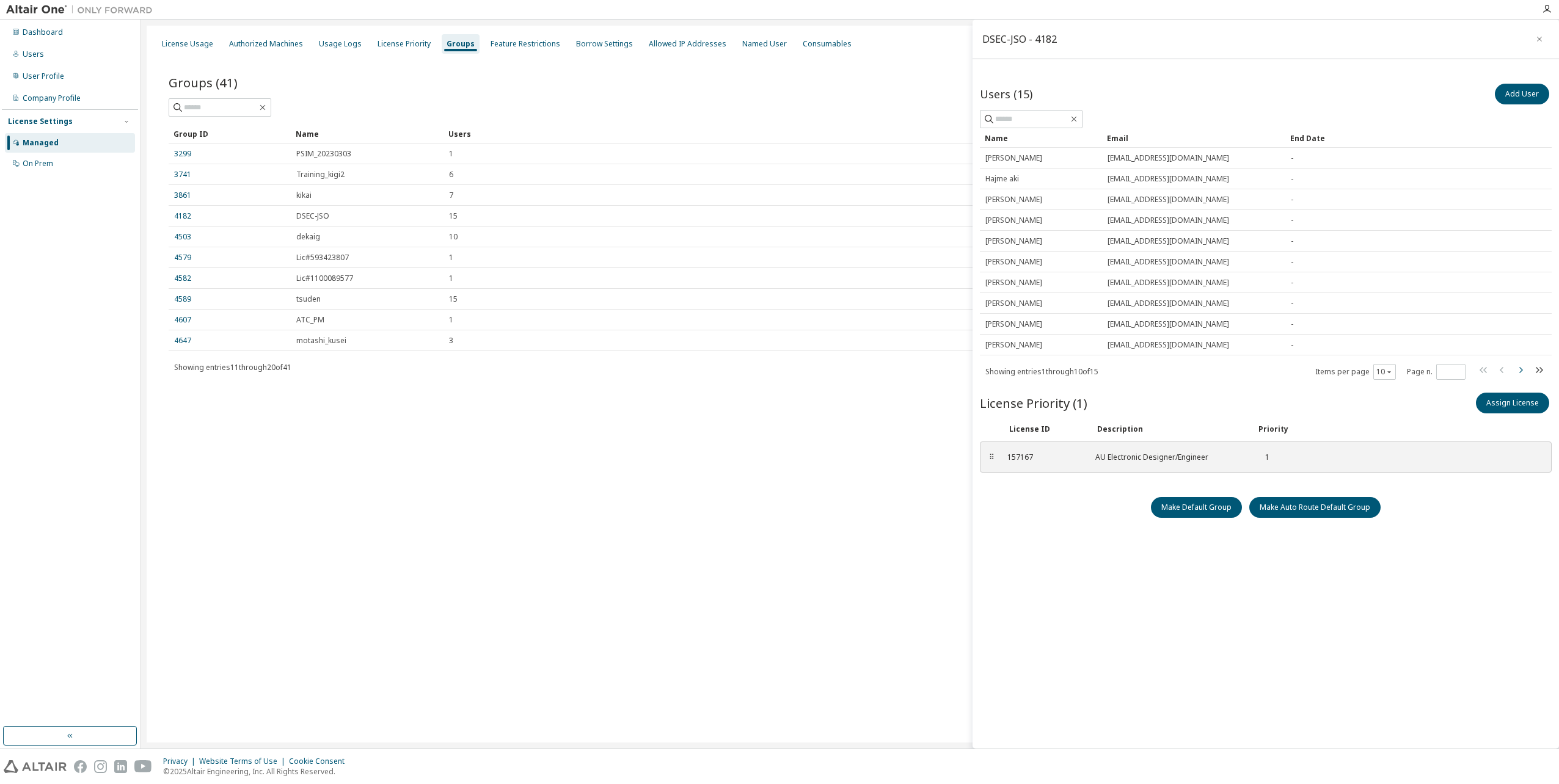
click at [1521, 369] on icon "button" at bounding box center [1521, 370] width 4 height 6
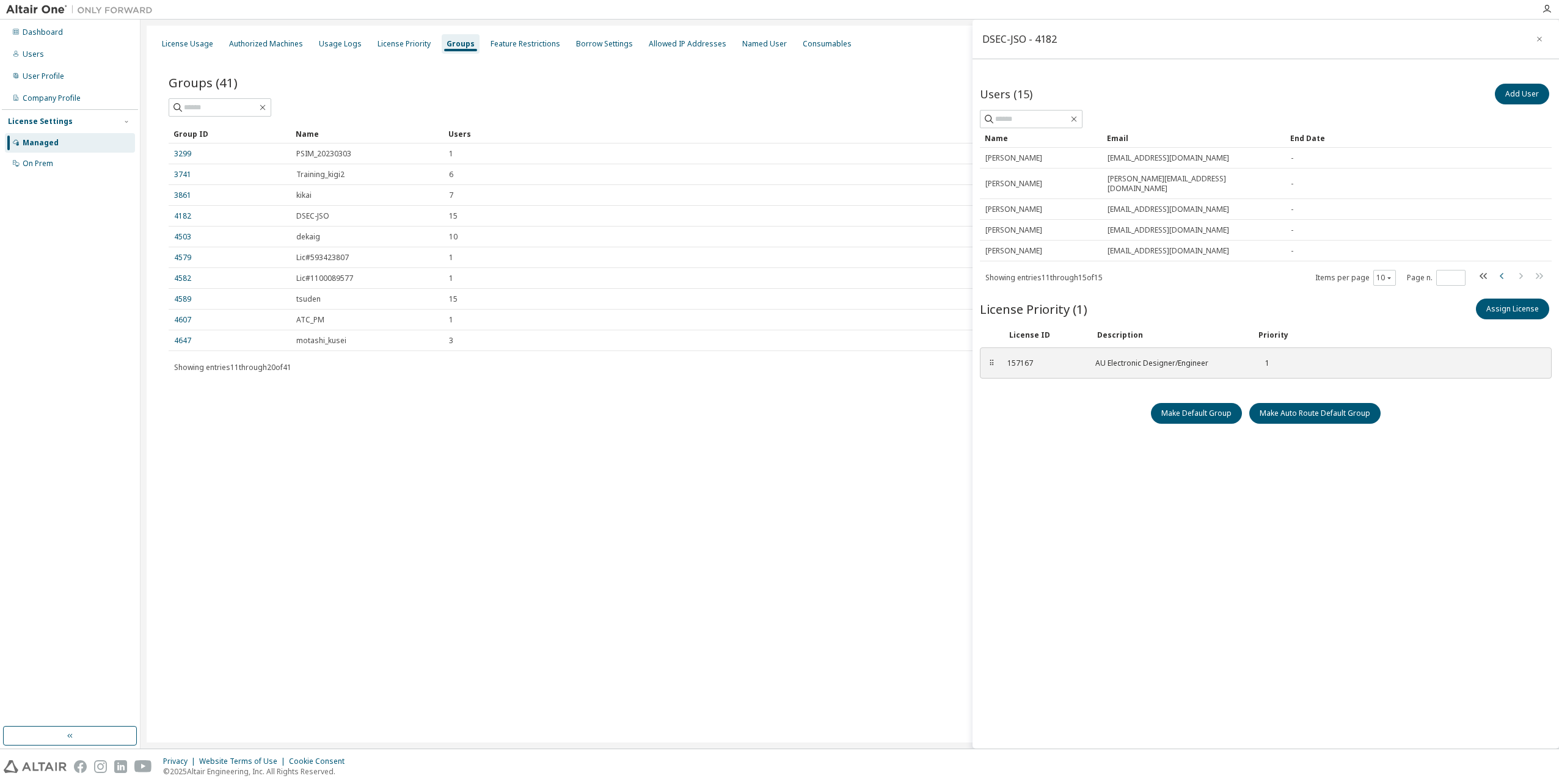
click at [1499, 268] on icon "button" at bounding box center [1502, 276] width 15 height 15
type input "*"
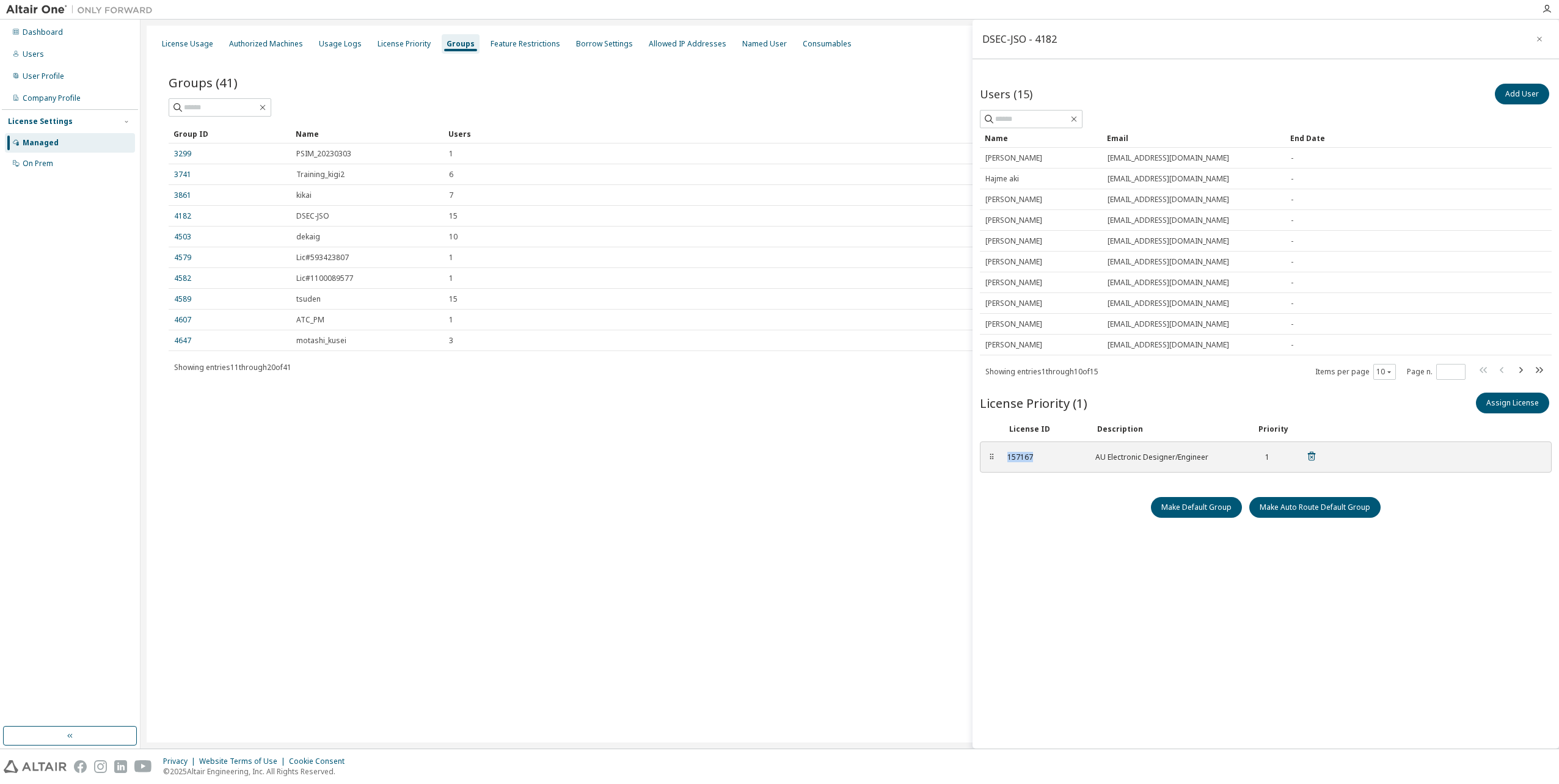
drag, startPoint x: 1034, startPoint y: 456, endPoint x: 1007, endPoint y: 458, distance: 27.1
click at [1007, 458] on div "157167" at bounding box center [1044, 458] width 73 height 10
click at [1063, 479] on div "⠿ 157167 AU Electronic Designer/Engineer 1 To pick up a draggable item, press t…" at bounding box center [1266, 464] width 572 height 46
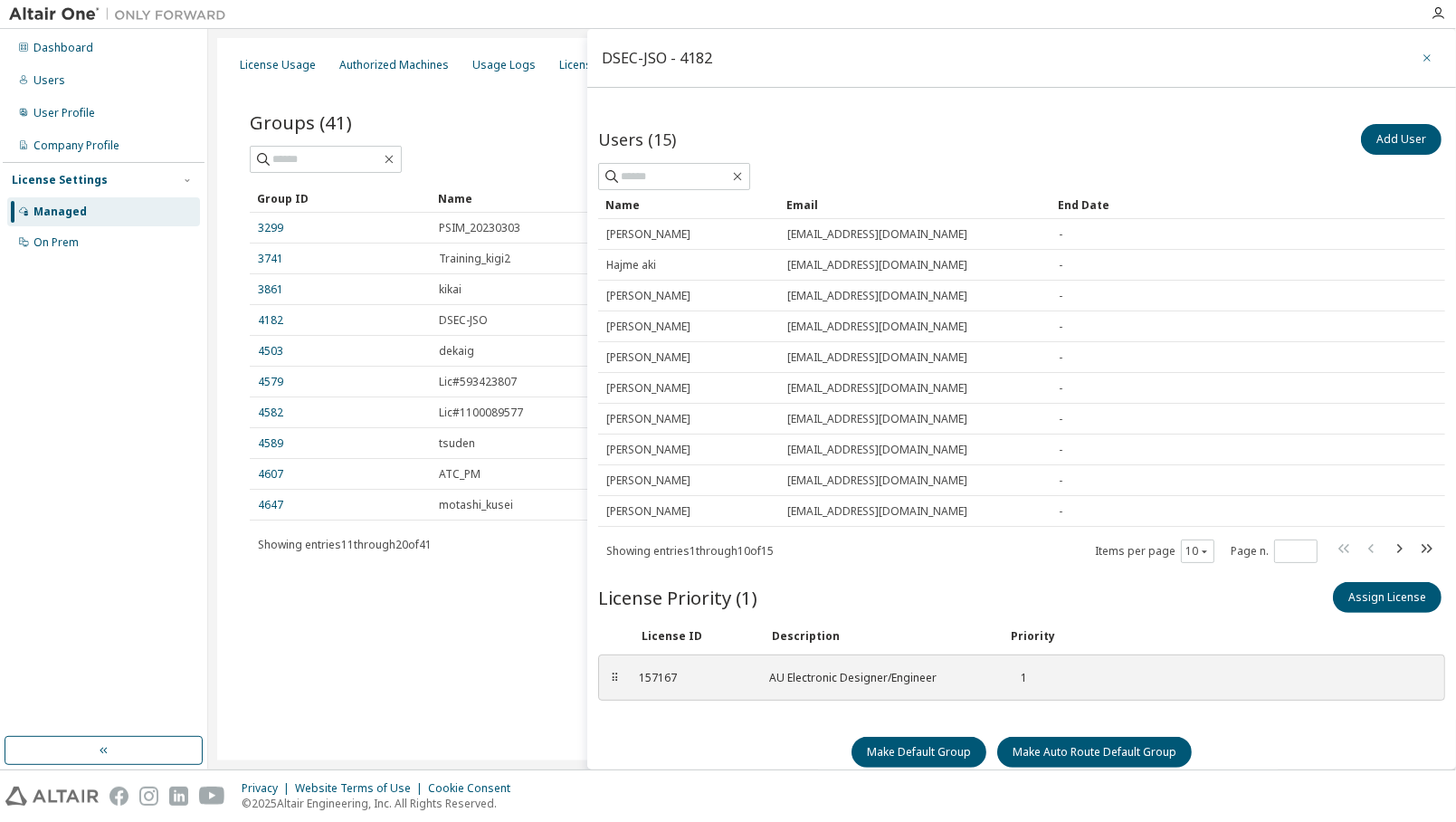
click at [1427, 58] on button "button" at bounding box center [1427, 58] width 29 height 29
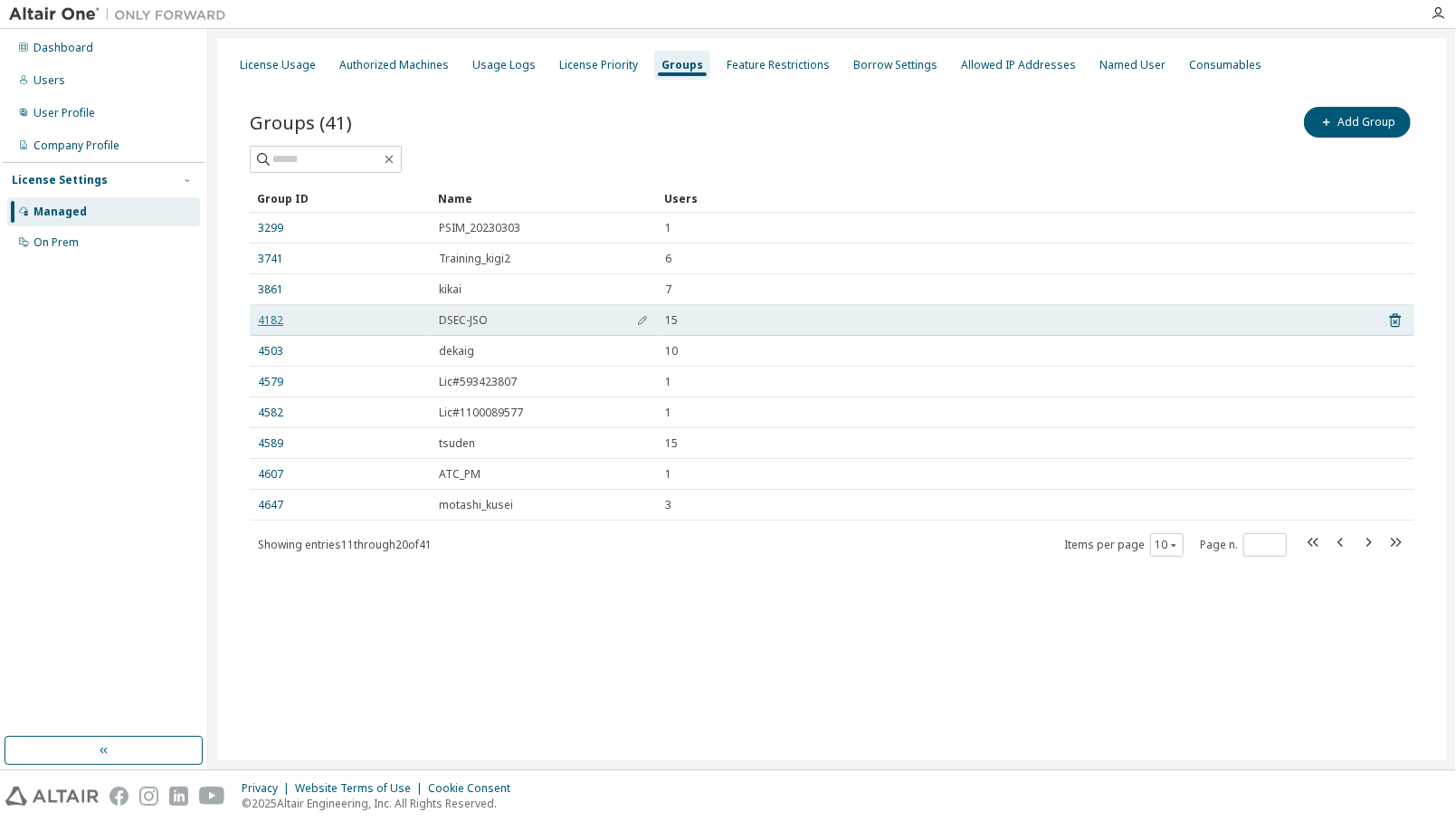
click at [277, 318] on link "4182" at bounding box center [270, 321] width 26 height 15
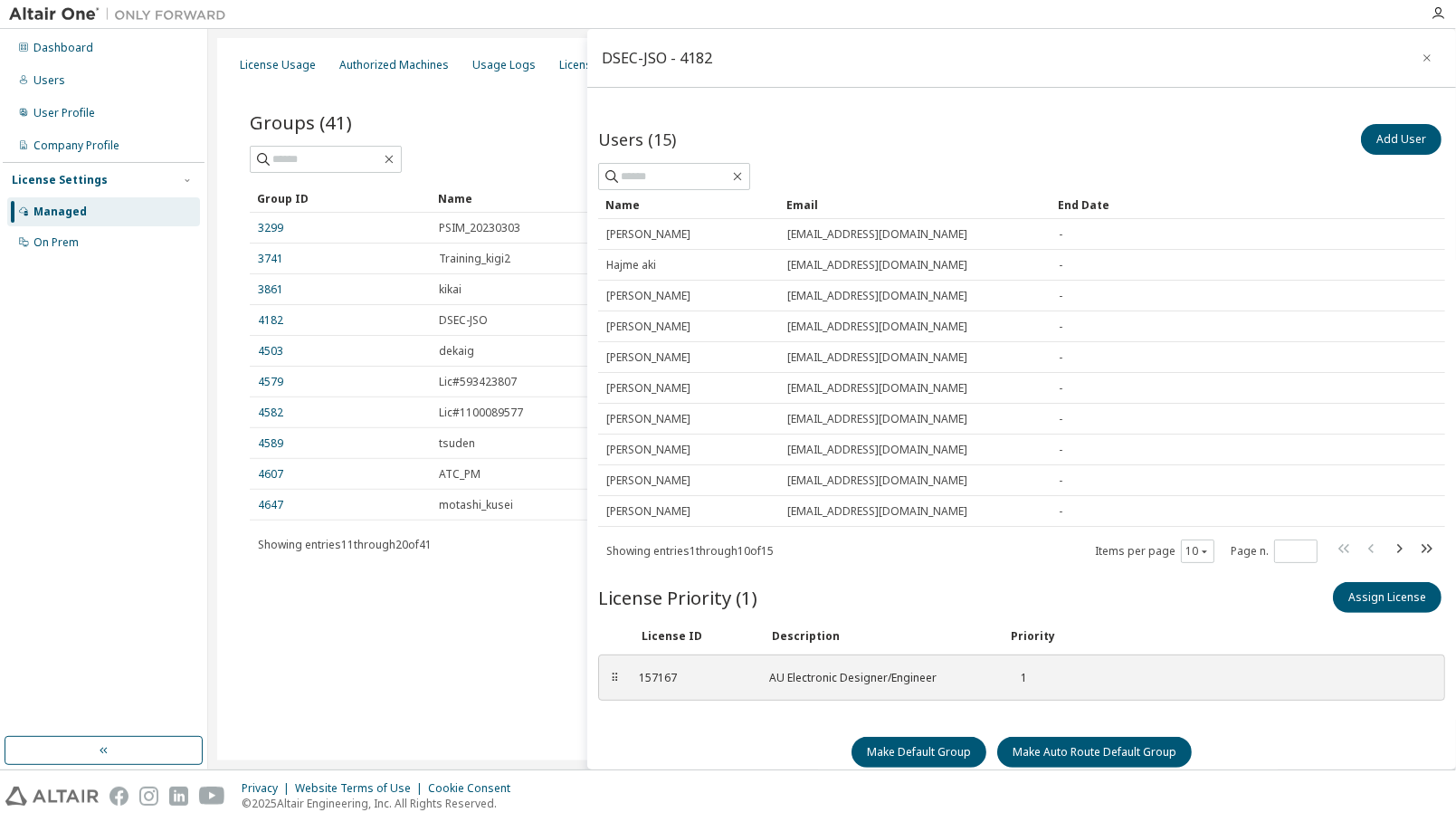
click at [581, 740] on div "License Usage Authorized Machines Usage Logs License Priority Groups Feature Re…" at bounding box center [832, 399] width 1230 height 722
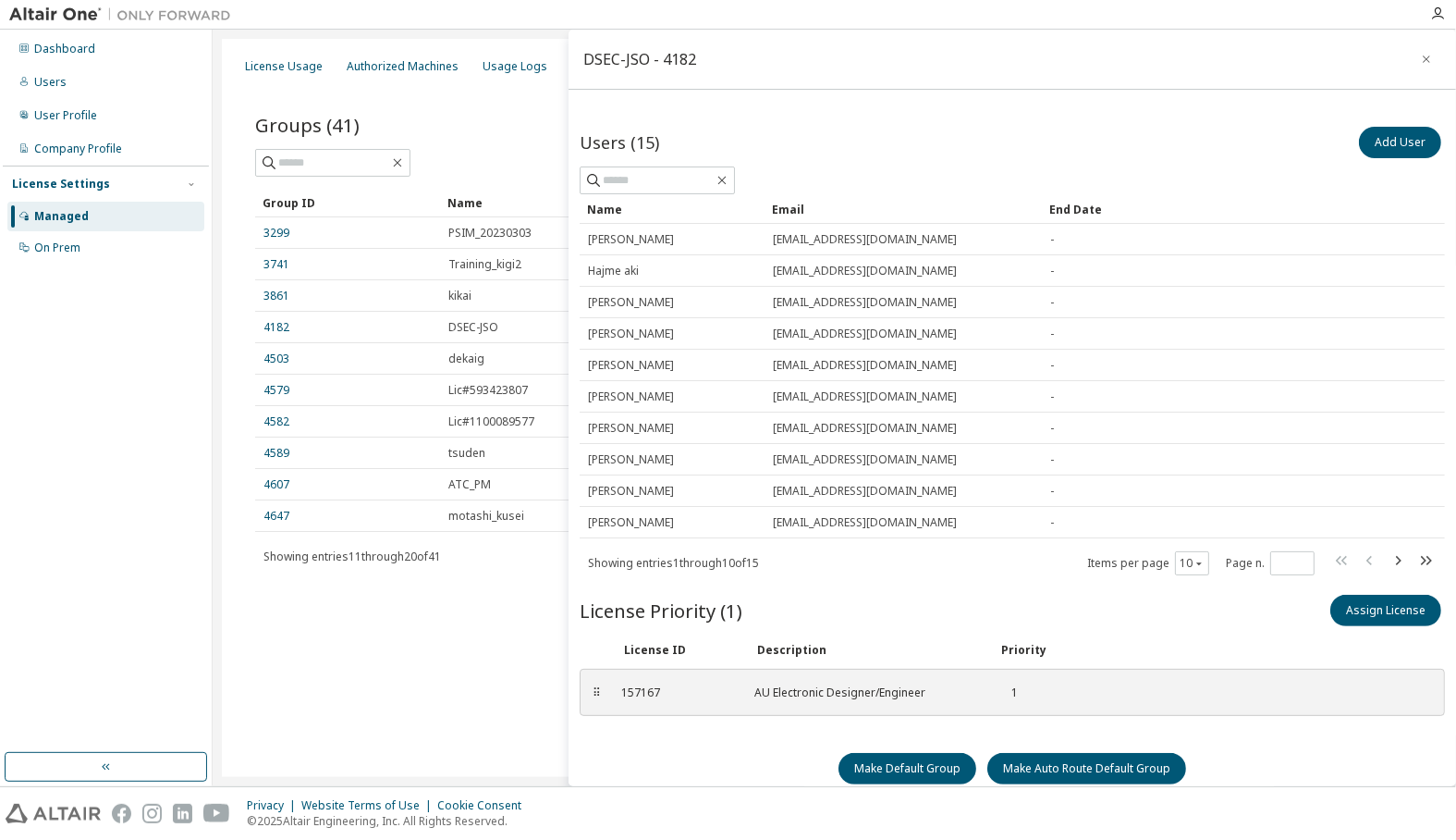
click at [114, 469] on div "Dashboard Users User Profile Company Profile License Settings Managed On Prem" at bounding box center [106, 391] width 206 height 717
click at [1401, 753] on div "Make Default Group Make Auto Route Default Group" at bounding box center [1012, 769] width 865 height 32
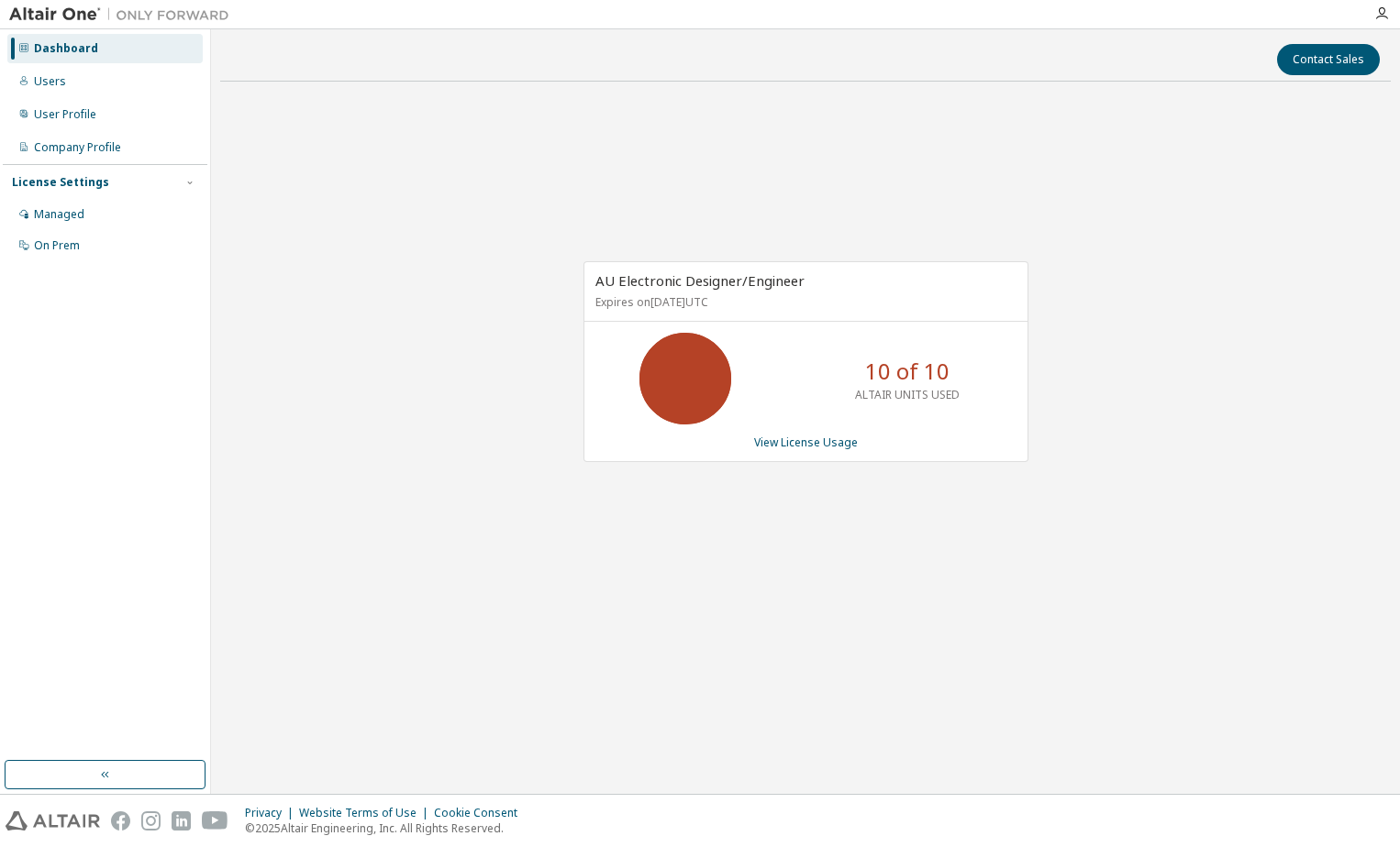
click at [28, 9] on img at bounding box center [124, 15] width 229 height 19
click at [65, 219] on div "Managed" at bounding box center [59, 215] width 50 height 15
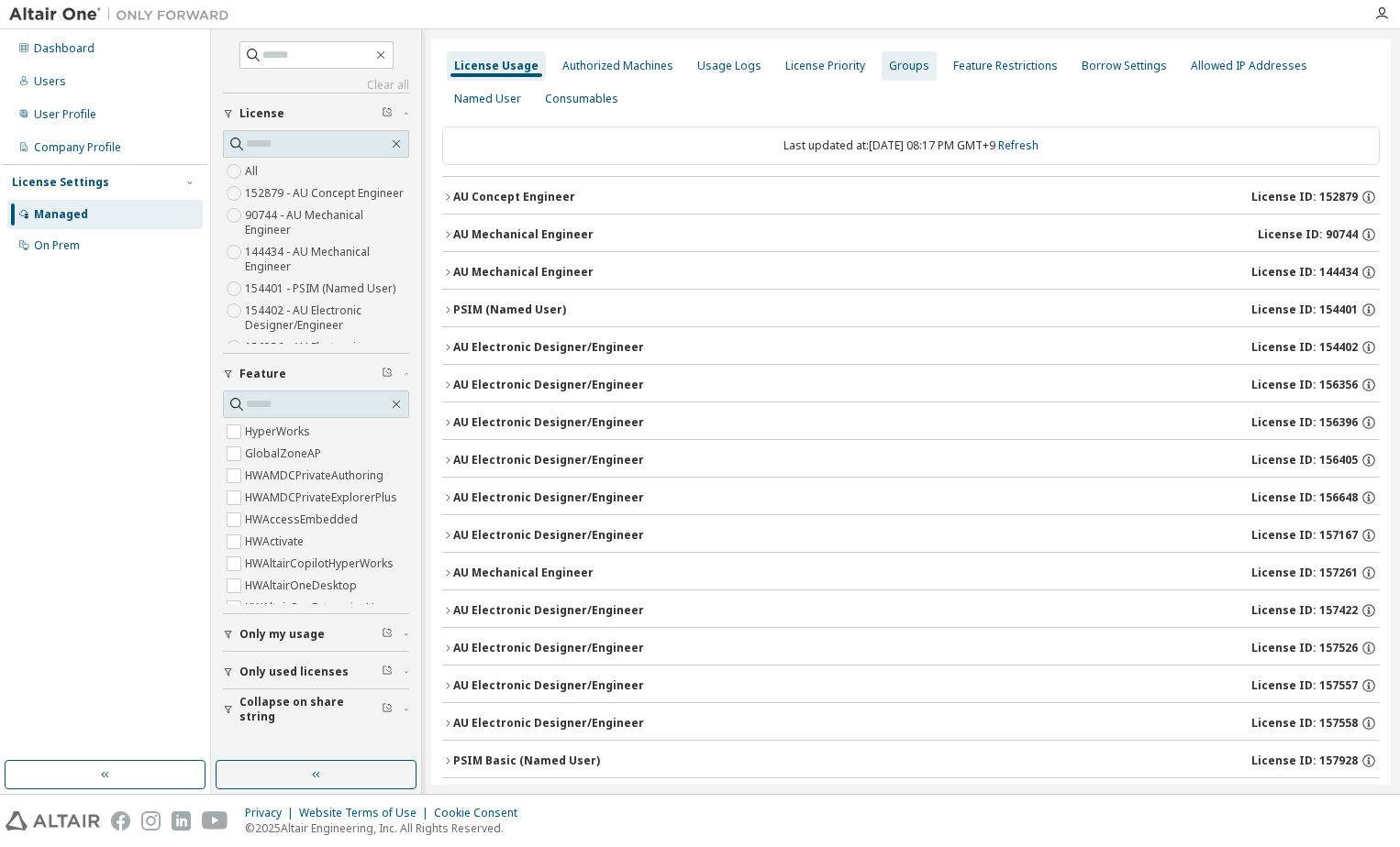
click at [889, 59] on div "Groups" at bounding box center [909, 66] width 40 height 15
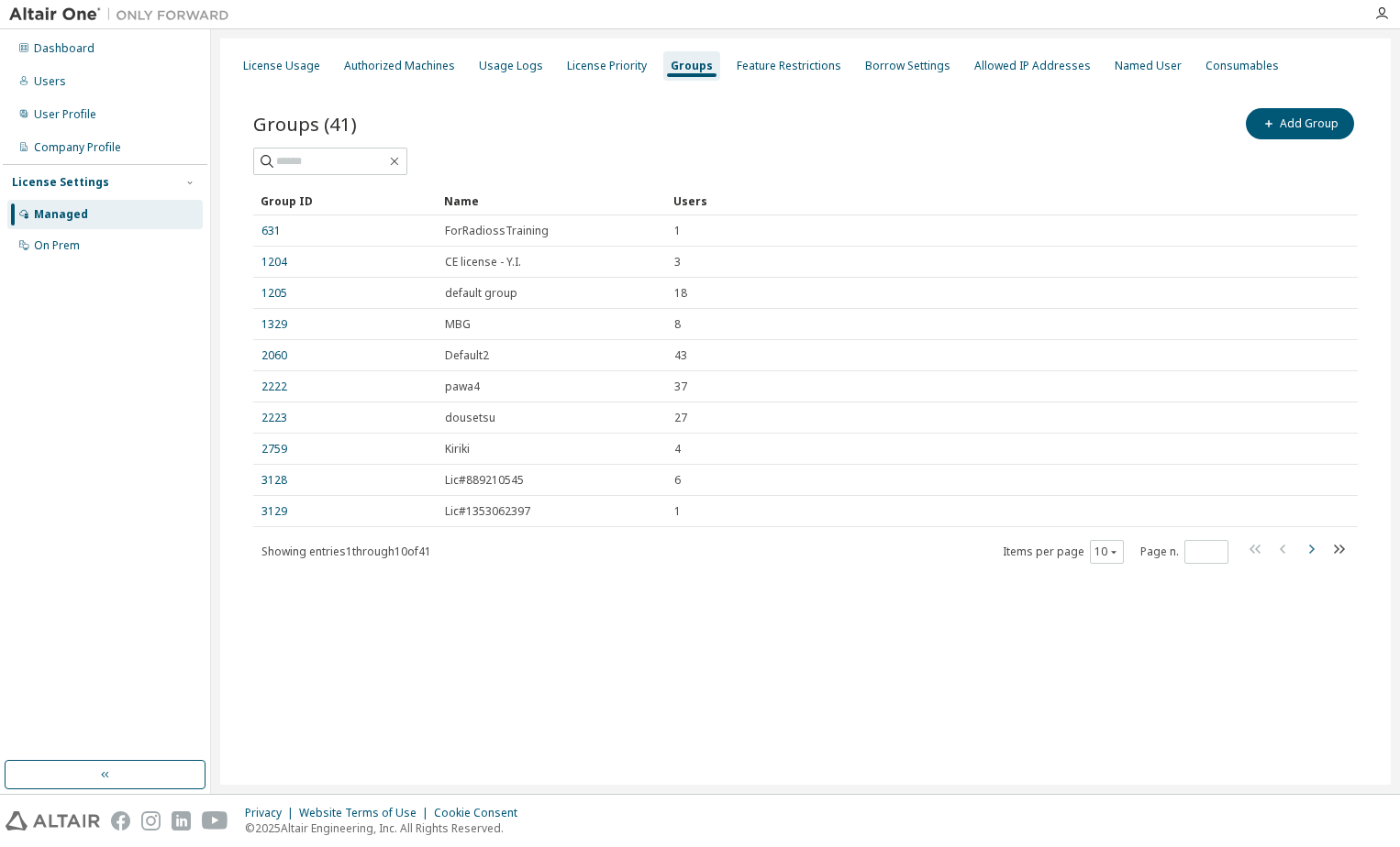
click at [1312, 555] on icon "button" at bounding box center [1311, 550] width 22 height 22
type input "*"
click at [297, 75] on div "License Usage" at bounding box center [281, 66] width 92 height 30
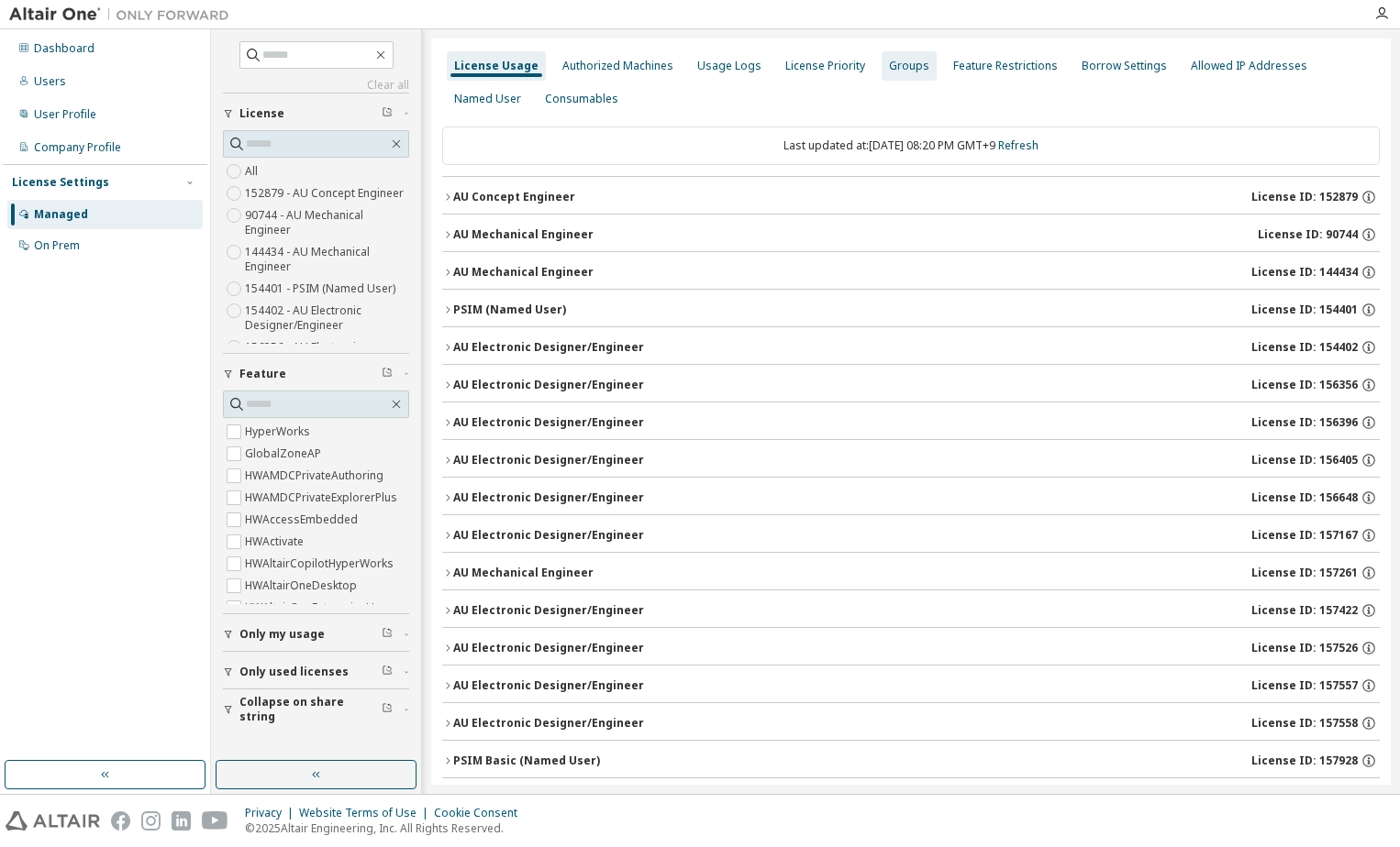
click at [893, 71] on div "Groups" at bounding box center [909, 66] width 40 height 15
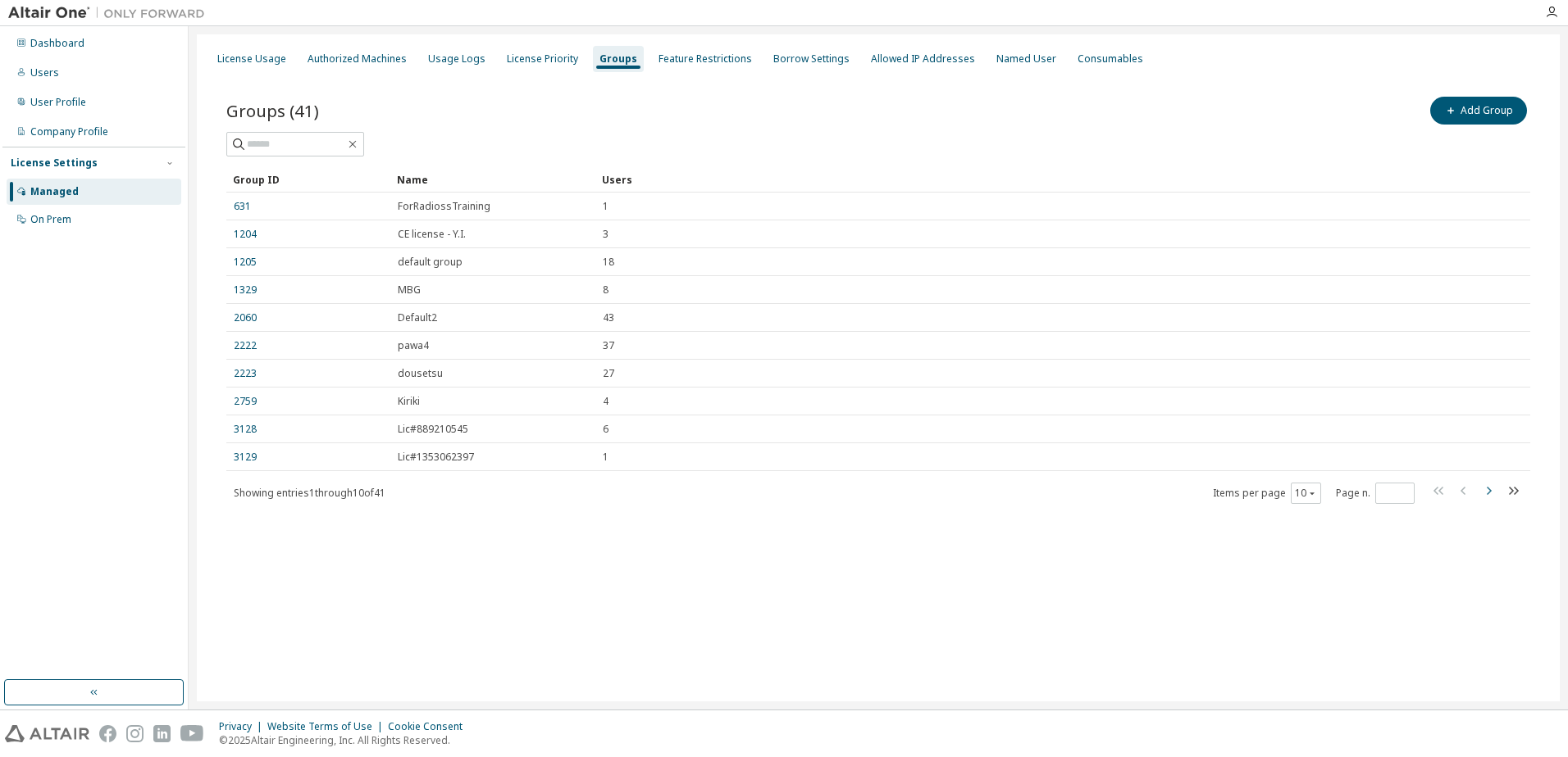
click at [1251, 494] on icon "button" at bounding box center [1488, 491] width 20 height 20
type input "*"
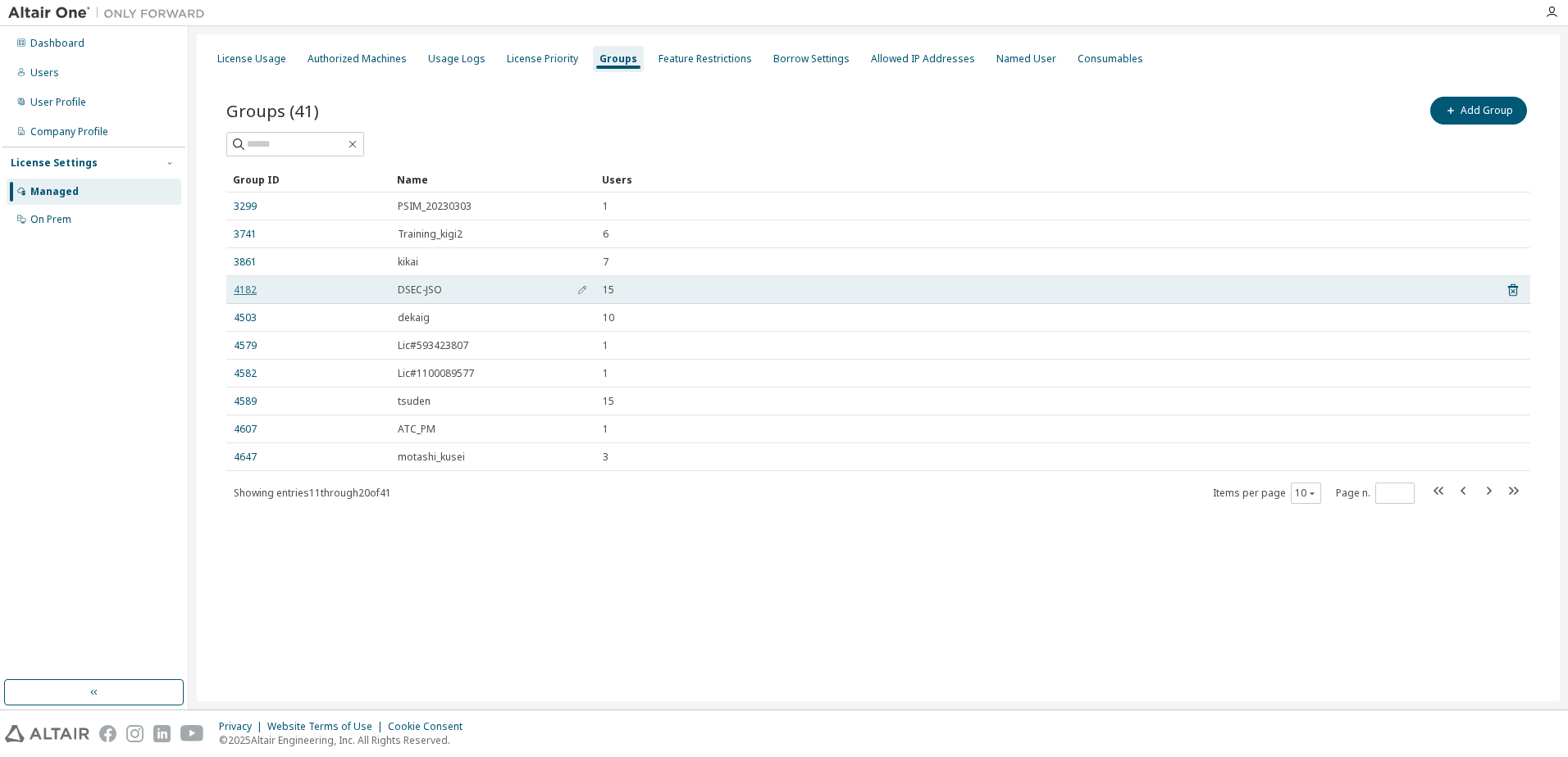
click at [251, 293] on link "4182" at bounding box center [245, 291] width 23 height 13
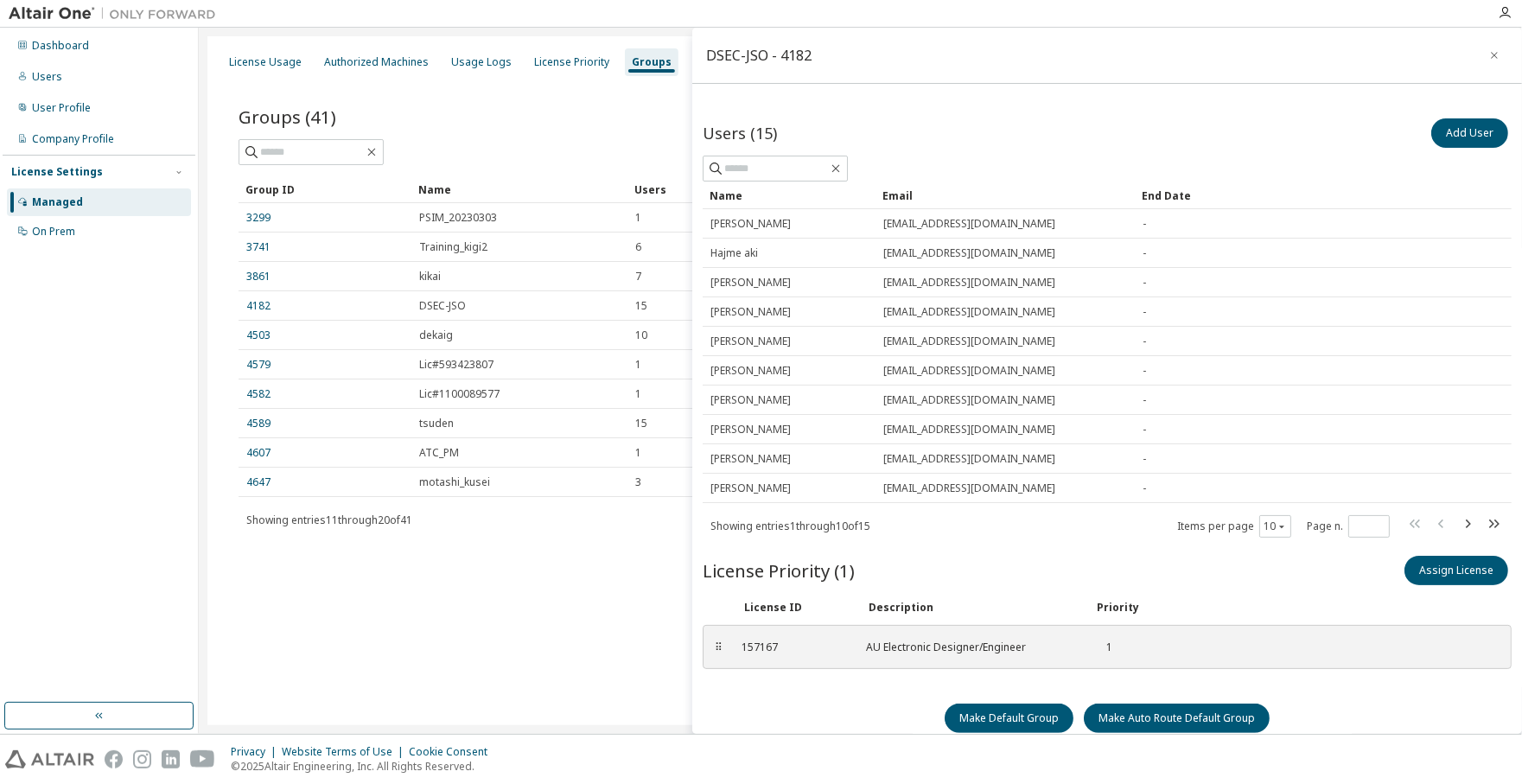
click at [712, 781] on div "Privacy Website Terms of Use Cookie Consent © 2025 Altair Engineering, Inc. All…" at bounding box center [761, 759] width 1522 height 49
